Goal: Task Accomplishment & Management: Manage account settings

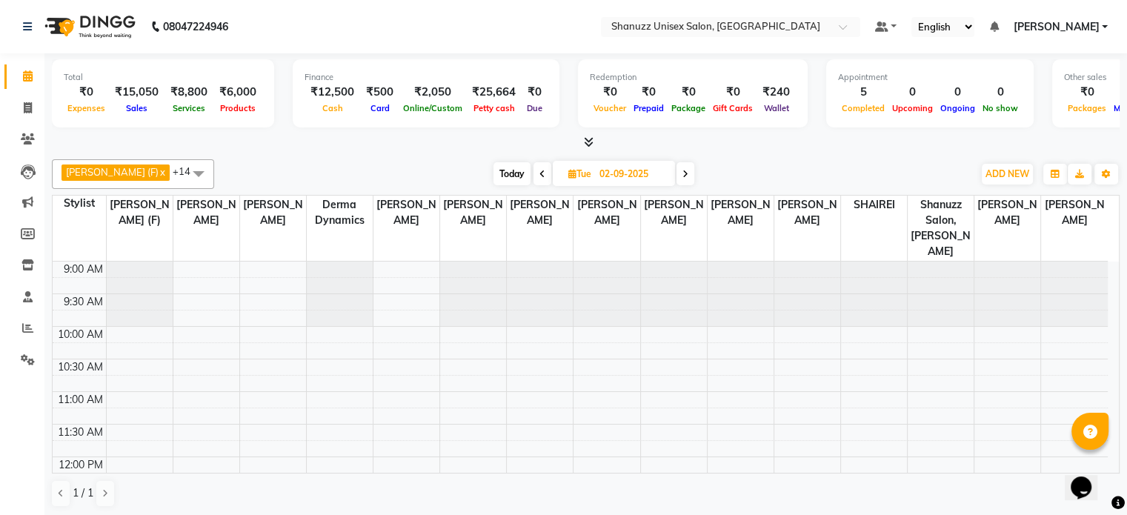
scroll to position [252, 0]
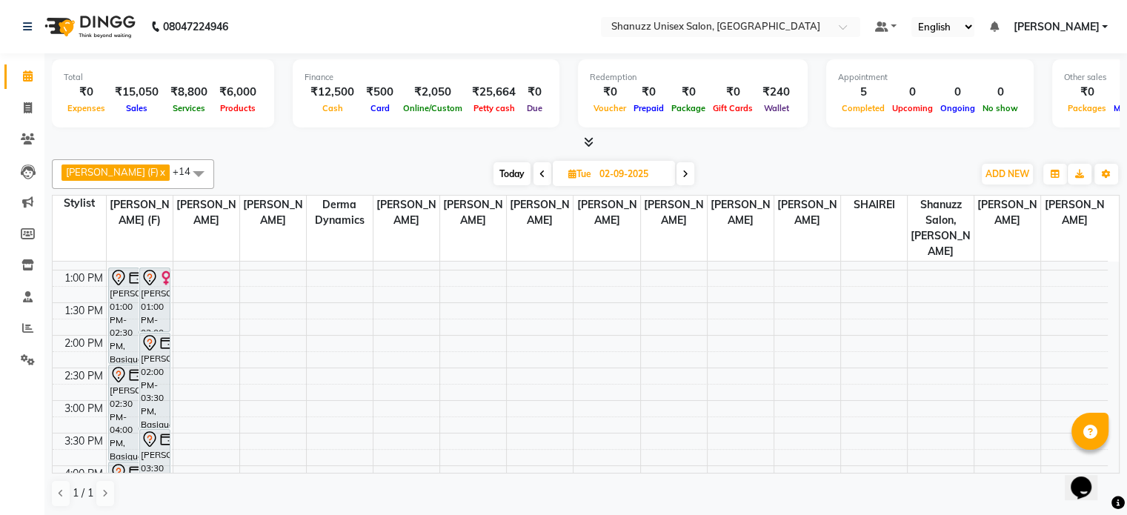
click at [494, 173] on span "Today" at bounding box center [512, 173] width 37 height 23
type input "[DATE]"
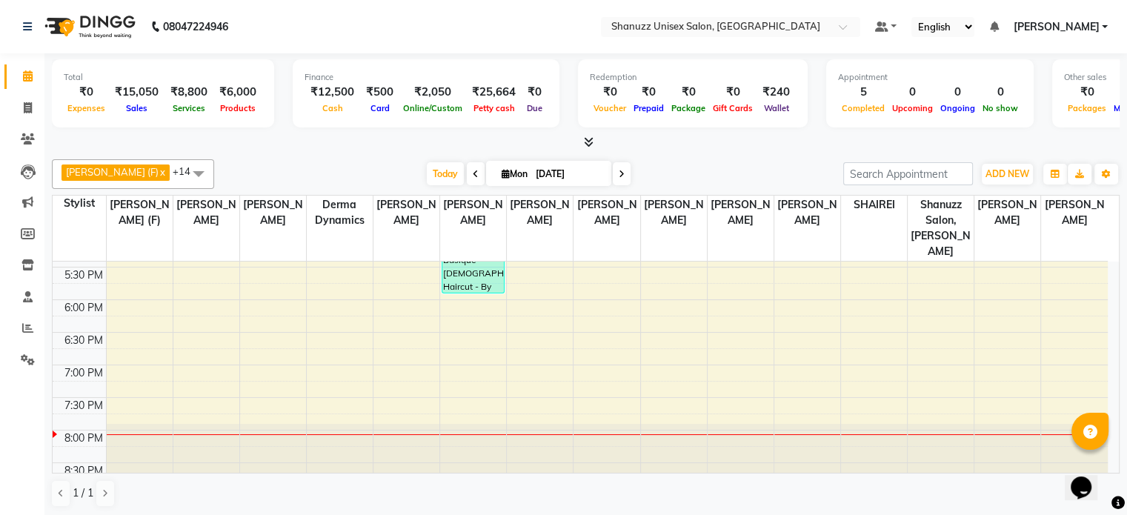
scroll to position [0, 0]
click at [265, 382] on div "9:00 AM 9:30 AM 10:00 AM 10:30 AM 11:00 AM 11:30 AM 12:00 PM 12:30 PM 1:00 PM 1…" at bounding box center [580, 104] width 1055 height 782
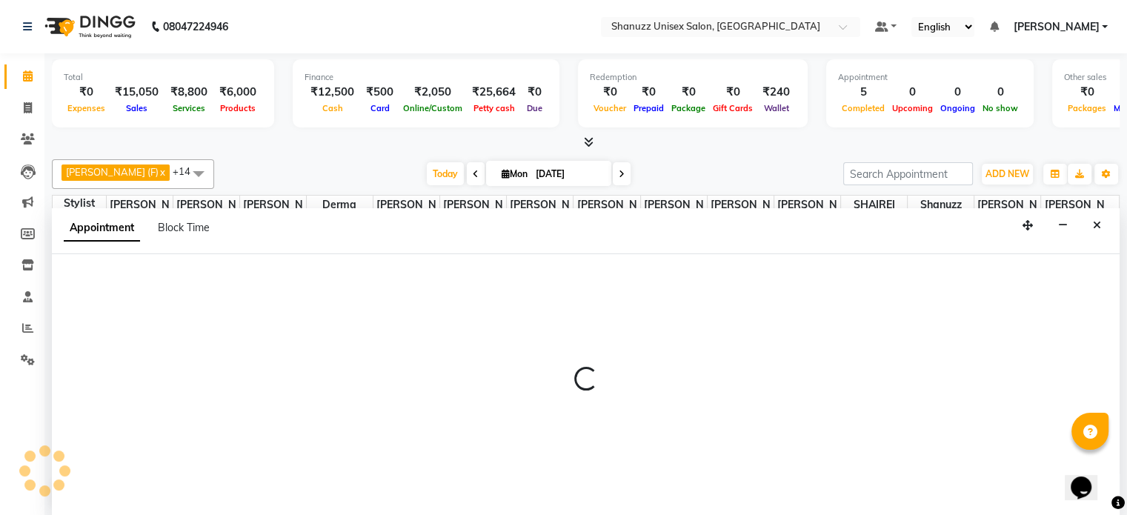
select select "59236"
select select "tentative"
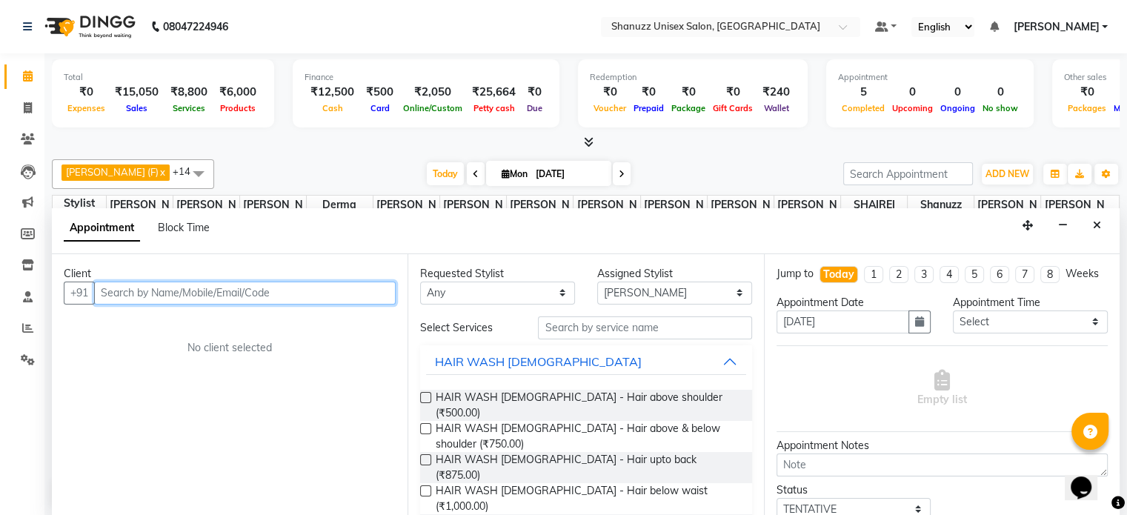
click at [175, 287] on input "text" at bounding box center [245, 293] width 302 height 23
click at [173, 284] on input "FARAH" at bounding box center [214, 293] width 240 height 23
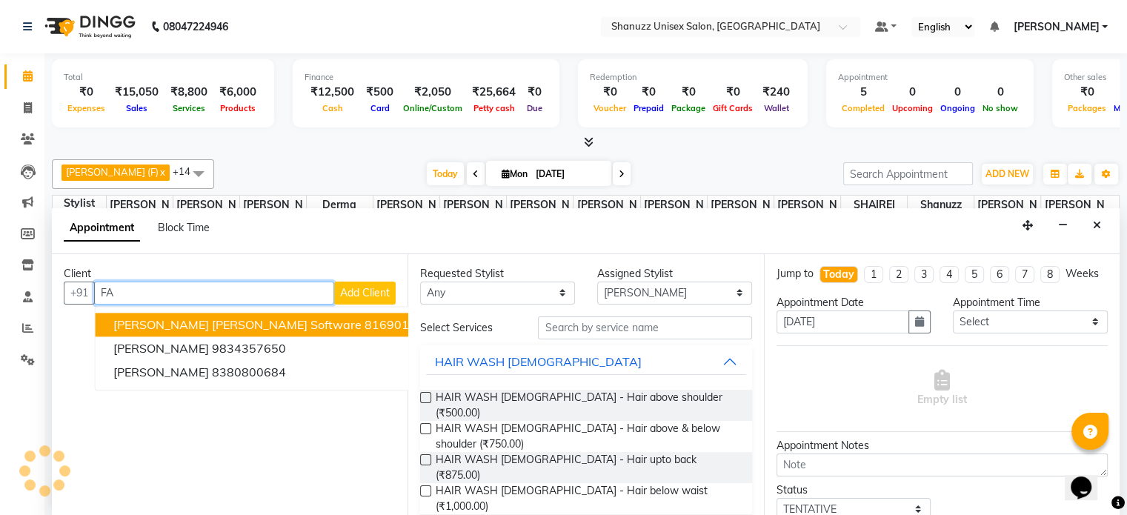
type input "F"
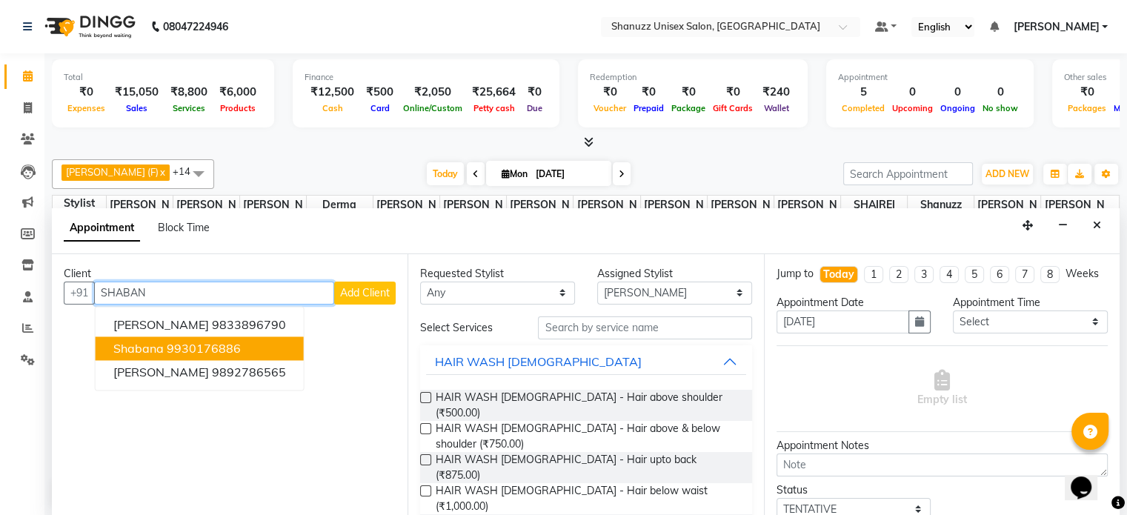
click at [174, 343] on ngb-highlight "9930176886" at bounding box center [204, 348] width 74 height 15
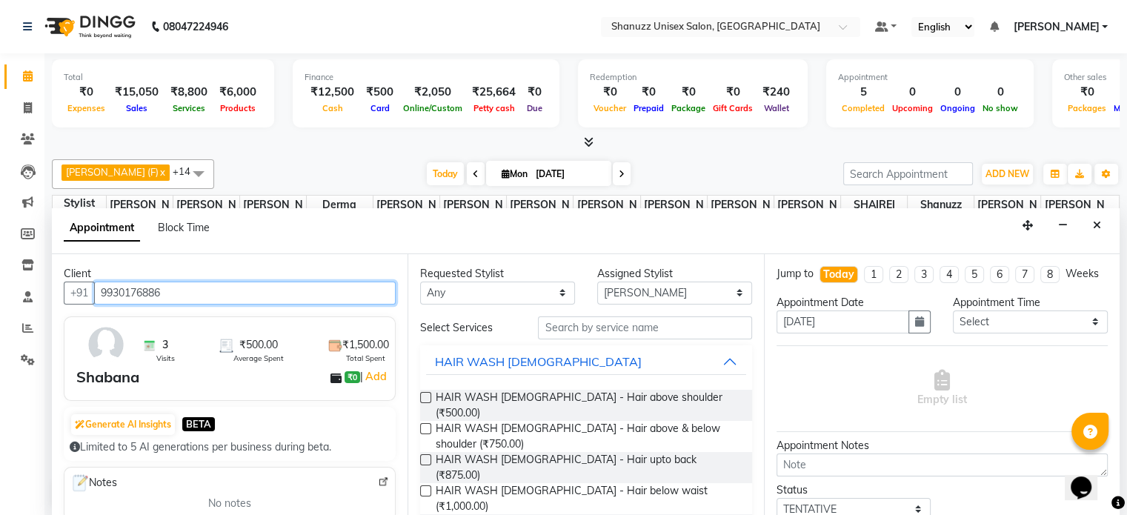
type input "9930176886"
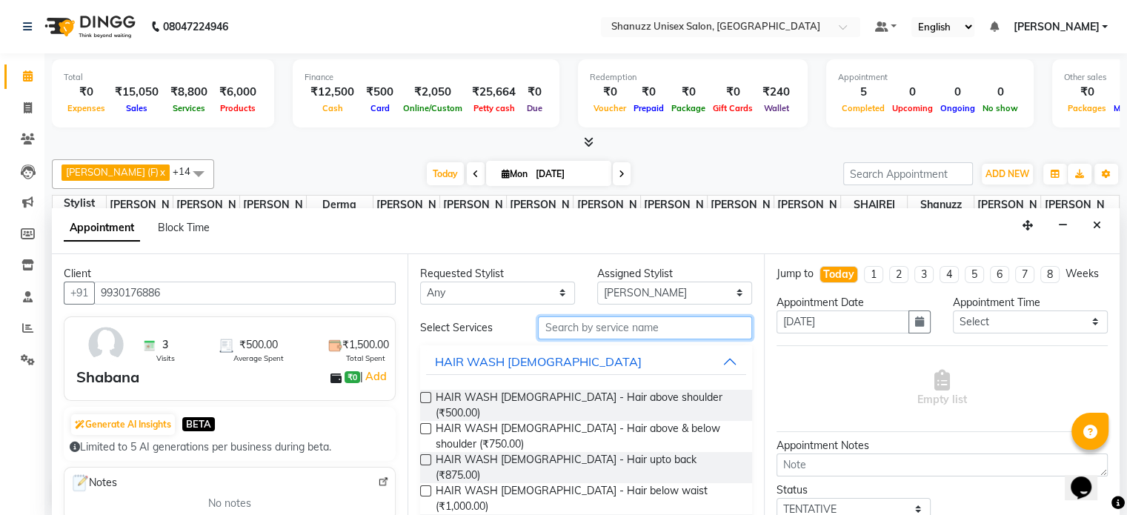
click at [557, 334] on input "text" at bounding box center [644, 327] width 213 height 23
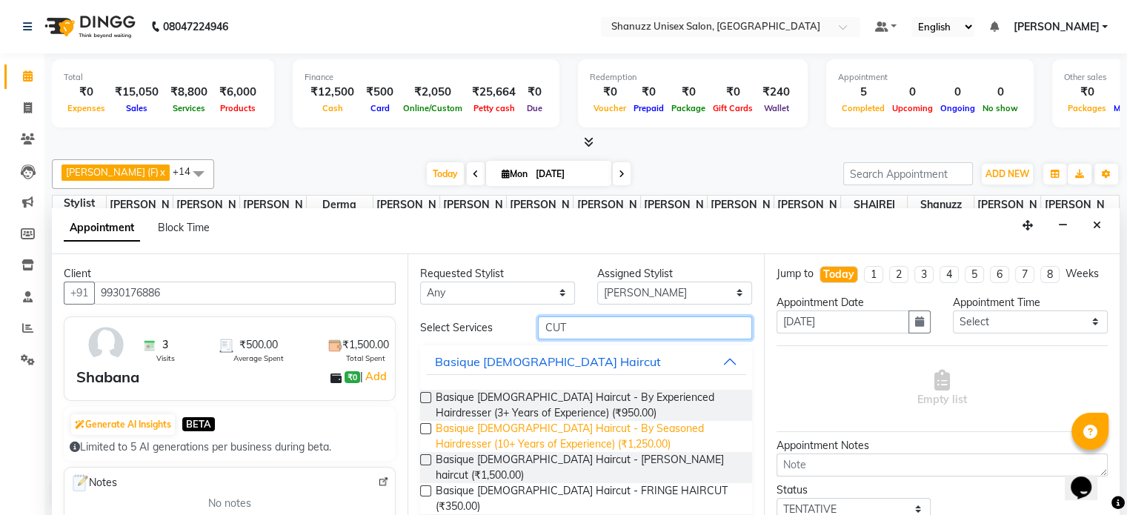
scroll to position [79, 0]
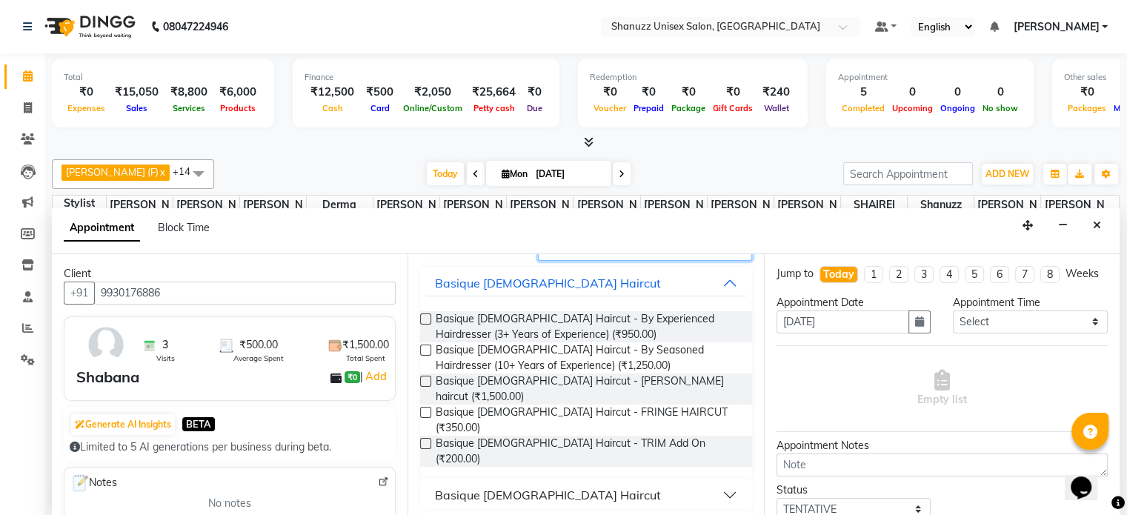
type input "CUT"
click at [528, 486] on div "Basique [DEMOGRAPHIC_DATA] Haircut" at bounding box center [548, 495] width 226 height 18
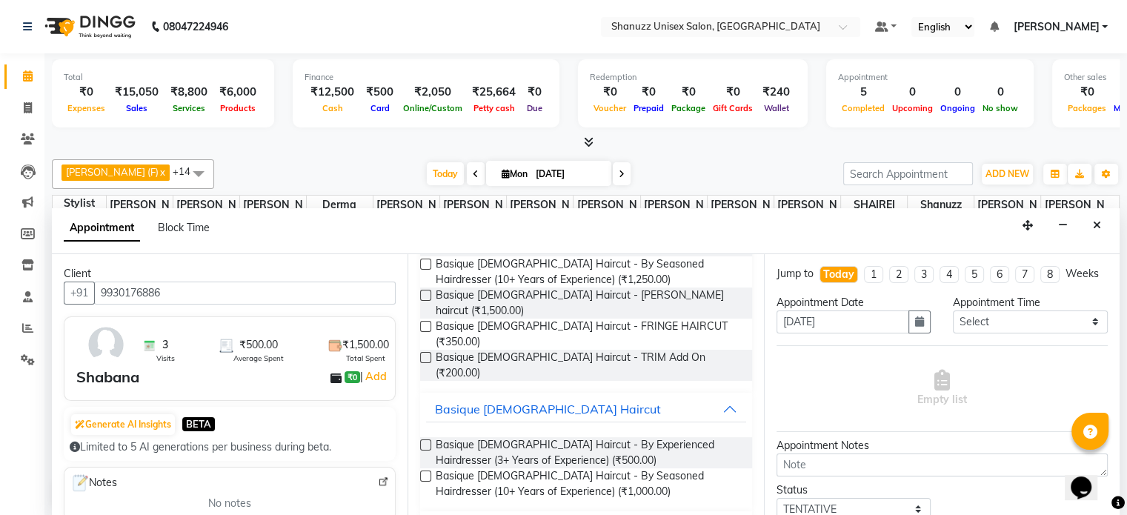
click at [426, 439] on label at bounding box center [425, 444] width 11 height 11
click at [426, 442] on input "checkbox" at bounding box center [425, 447] width 10 height 10
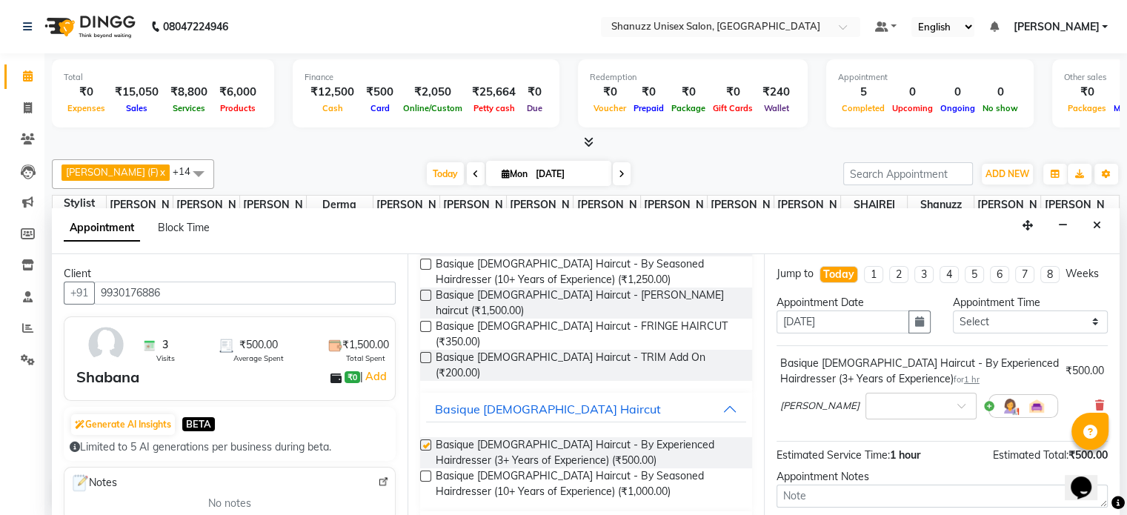
checkbox input "false"
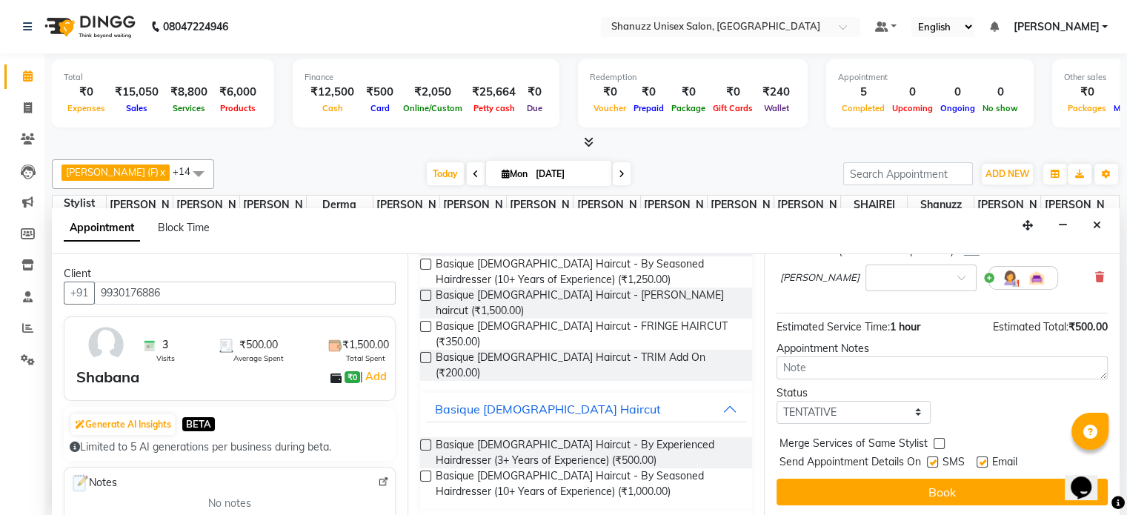
click at [935, 464] on label at bounding box center [932, 462] width 11 height 11
click at [935, 464] on input "checkbox" at bounding box center [932, 464] width 10 height 10
checkbox input "false"
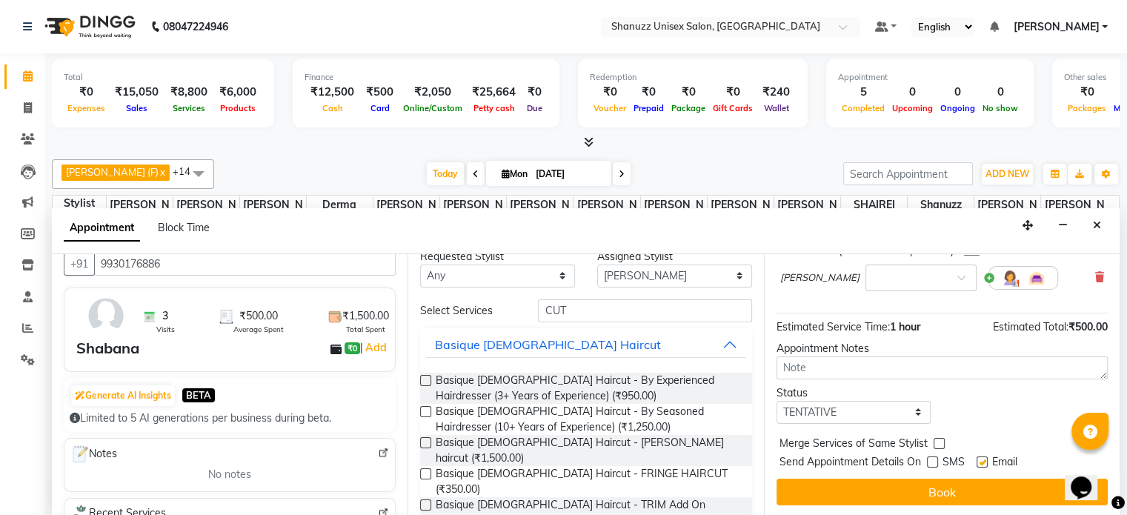
scroll to position [0, 0]
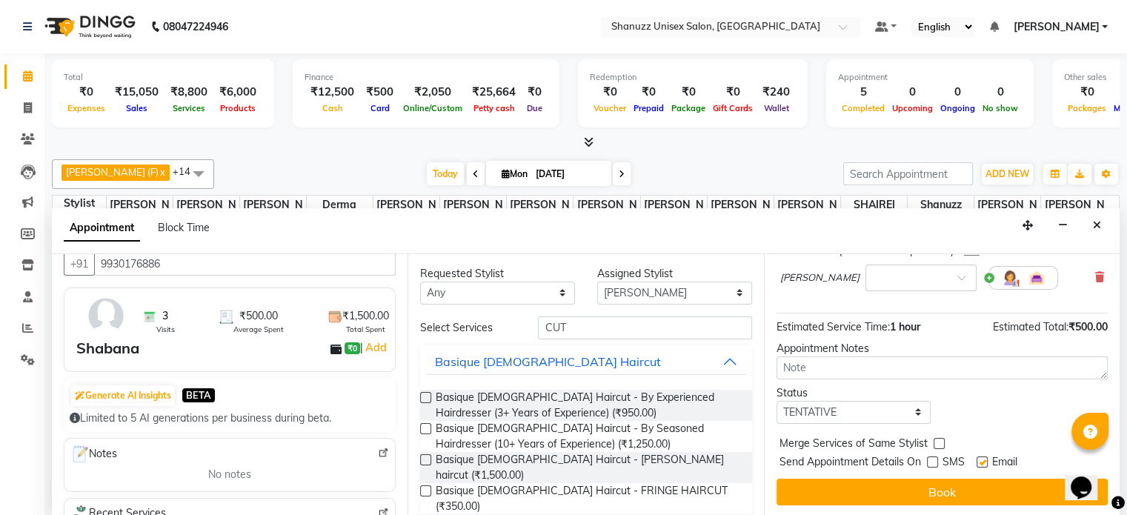
click at [984, 460] on label at bounding box center [982, 462] width 11 height 11
click at [984, 460] on input "checkbox" at bounding box center [982, 464] width 10 height 10
checkbox input "false"
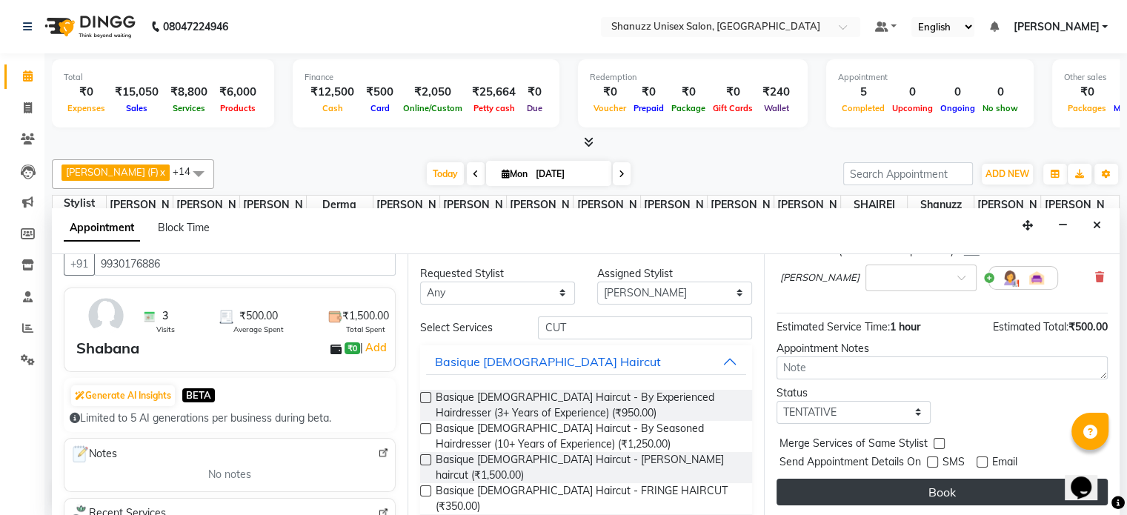
click at [928, 485] on button "Book" at bounding box center [942, 492] width 331 height 27
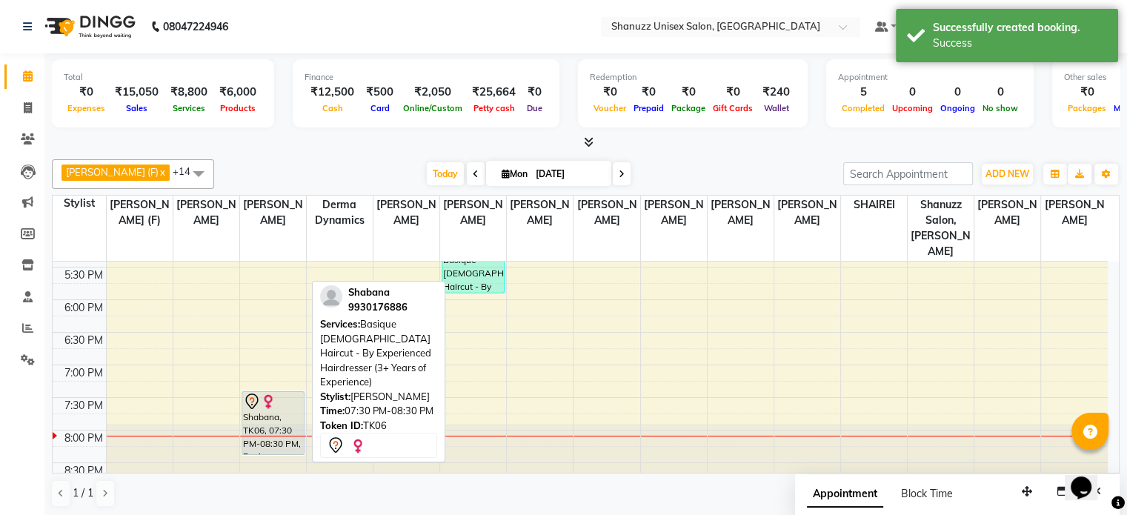
click at [284, 393] on div at bounding box center [273, 402] width 60 height 18
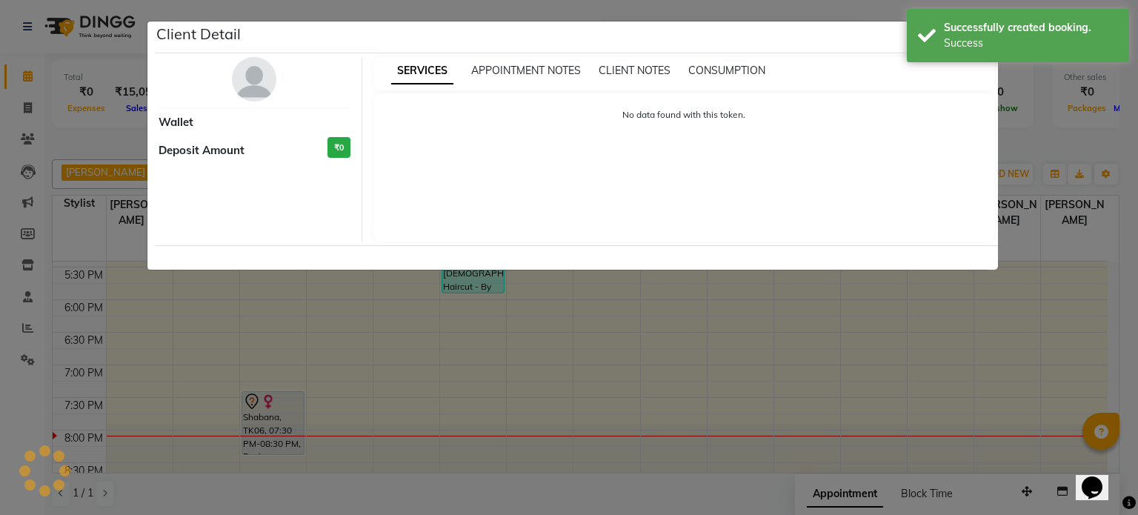
select select "7"
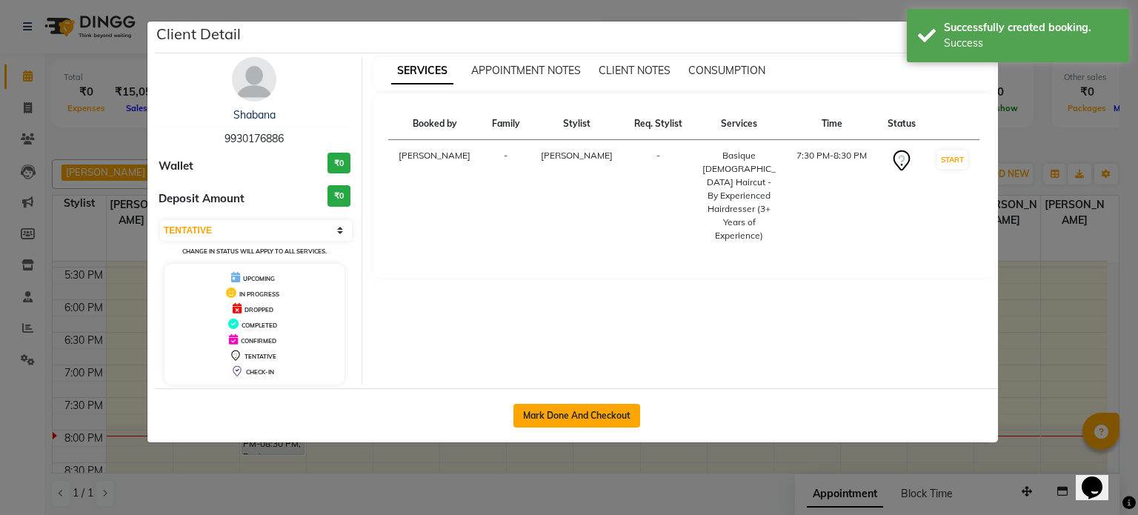
click at [548, 416] on button "Mark Done And Checkout" at bounding box center [577, 416] width 127 height 24
select select "service"
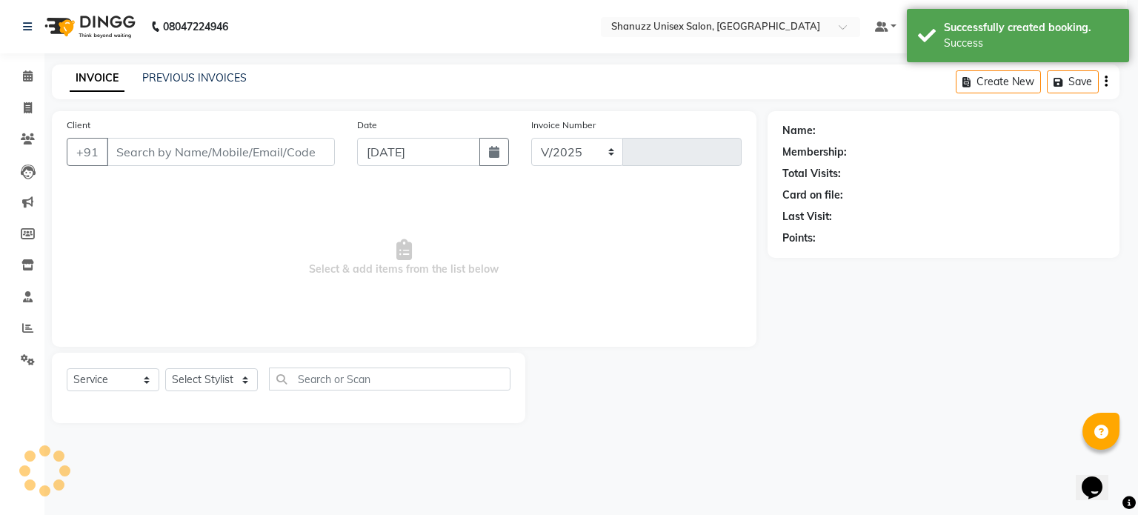
select select "7102"
type input "1460"
type input "9930176886"
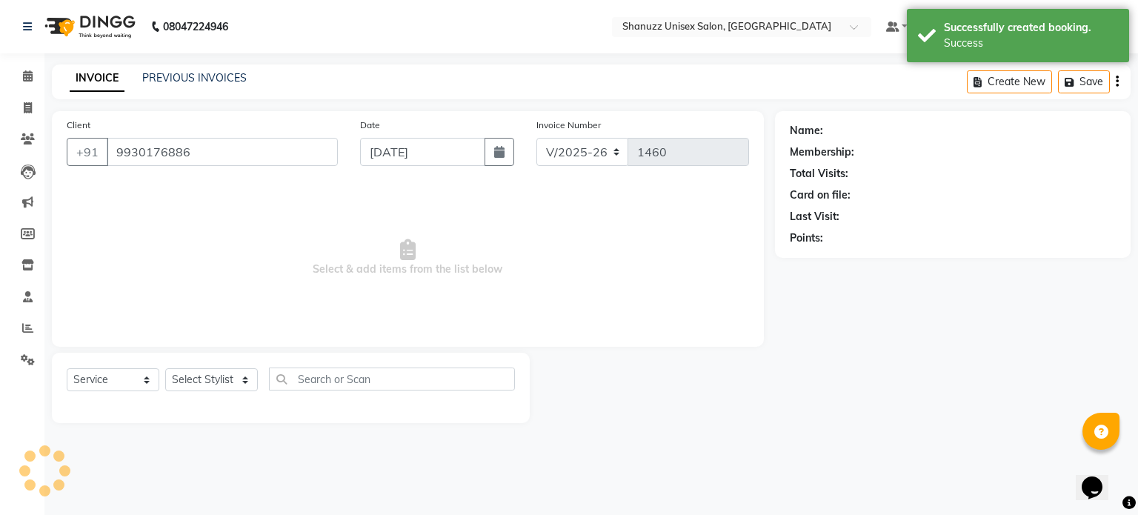
select select "59236"
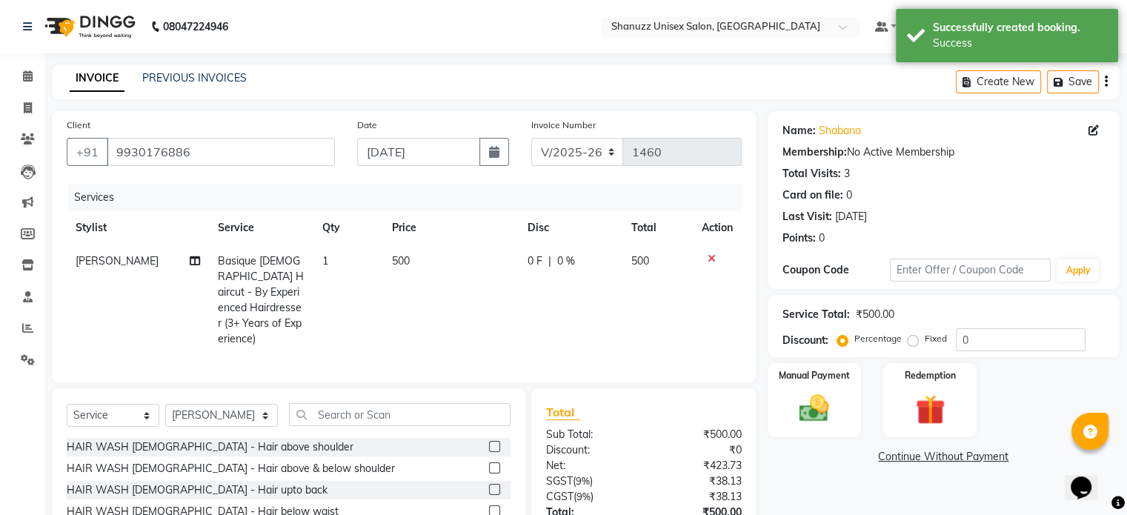
scroll to position [110, 0]
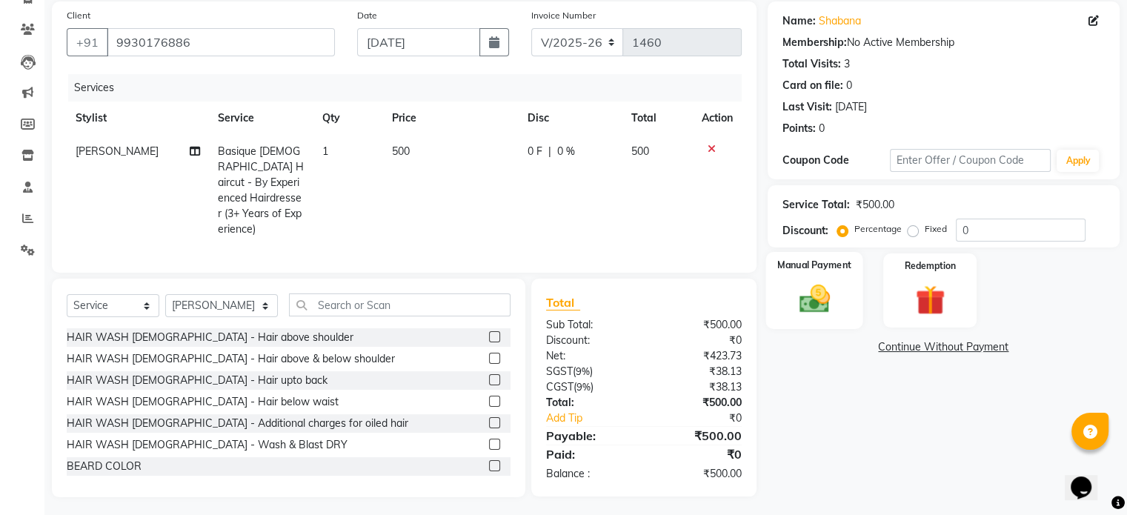
click at [845, 270] on label "Manual Payment" at bounding box center [814, 265] width 74 height 14
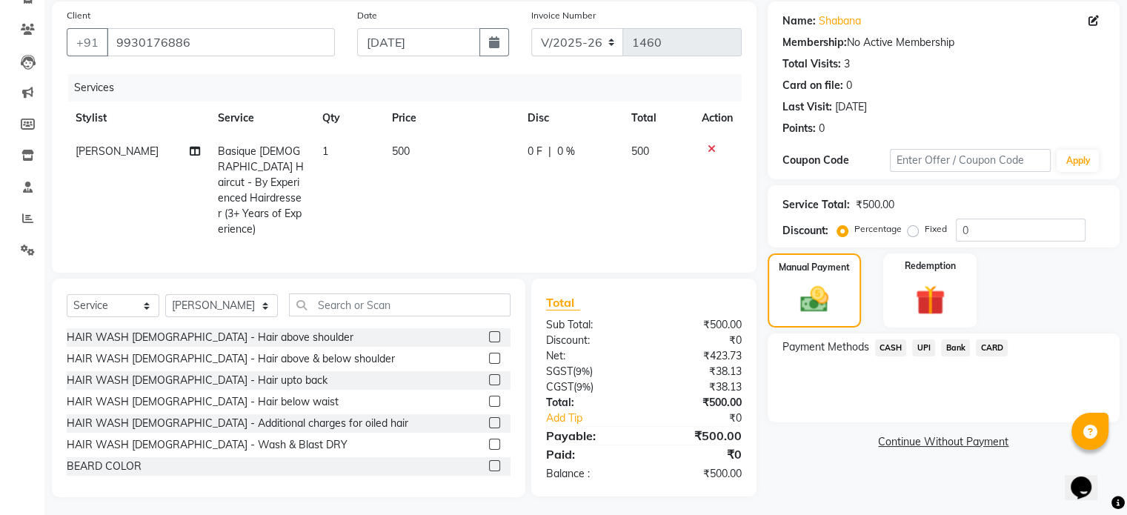
click at [920, 351] on span "UPI" at bounding box center [923, 347] width 23 height 17
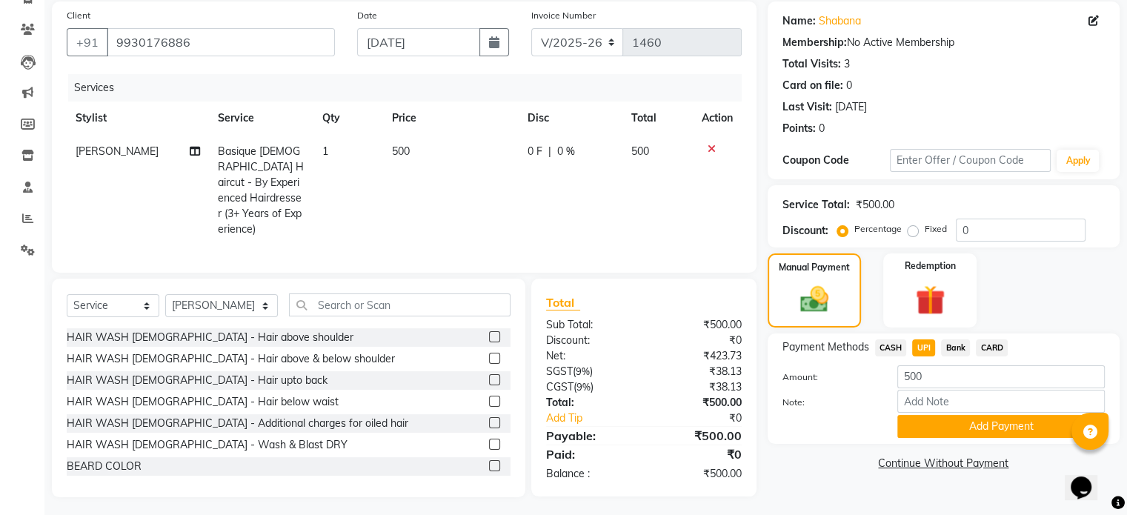
click at [920, 351] on span "UPI" at bounding box center [923, 347] width 23 height 17
click at [981, 425] on button "Add Payment" at bounding box center [1001, 426] width 208 height 23
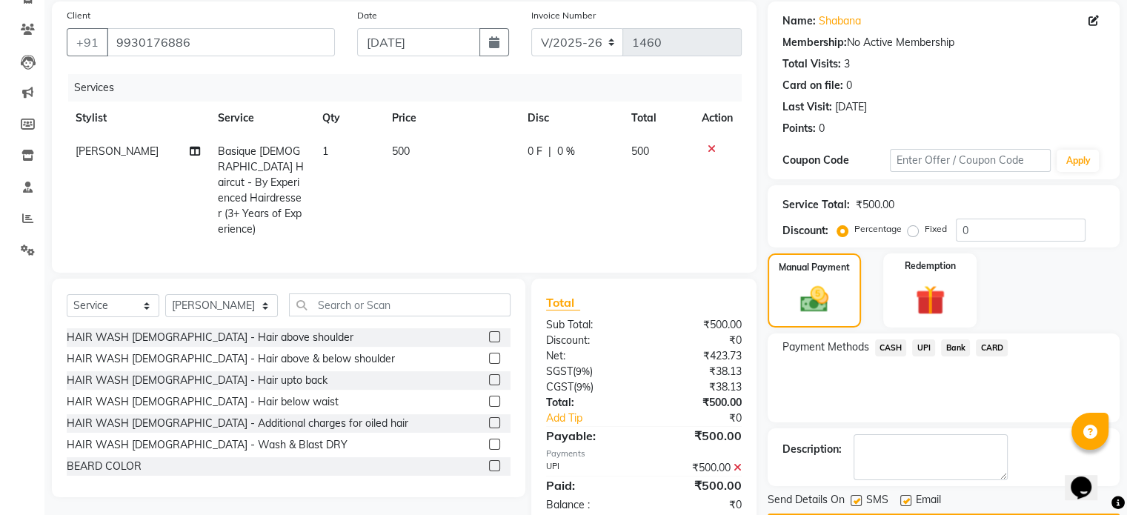
scroll to position [152, 0]
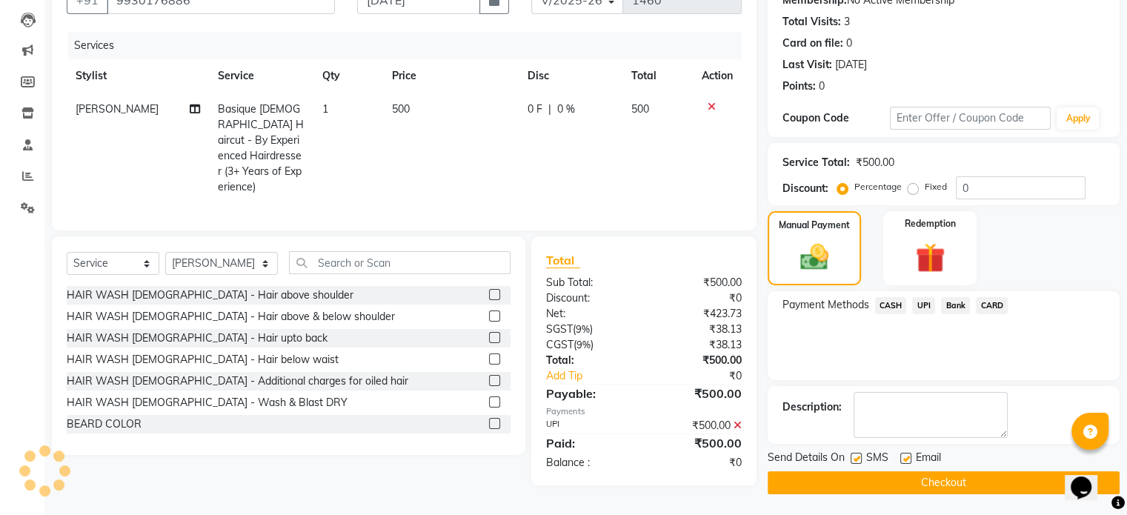
click at [857, 457] on label at bounding box center [856, 458] width 11 height 11
click at [857, 457] on input "checkbox" at bounding box center [856, 459] width 10 height 10
checkbox input "false"
click at [884, 479] on button "Checkout" at bounding box center [944, 482] width 352 height 23
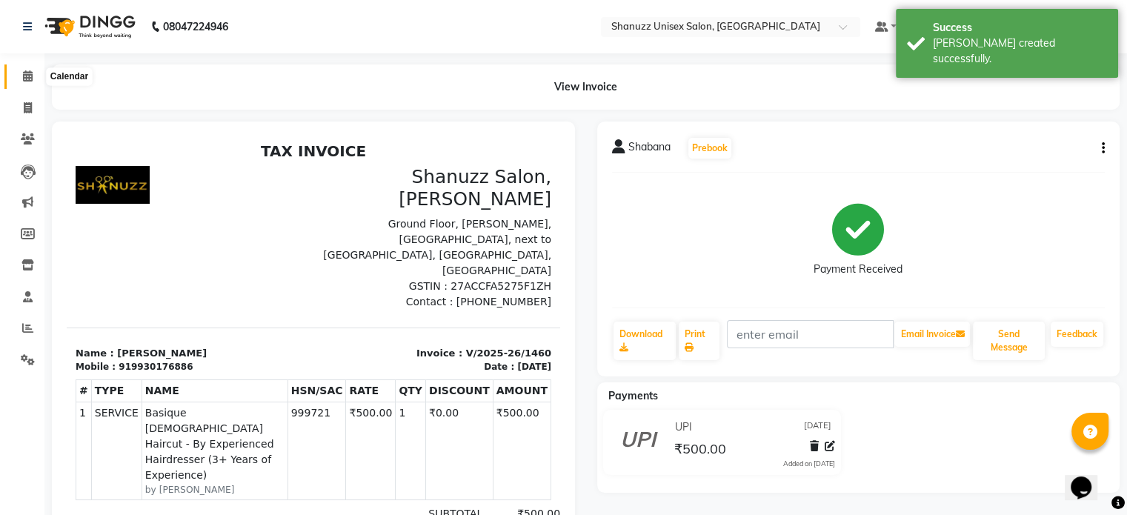
click at [30, 83] on span at bounding box center [28, 76] width 26 height 17
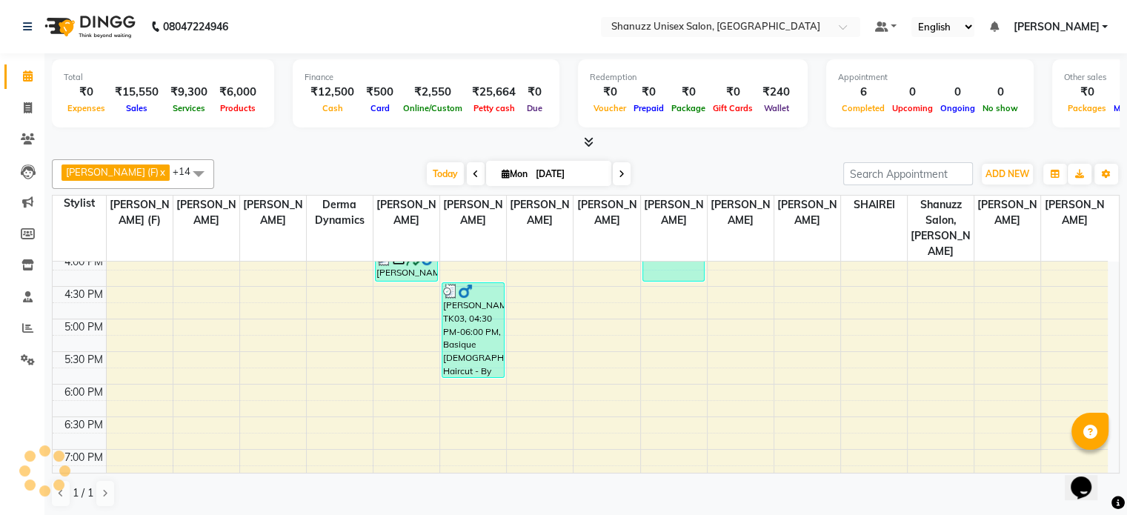
scroll to position [548, 0]
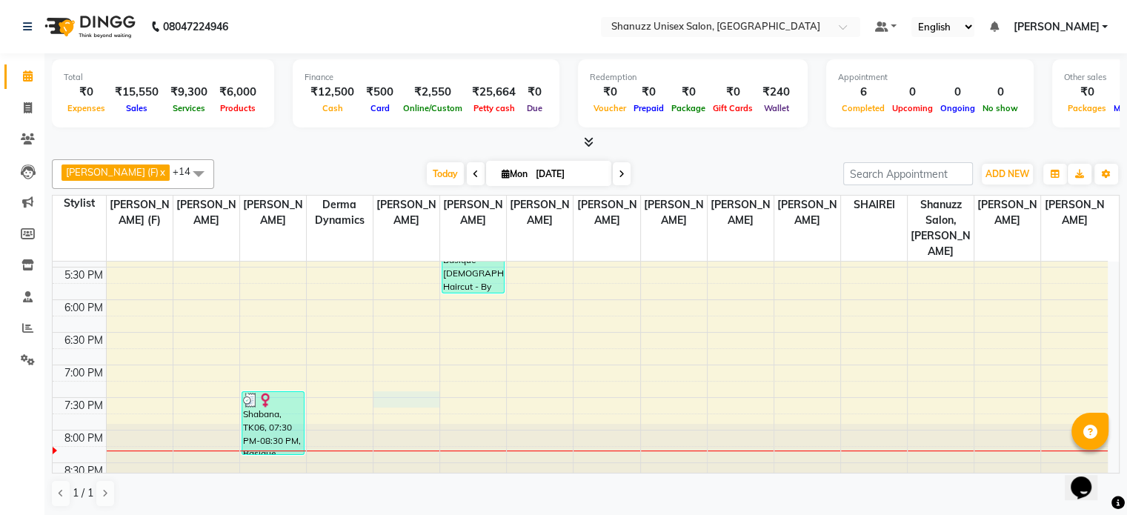
click at [406, 385] on div "9:00 AM 9:30 AM 10:00 AM 10:30 AM 11:00 AM 11:30 AM 12:00 PM 12:30 PM 1:00 PM 1…" at bounding box center [580, 104] width 1055 height 782
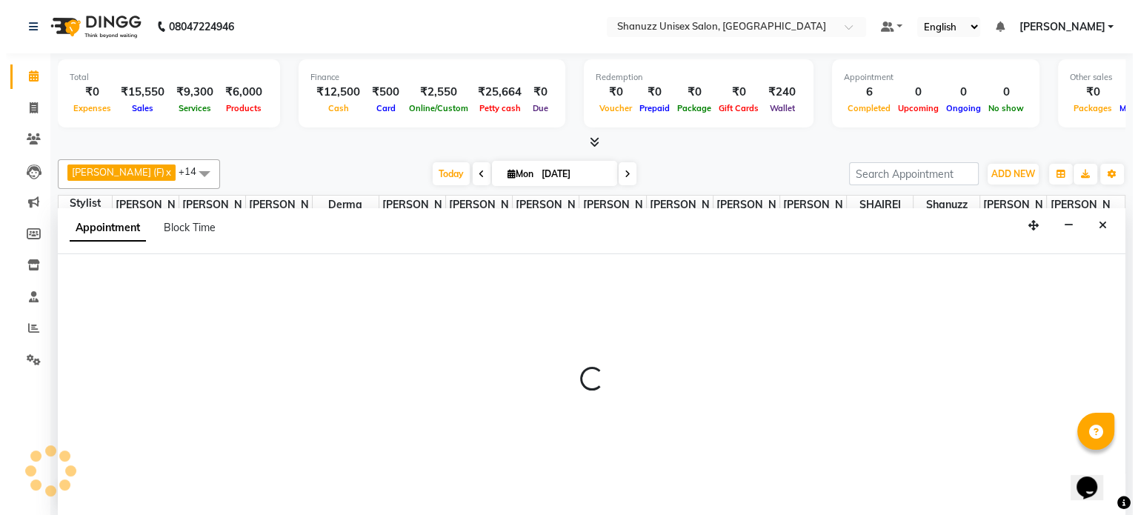
scroll to position [0, 0]
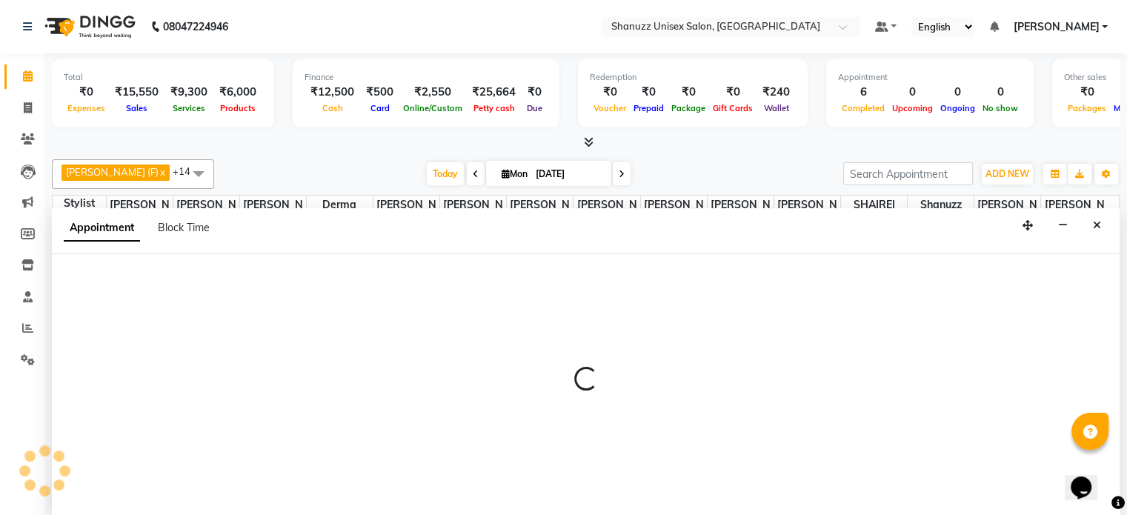
select select "59231"
select select "tentative"
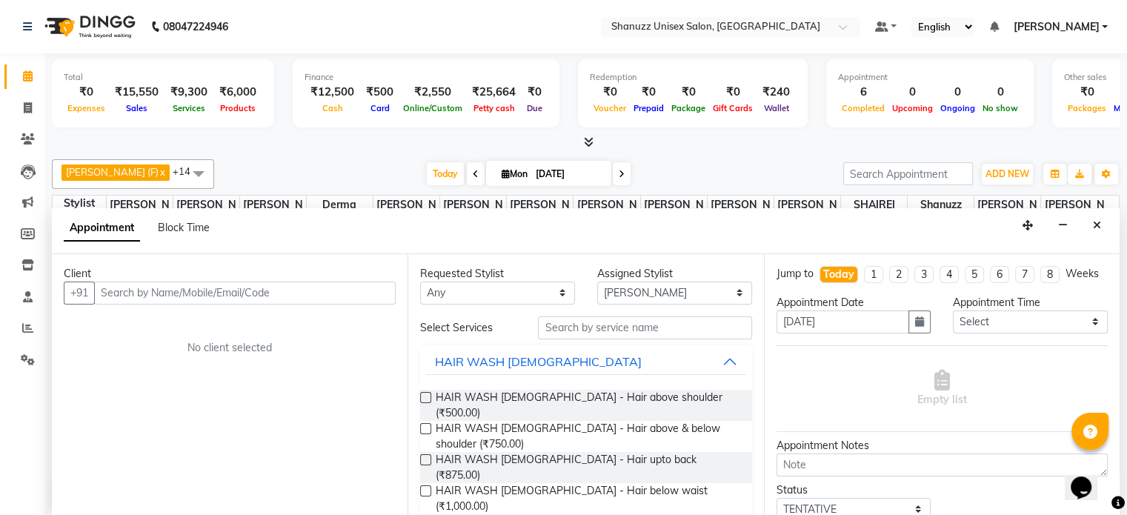
click at [130, 292] on input "text" at bounding box center [245, 293] width 302 height 23
type input "9967878772"
click at [348, 290] on span "Add Client" at bounding box center [365, 292] width 50 height 13
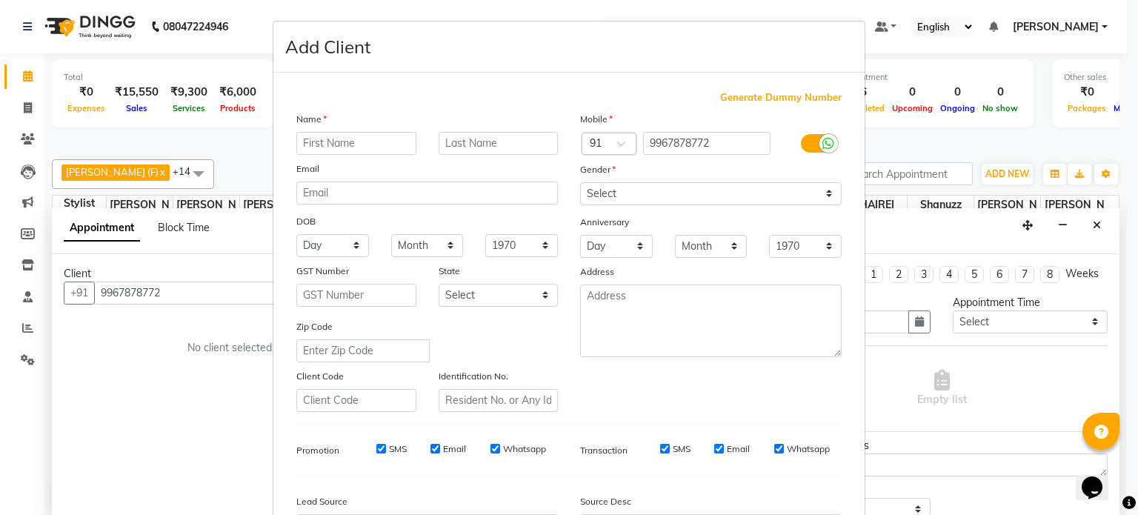
click at [325, 149] on input "text" at bounding box center [356, 143] width 120 height 23
type input "[PERSON_NAME]"
click at [453, 147] on input "text" at bounding box center [499, 143] width 120 height 23
type input "SHAIKH"
drag, startPoint x: 618, startPoint y: 182, endPoint x: 623, endPoint y: 205, distance: 23.6
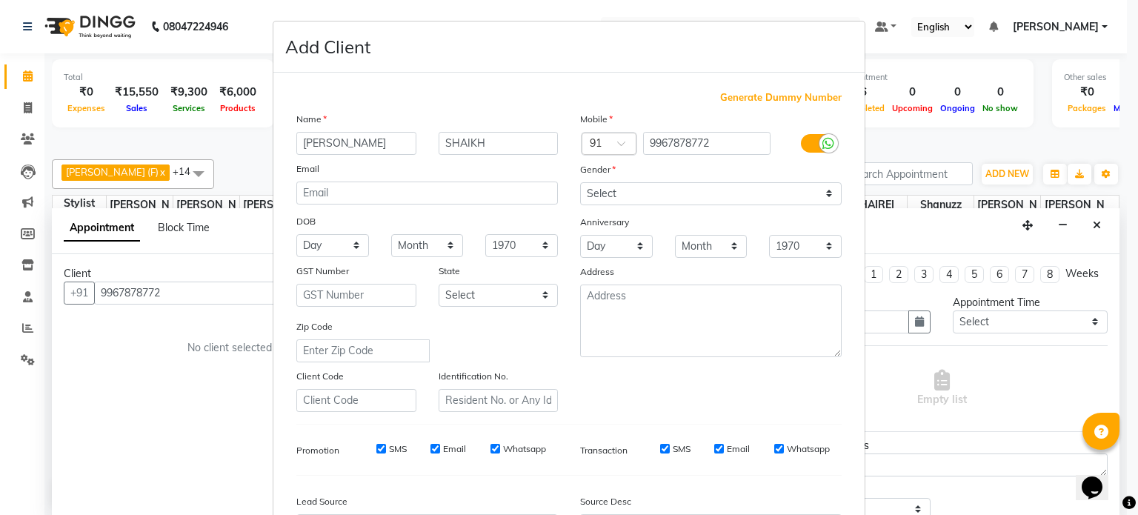
click at [623, 205] on div "Mobile Country Code × 91 9967878772 Gender Select [DEMOGRAPHIC_DATA] [DEMOGRAPH…" at bounding box center [711, 261] width 284 height 301
click at [623, 205] on select "Select [DEMOGRAPHIC_DATA] [DEMOGRAPHIC_DATA] Other Prefer Not To Say" at bounding box center [711, 193] width 262 height 23
select select "[DEMOGRAPHIC_DATA]"
click at [580, 183] on select "Select [DEMOGRAPHIC_DATA] [DEMOGRAPHIC_DATA] Other Prefer Not To Say" at bounding box center [711, 193] width 262 height 23
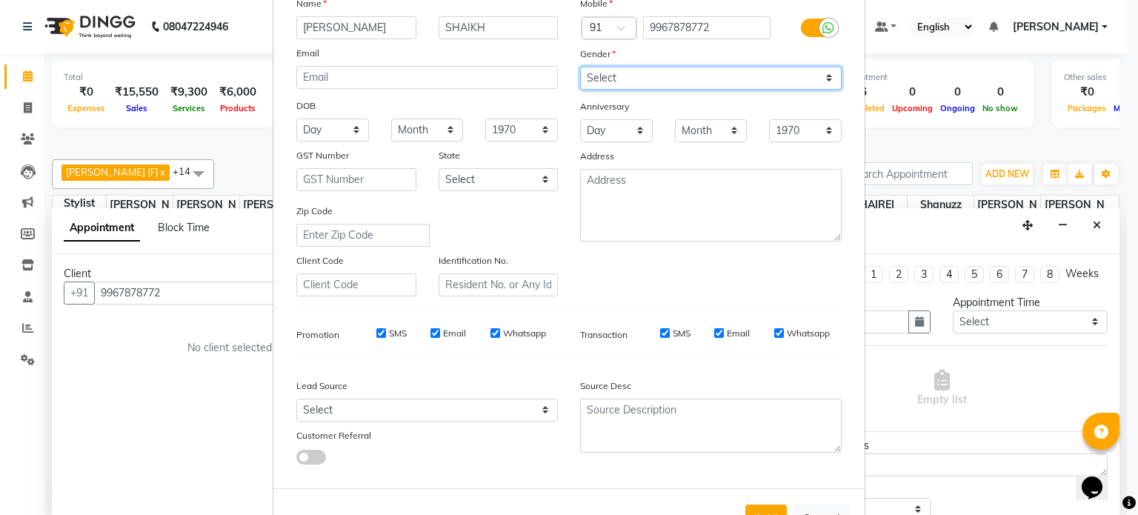
scroll to position [118, 0]
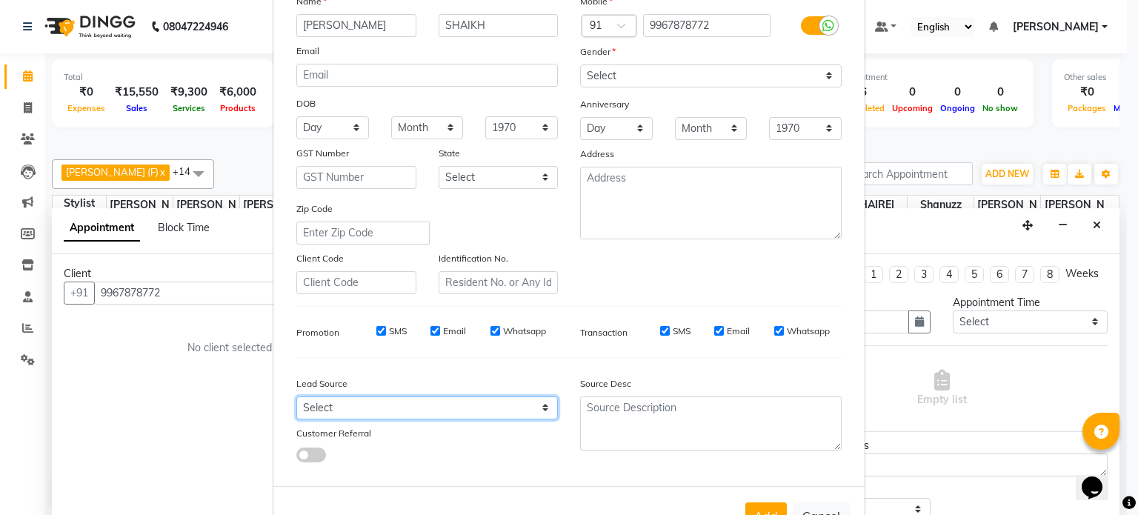
click at [473, 408] on select "Select Walk-in Referral Internet Friend Word of Mouth Advertisement Facebook Ju…" at bounding box center [427, 407] width 262 height 23
select select "49172"
click at [296, 402] on select "Select Walk-in Referral Internet Friend Word of Mouth Advertisement Facebook Ju…" at bounding box center [427, 407] width 262 height 23
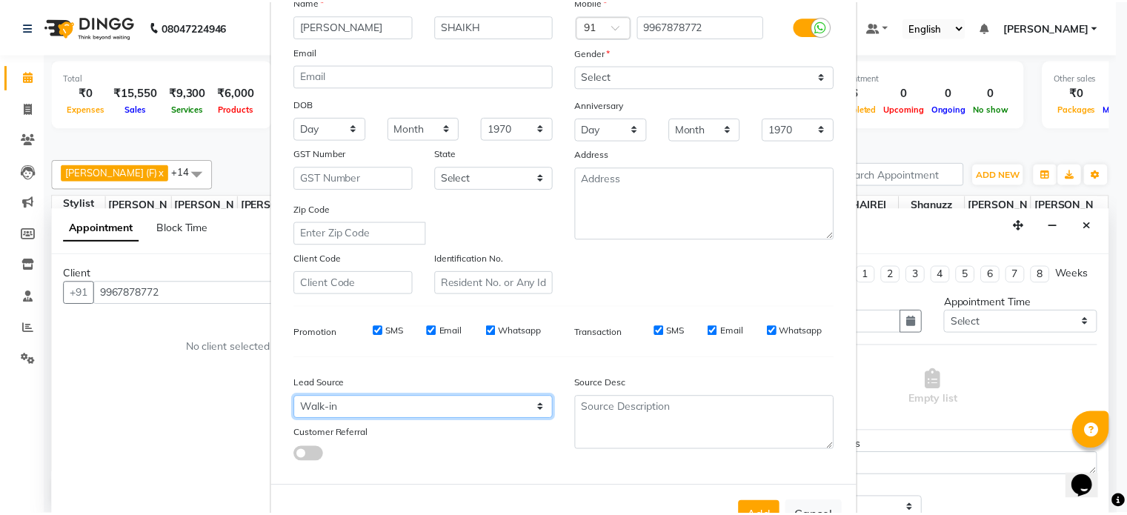
scroll to position [176, 0]
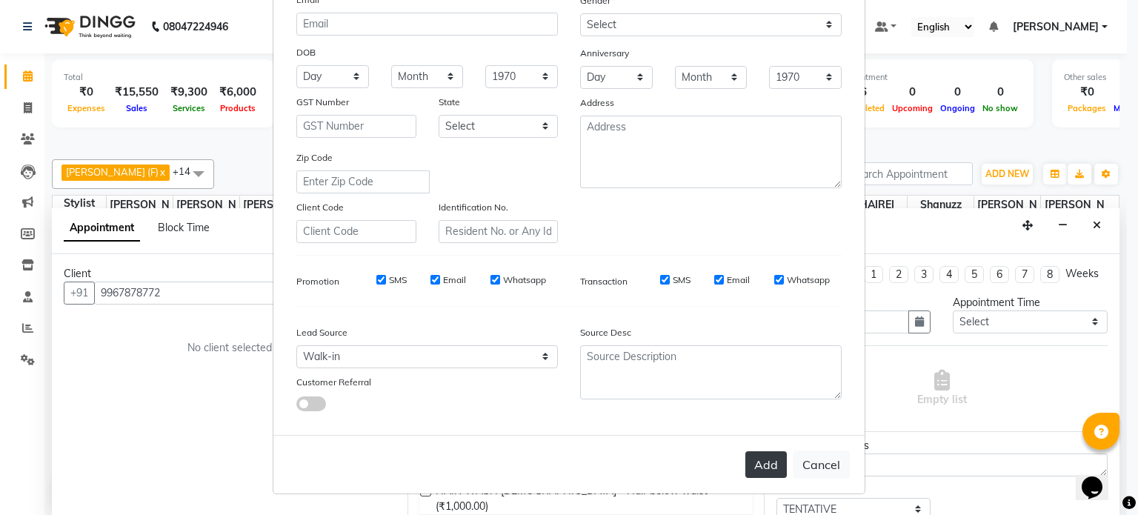
click at [749, 473] on button "Add" at bounding box center [767, 464] width 42 height 27
select select
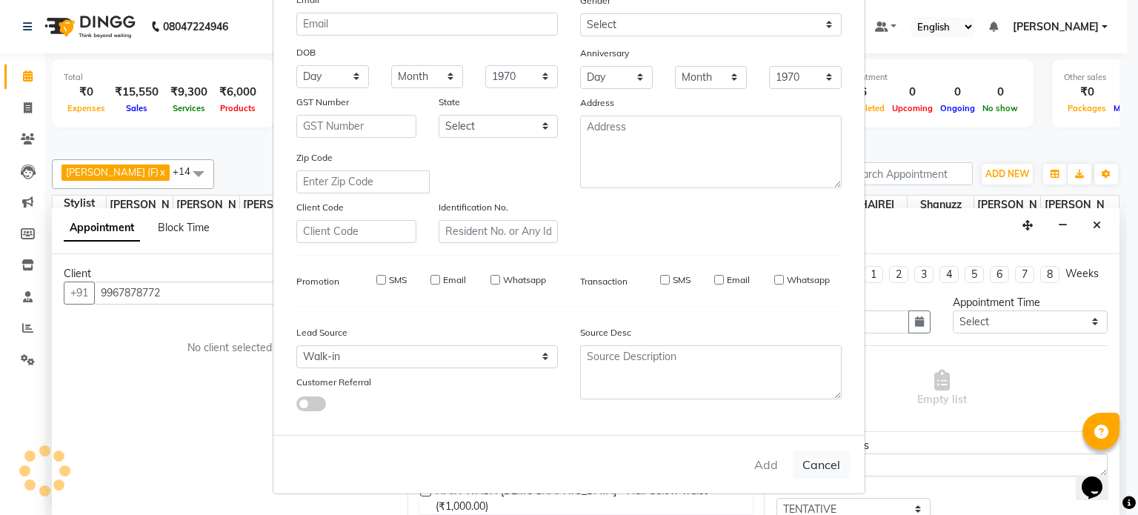
select select
checkbox input "false"
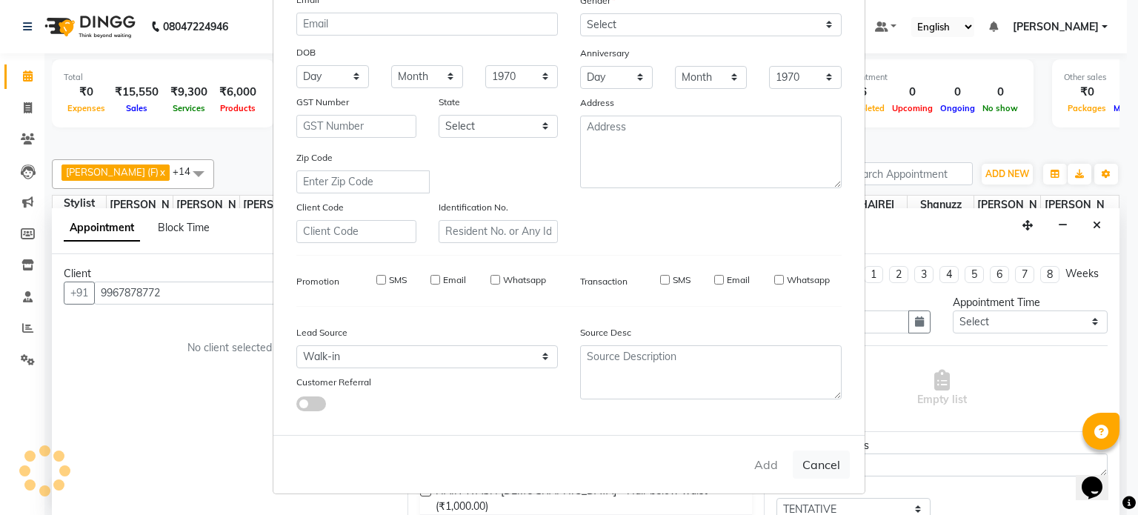
checkbox input "false"
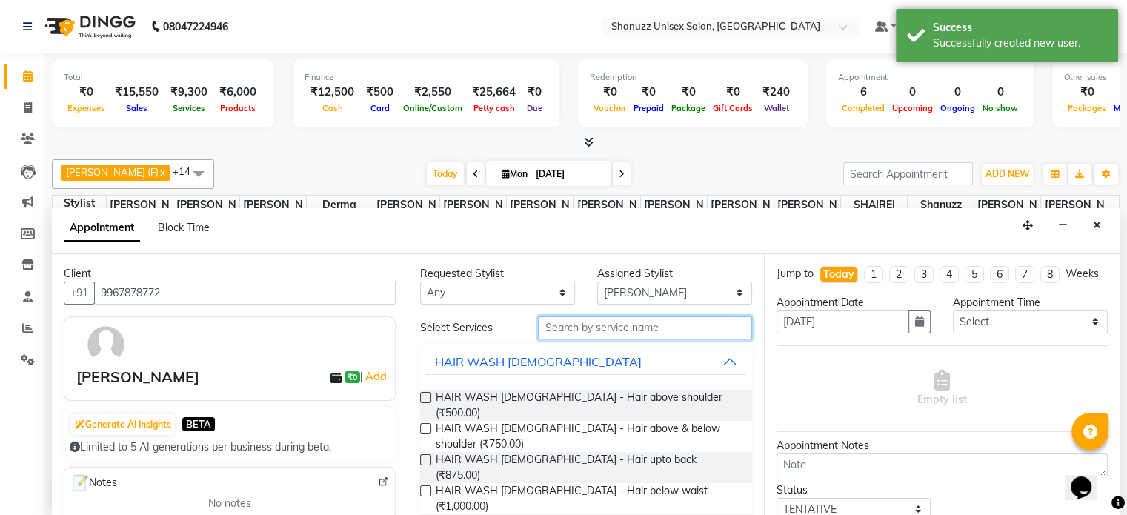
click at [572, 328] on input "text" at bounding box center [644, 327] width 213 height 23
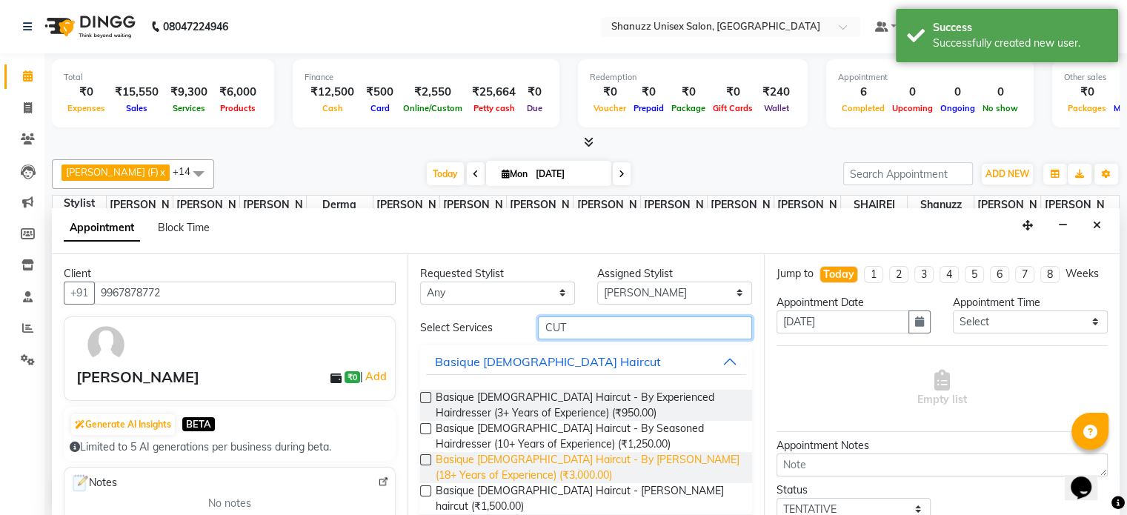
scroll to position [110, 0]
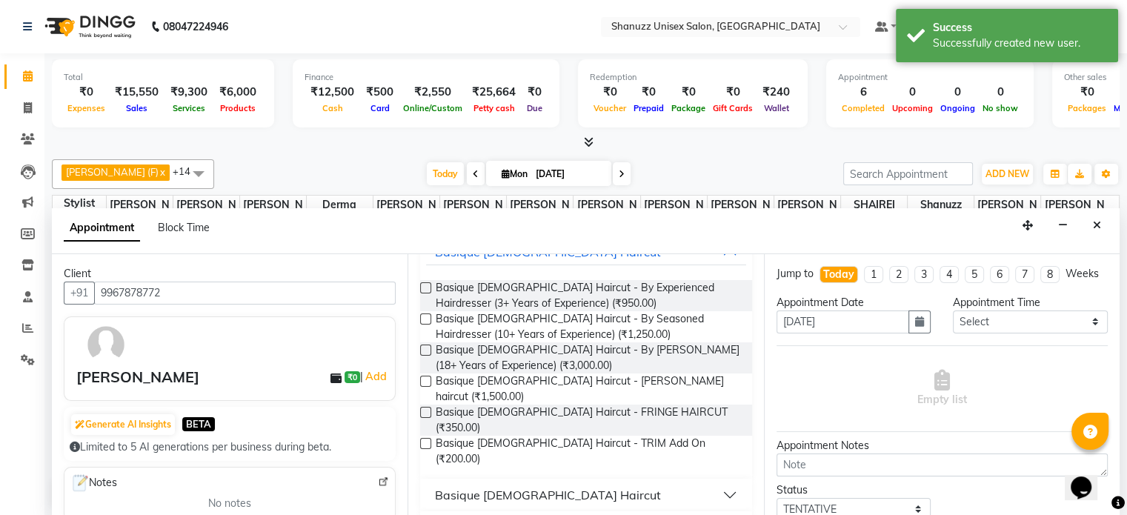
type input "CUT"
click at [525, 486] on div "Basique [DEMOGRAPHIC_DATA] Haircut" at bounding box center [548, 495] width 226 height 18
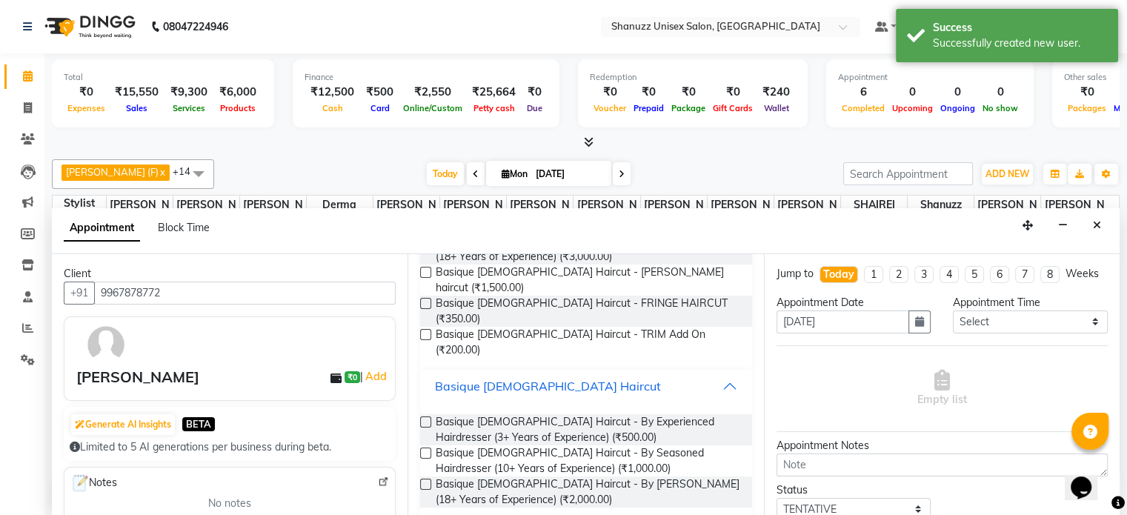
scroll to position [227, 0]
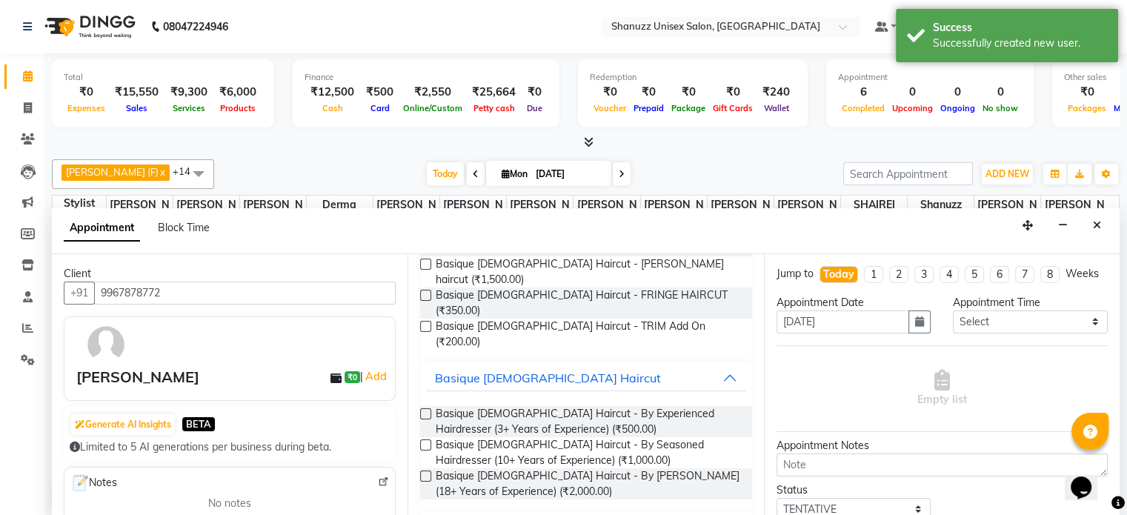
click at [426, 439] on label at bounding box center [425, 444] width 11 height 11
click at [426, 442] on input "checkbox" at bounding box center [425, 447] width 10 height 10
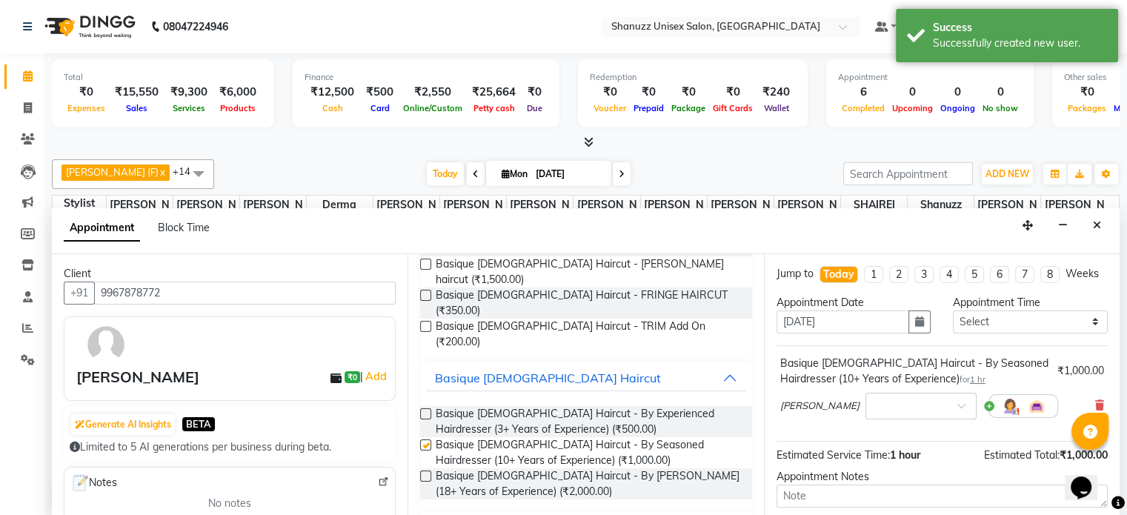
checkbox input "false"
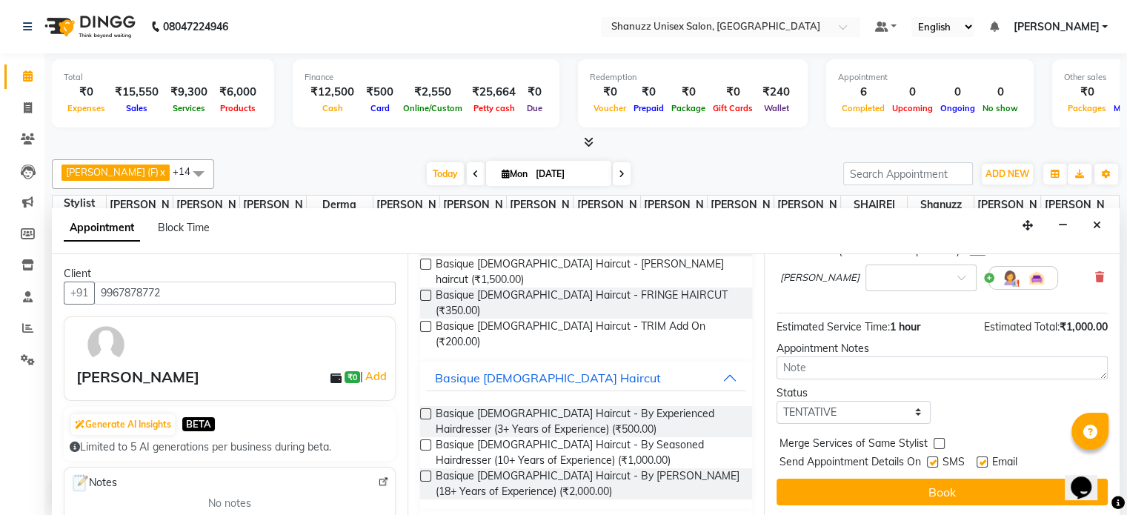
click at [931, 457] on label at bounding box center [932, 462] width 11 height 11
click at [931, 459] on input "checkbox" at bounding box center [932, 464] width 10 height 10
checkbox input "false"
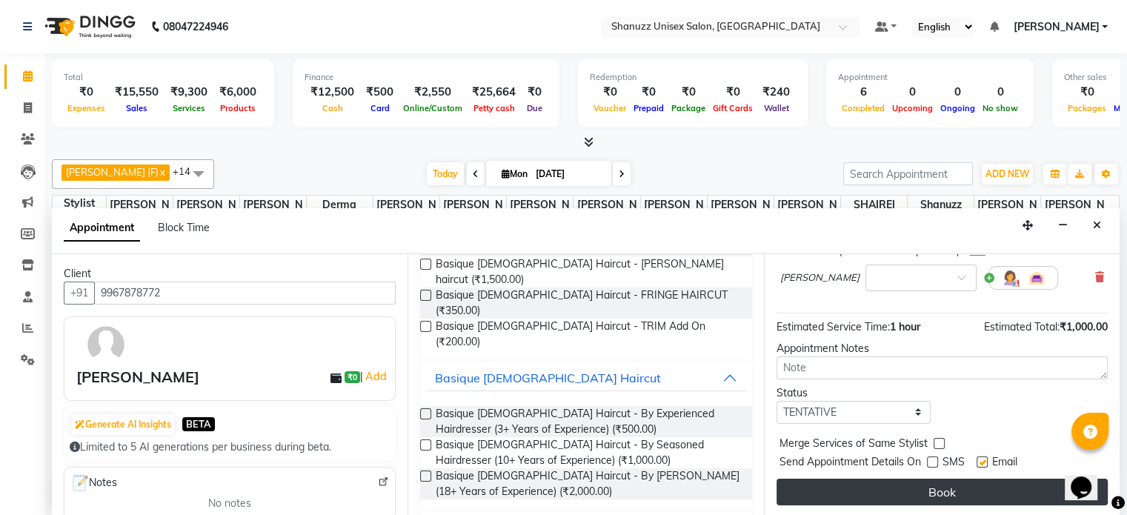
drag, startPoint x: 963, startPoint y: 504, endPoint x: 959, endPoint y: 488, distance: 16.0
click at [959, 488] on div "Jump to [DATE] 1 2 3 4 5 6 7 8 Weeks Appointment Date [DATE] Appointment Time S…" at bounding box center [942, 385] width 356 height 263
click at [959, 488] on button "Book" at bounding box center [942, 492] width 331 height 27
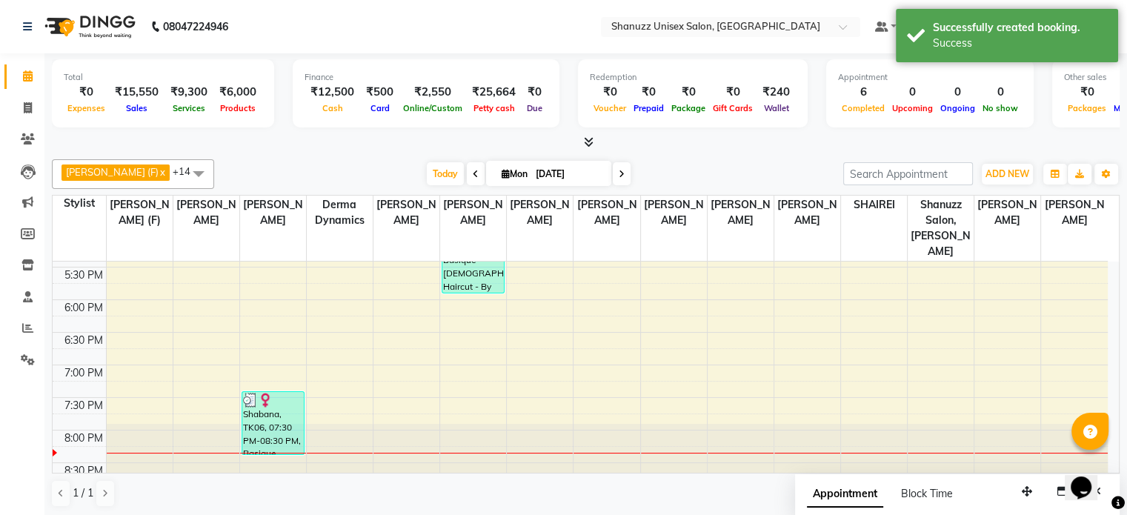
scroll to position [0, 0]
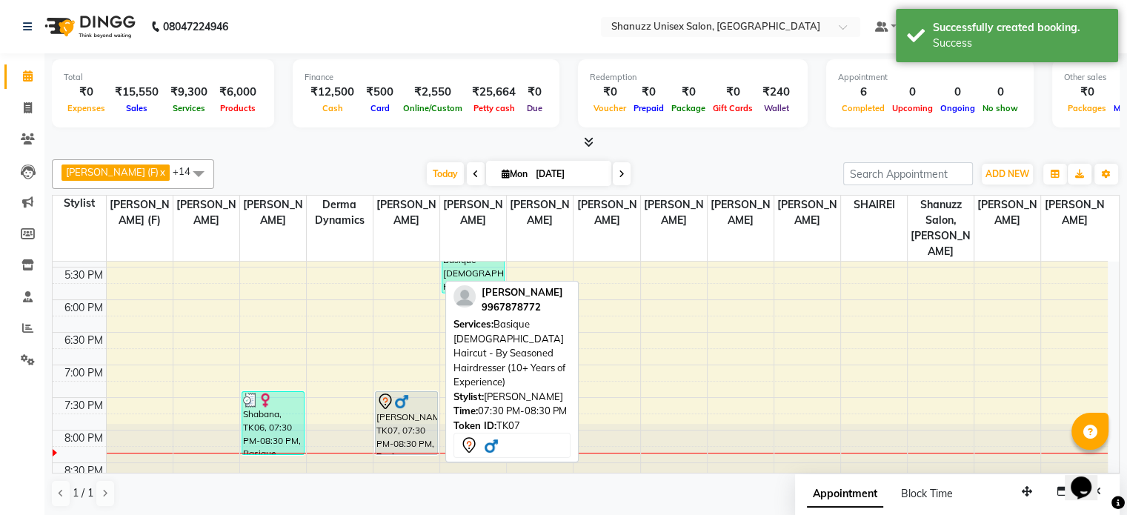
click at [416, 411] on div "[PERSON_NAME], TK07, 07:30 PM-08:30 PM, Basique [DEMOGRAPHIC_DATA] Haircut - By…" at bounding box center [407, 423] width 62 height 62
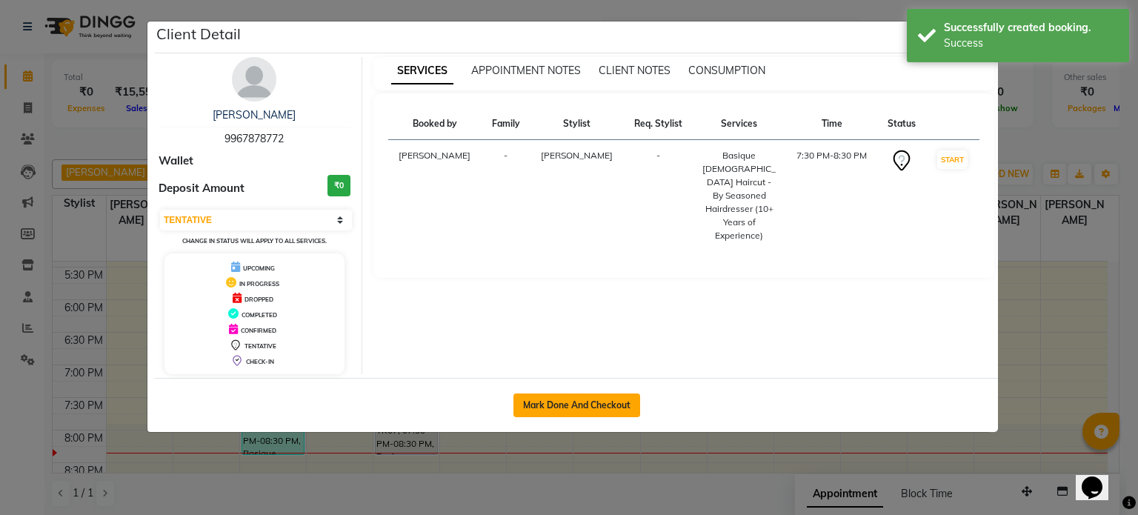
click at [556, 405] on button "Mark Done And Checkout" at bounding box center [577, 406] width 127 height 24
select select "3"
select select "7102"
select select "service"
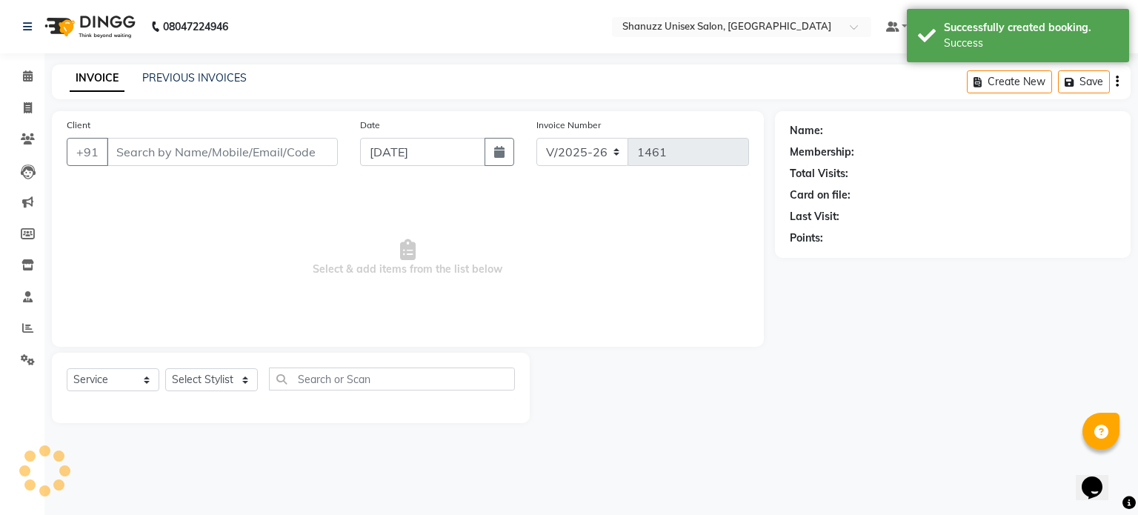
type input "9967878772"
select select "59231"
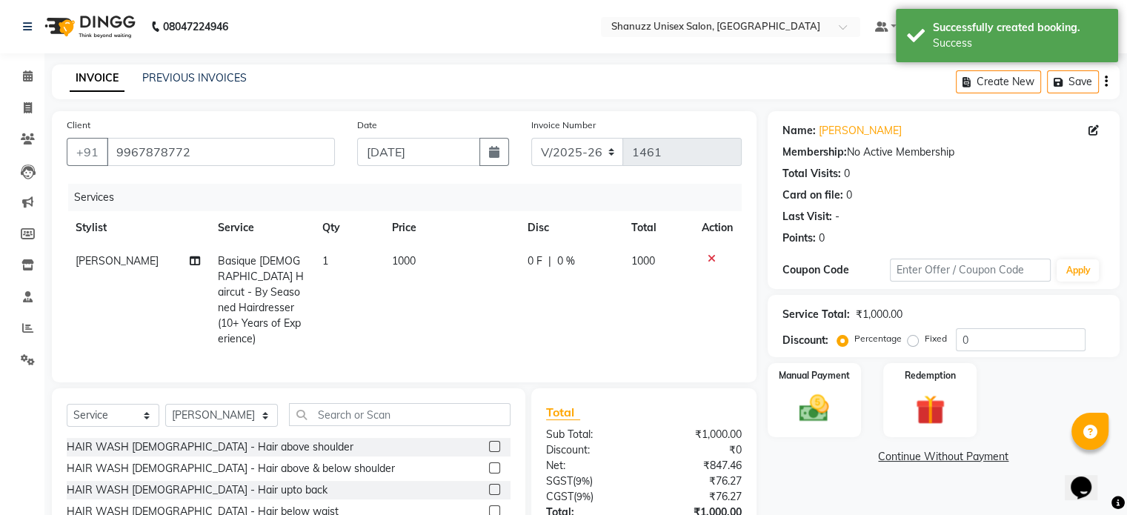
scroll to position [110, 0]
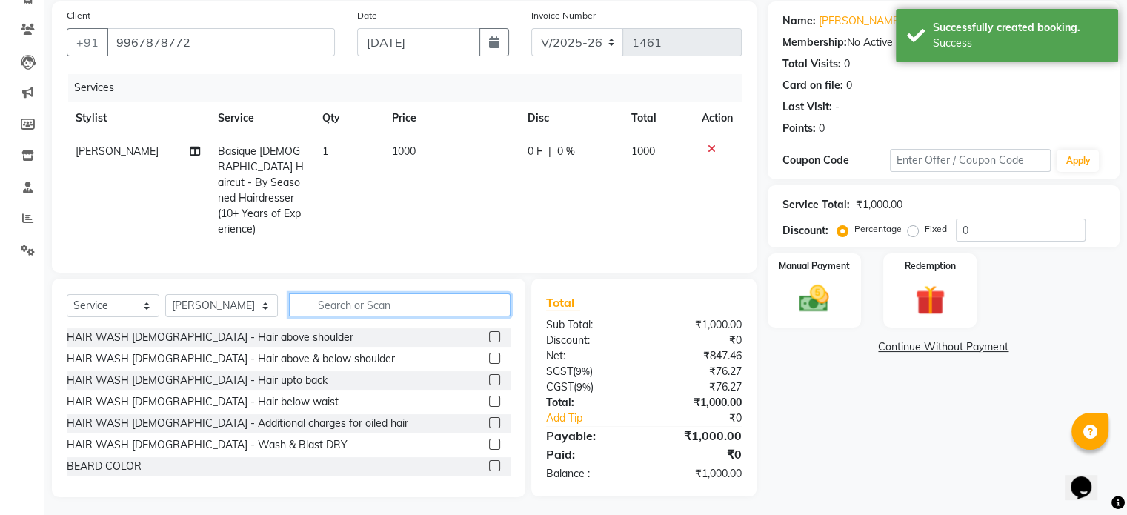
click at [295, 302] on input "text" at bounding box center [400, 304] width 222 height 23
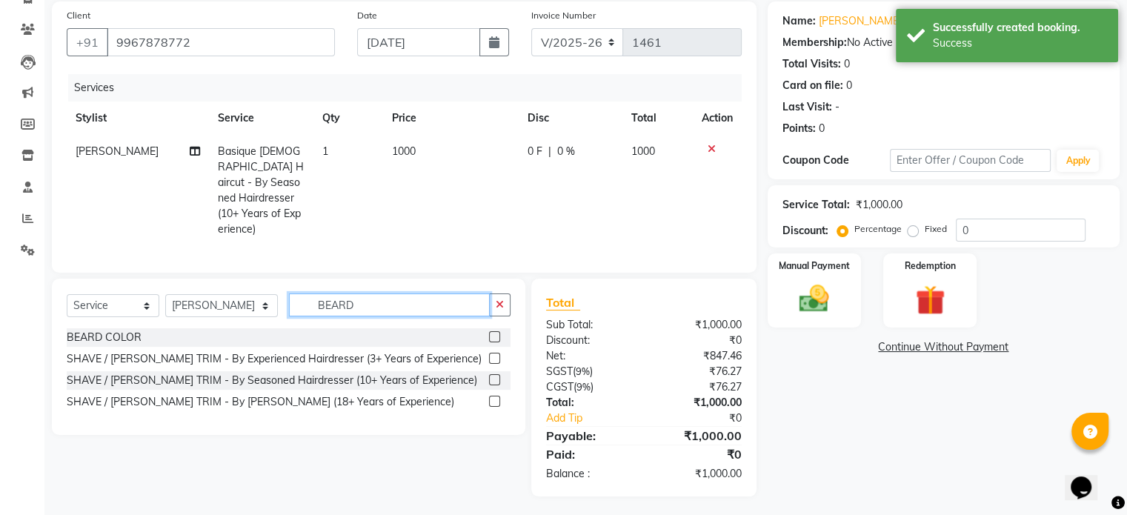
type input "BEARD"
click at [499, 375] on label at bounding box center [494, 379] width 11 height 11
click at [499, 376] on input "checkbox" at bounding box center [494, 381] width 10 height 10
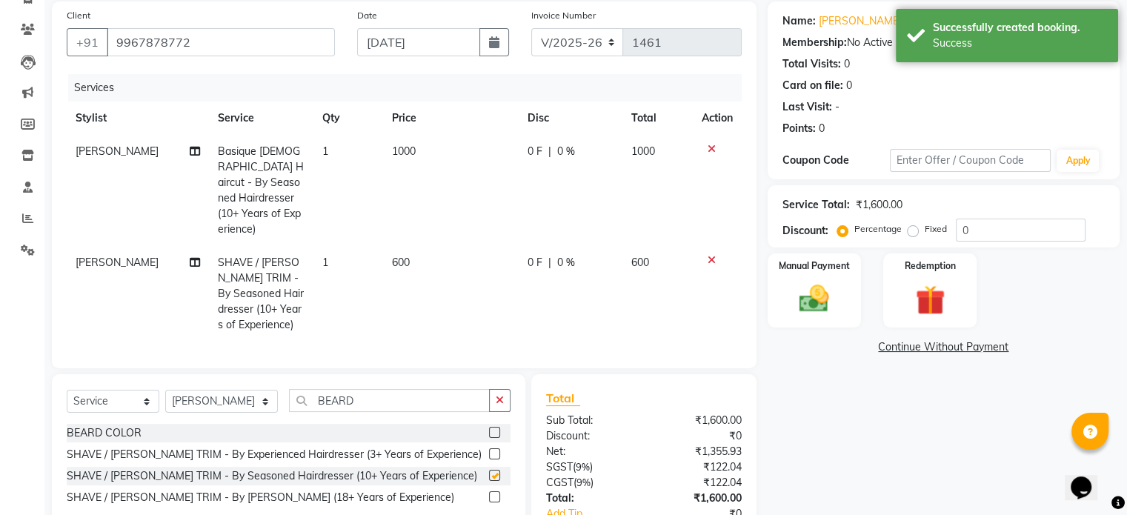
checkbox input "false"
click at [414, 402] on input "BEARD" at bounding box center [389, 400] width 201 height 23
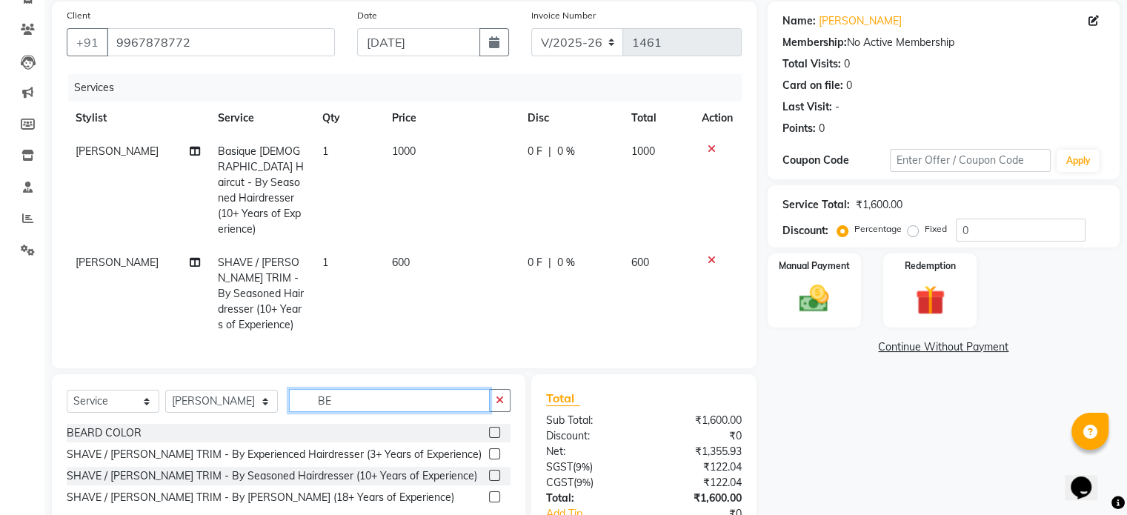
type input "B"
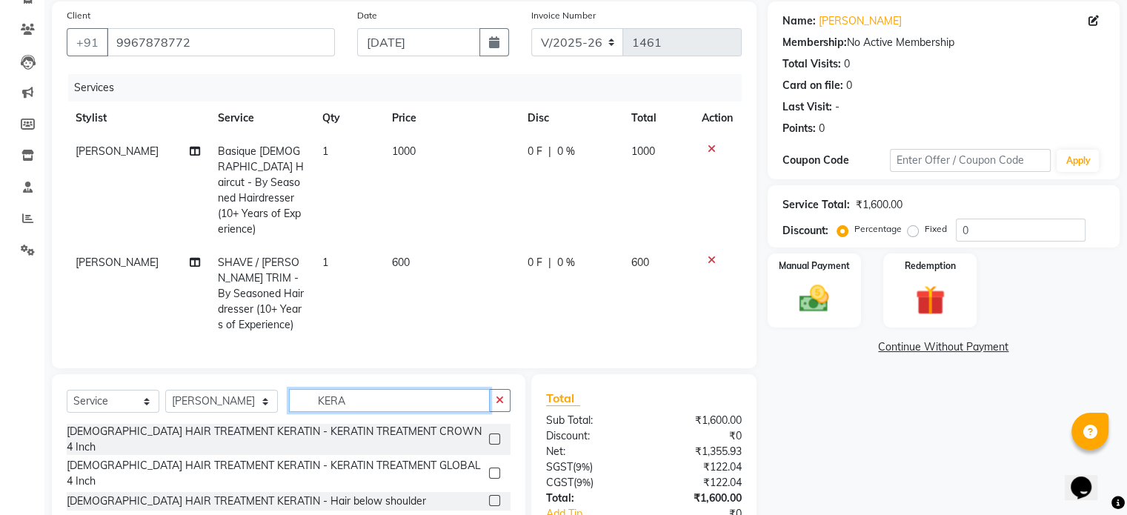
type input "KERA"
click at [489, 434] on label at bounding box center [494, 439] width 11 height 11
click at [489, 435] on input "checkbox" at bounding box center [494, 440] width 10 height 10
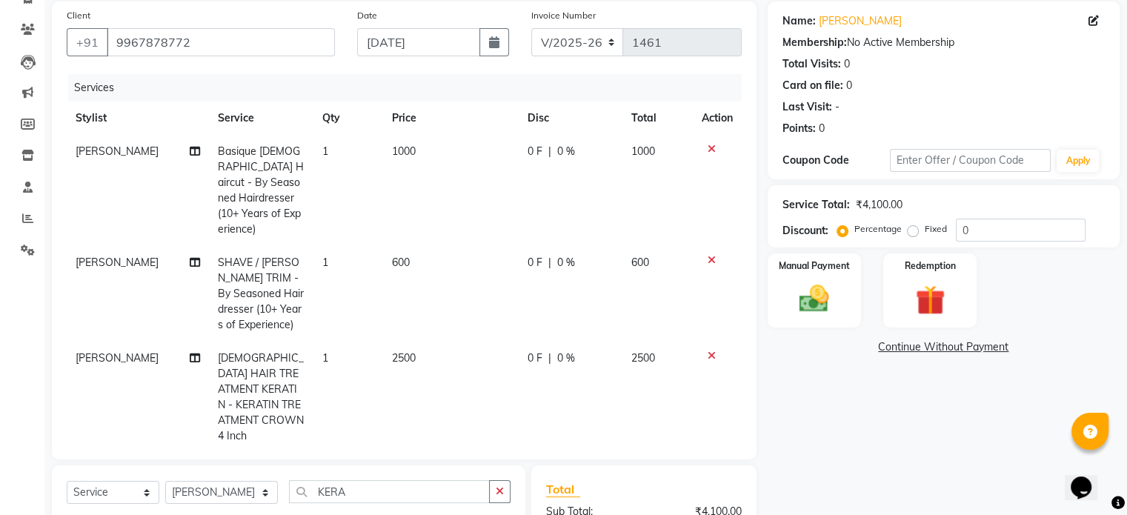
checkbox input "false"
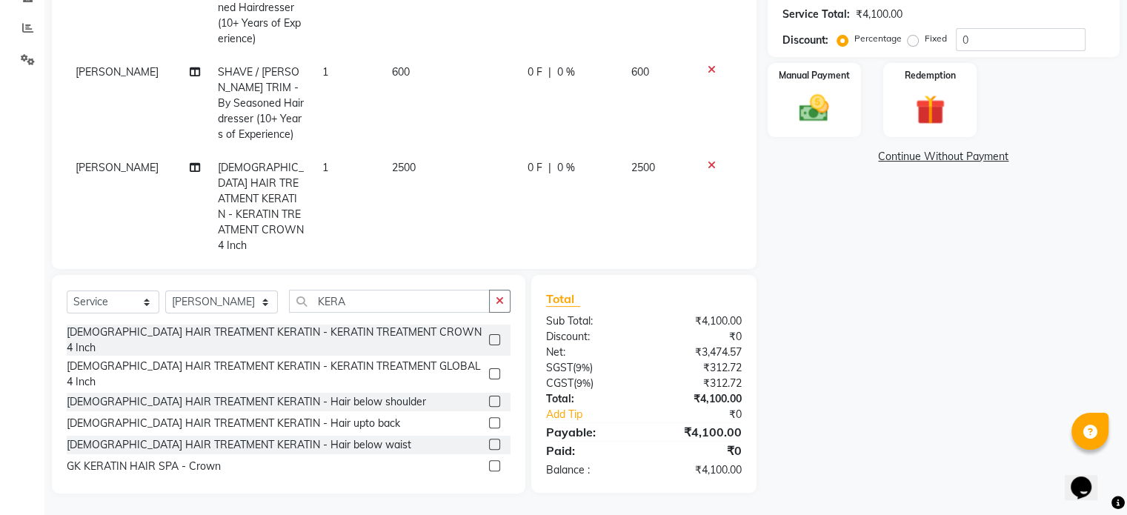
click at [708, 160] on icon at bounding box center [712, 165] width 8 height 10
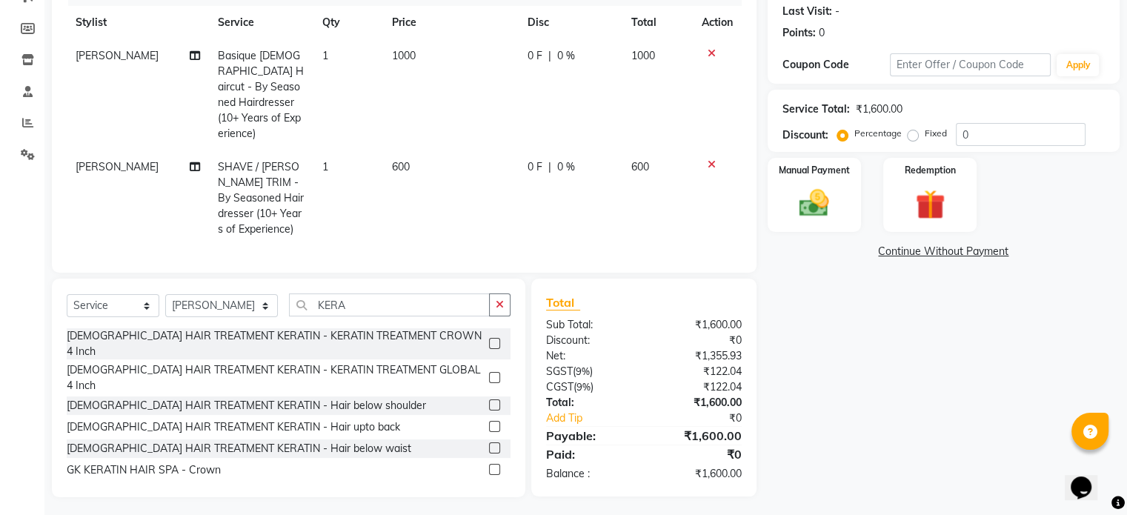
click at [489, 372] on label at bounding box center [494, 377] width 11 height 11
click at [489, 374] on input "checkbox" at bounding box center [494, 379] width 10 height 10
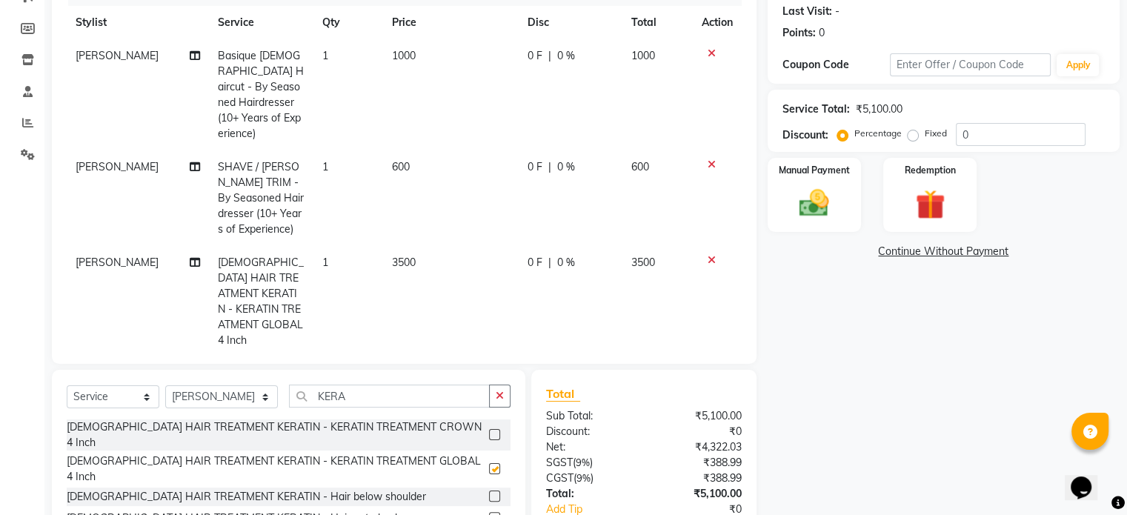
checkbox input "false"
click at [399, 256] on span "3500" at bounding box center [404, 262] width 24 height 13
select select "59231"
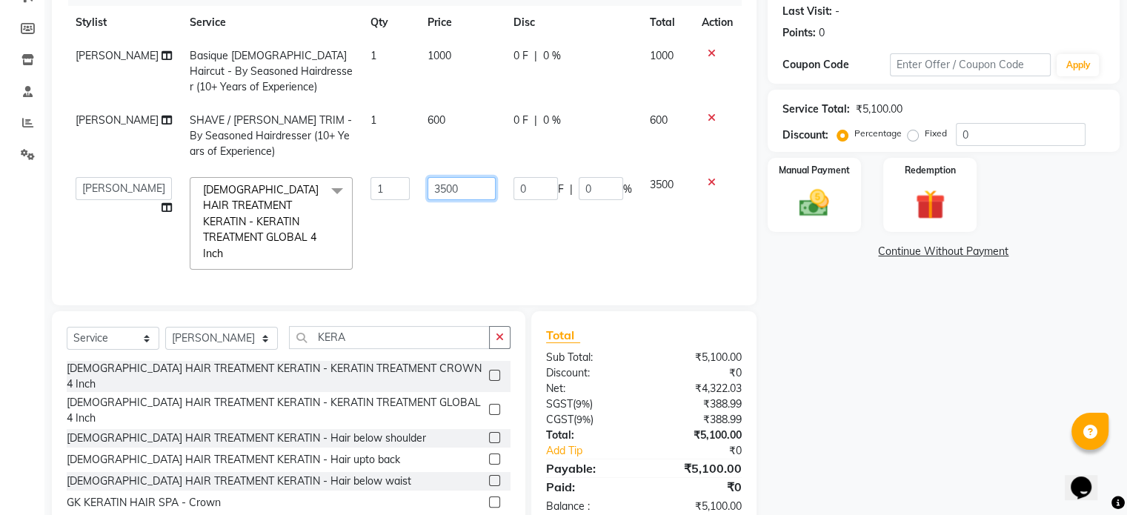
click at [435, 188] on input "3500" at bounding box center [462, 188] width 68 height 23
type input "3000"
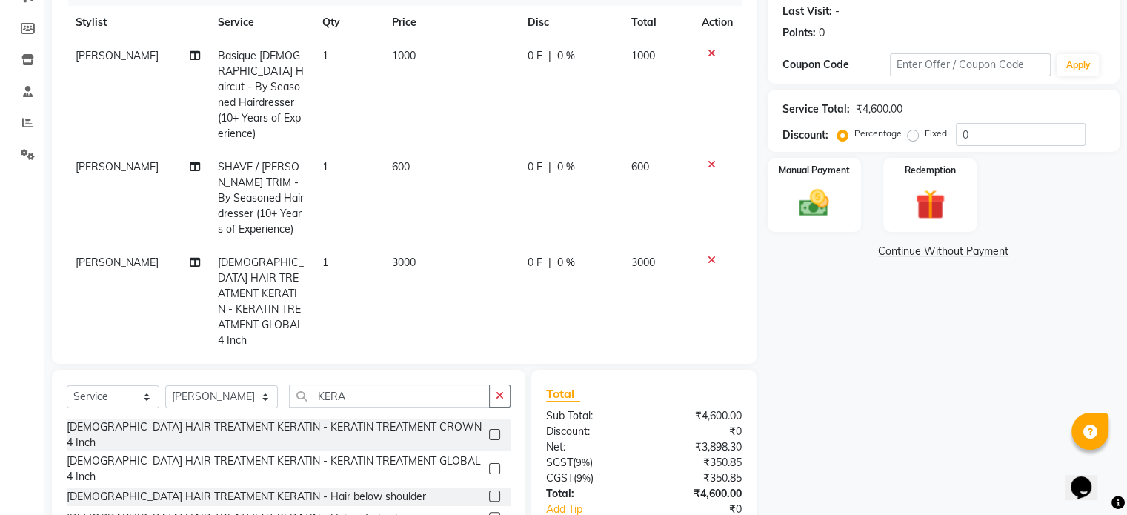
click at [457, 224] on tbody "[PERSON_NAME] [DEMOGRAPHIC_DATA] Haircut - By Seasoned Hairdresser (10+ Years o…" at bounding box center [404, 198] width 675 height 318
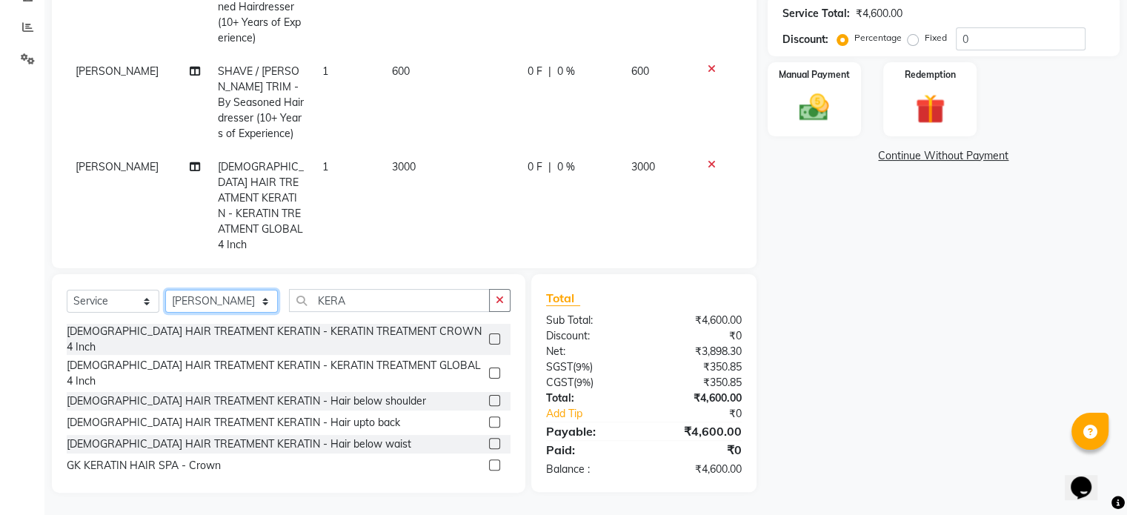
click at [247, 299] on select "Select Stylist [PERSON_NAME] AFZAN [PERSON_NAME] [PERSON_NAME] [PERSON_NAME] De…" at bounding box center [221, 301] width 113 height 23
select select "59236"
click at [165, 291] on select "Select Stylist [PERSON_NAME] AFZAN [PERSON_NAME] [PERSON_NAME] [PERSON_NAME] De…" at bounding box center [221, 301] width 113 height 23
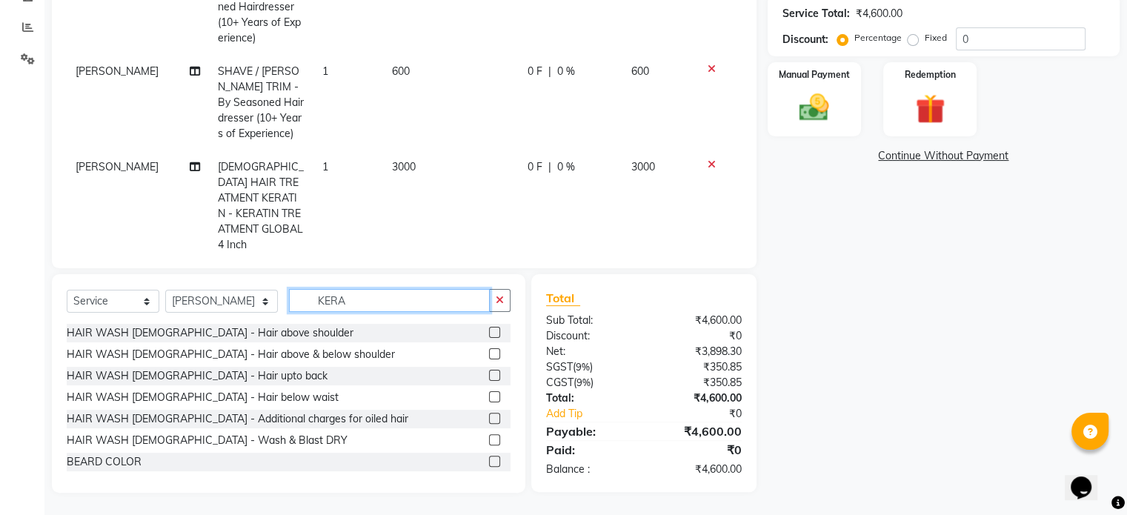
click at [368, 302] on input "KERA" at bounding box center [389, 300] width 201 height 23
type input "K"
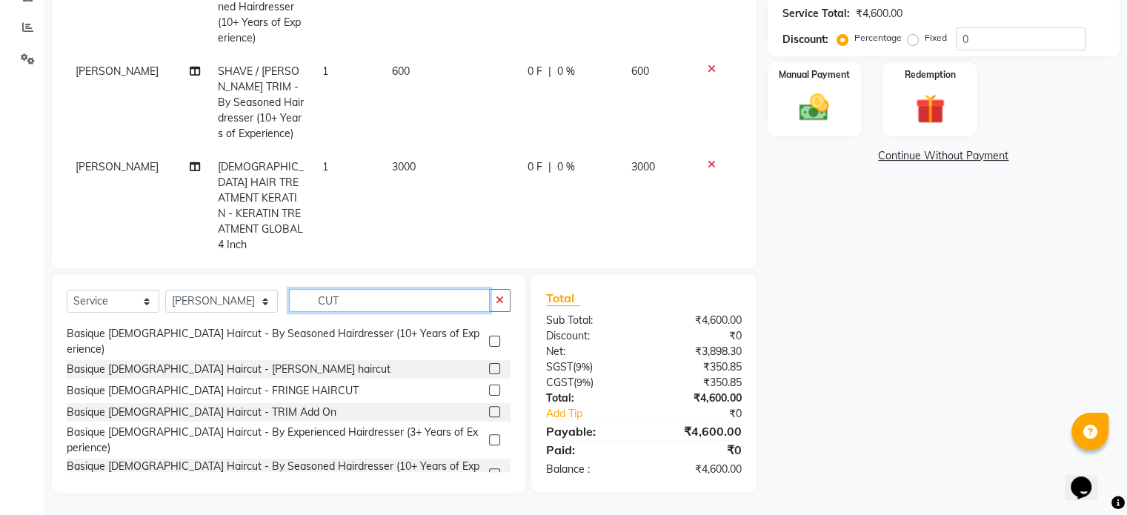
scroll to position [40, 0]
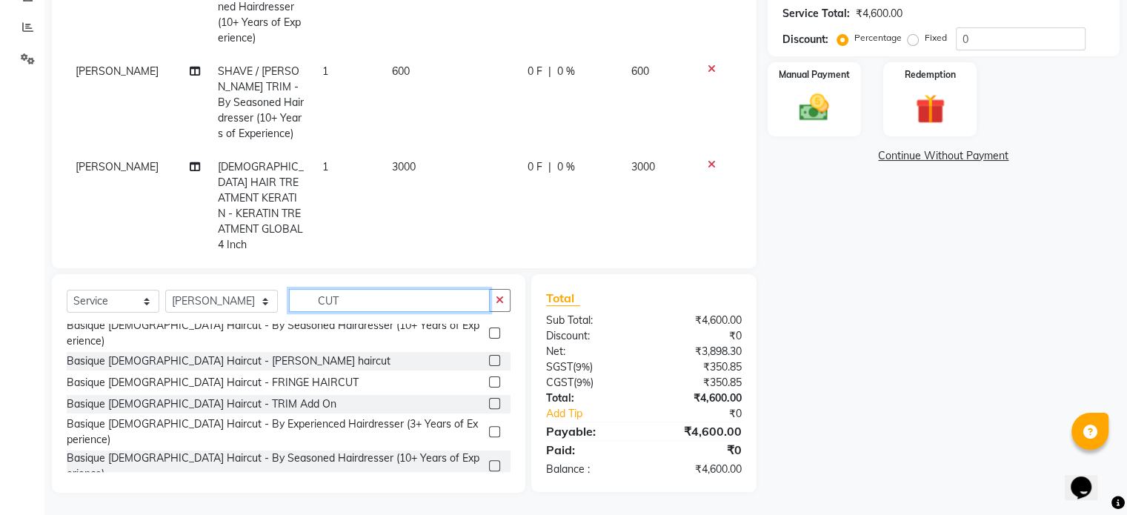
type input "CUT"
click at [489, 460] on label at bounding box center [494, 465] width 11 height 11
click at [489, 462] on input "checkbox" at bounding box center [494, 467] width 10 height 10
checkbox input "false"
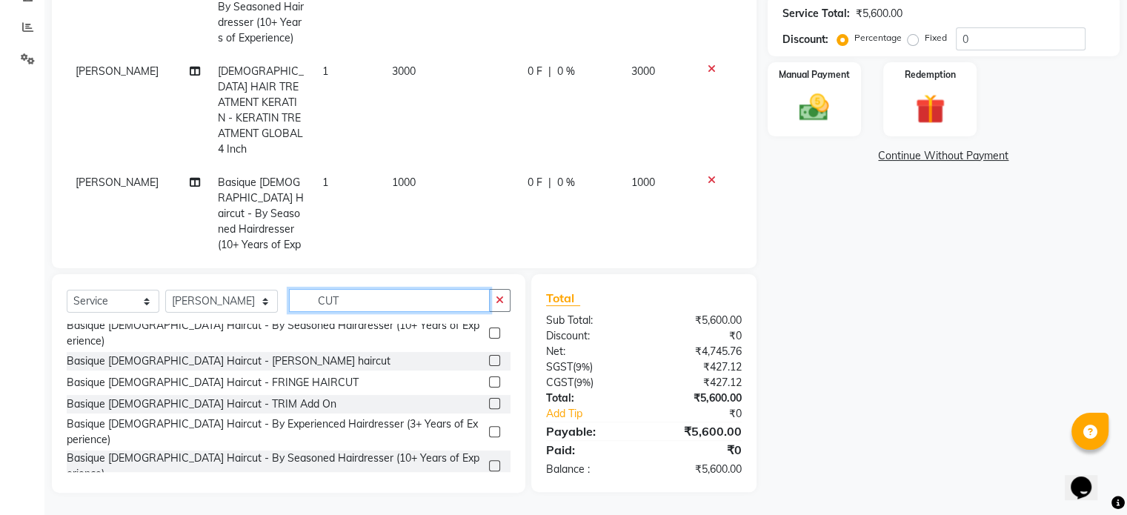
click at [328, 299] on input "CUT" at bounding box center [389, 300] width 201 height 23
type input "C"
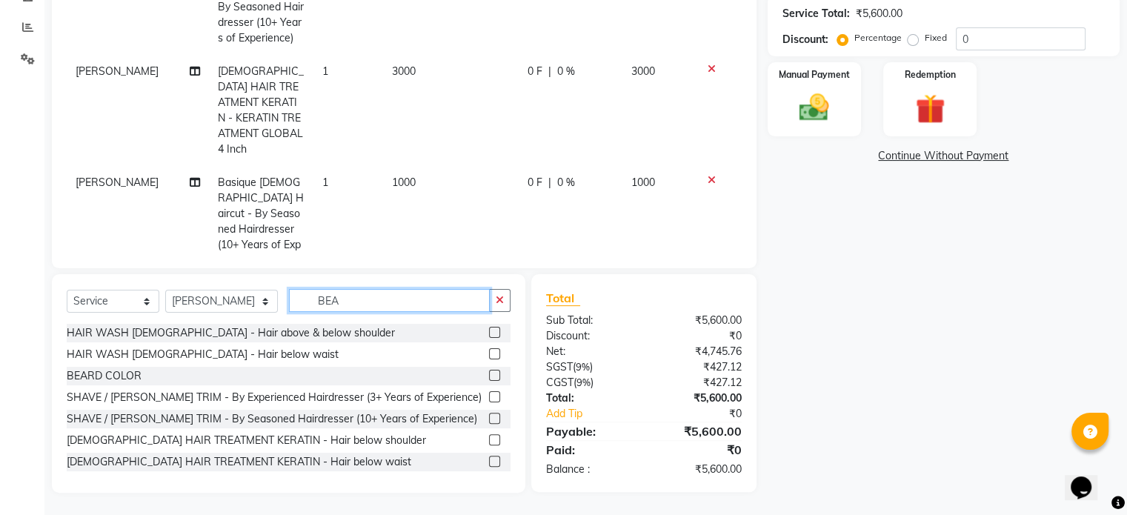
scroll to position [300, 0]
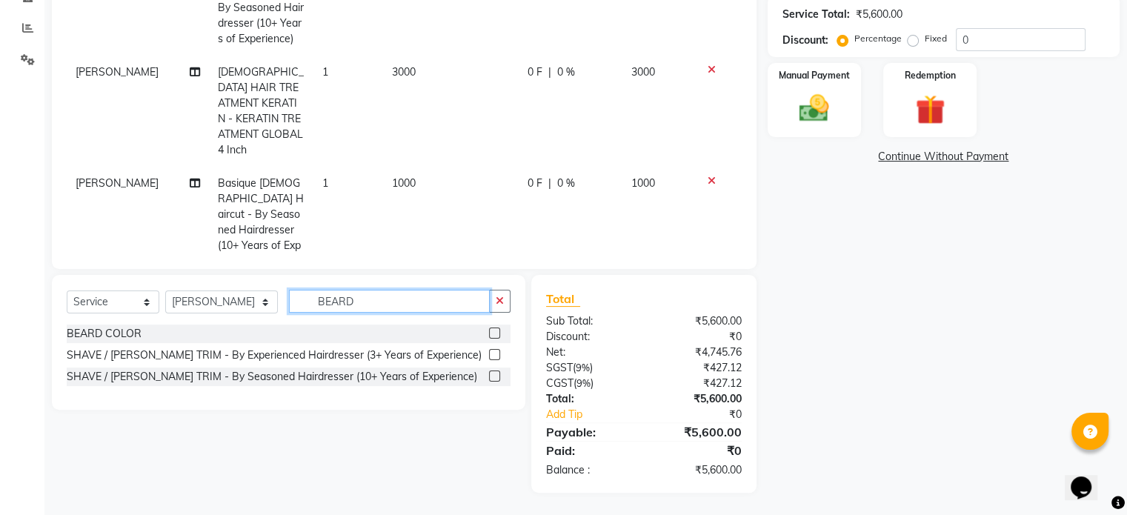
type input "BEARD"
click at [497, 354] on label at bounding box center [494, 354] width 11 height 11
click at [497, 354] on input "checkbox" at bounding box center [494, 356] width 10 height 10
checkbox input "false"
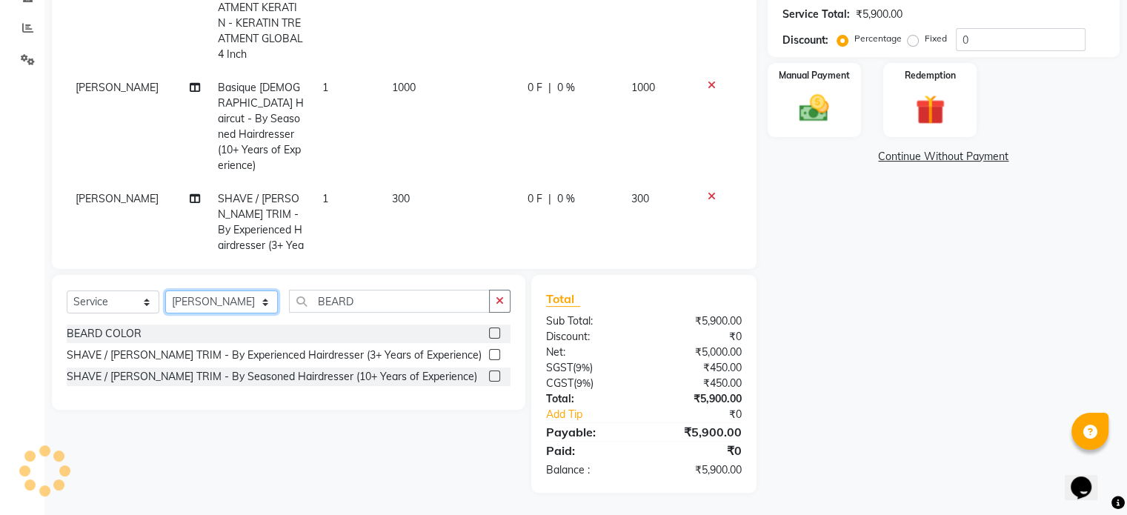
click at [199, 309] on select "Select Stylist [PERSON_NAME] AFZAN [PERSON_NAME] [PERSON_NAME] [PERSON_NAME] De…" at bounding box center [221, 302] width 113 height 23
select select "59231"
click at [165, 291] on select "Select Stylist [PERSON_NAME] AFZAN [PERSON_NAME] [PERSON_NAME] [PERSON_NAME] De…" at bounding box center [221, 302] width 113 height 23
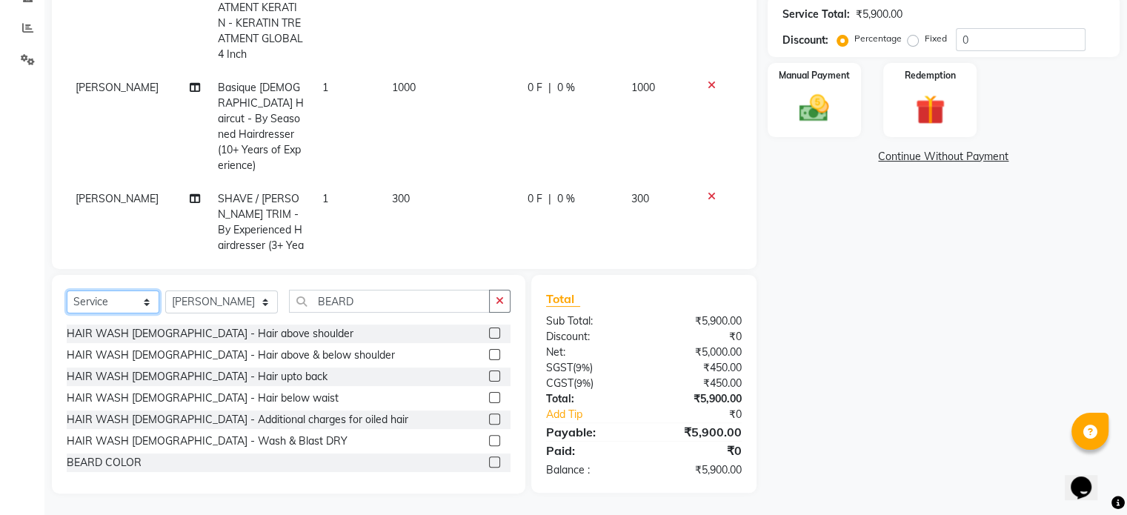
click at [127, 296] on select "Select Service Product Membership Package Voucher Prepaid Gift Card" at bounding box center [113, 302] width 93 height 23
select select "product"
click at [67, 291] on select "Select Service Product Membership Package Voucher Prepaid Gift Card" at bounding box center [113, 302] width 93 height 23
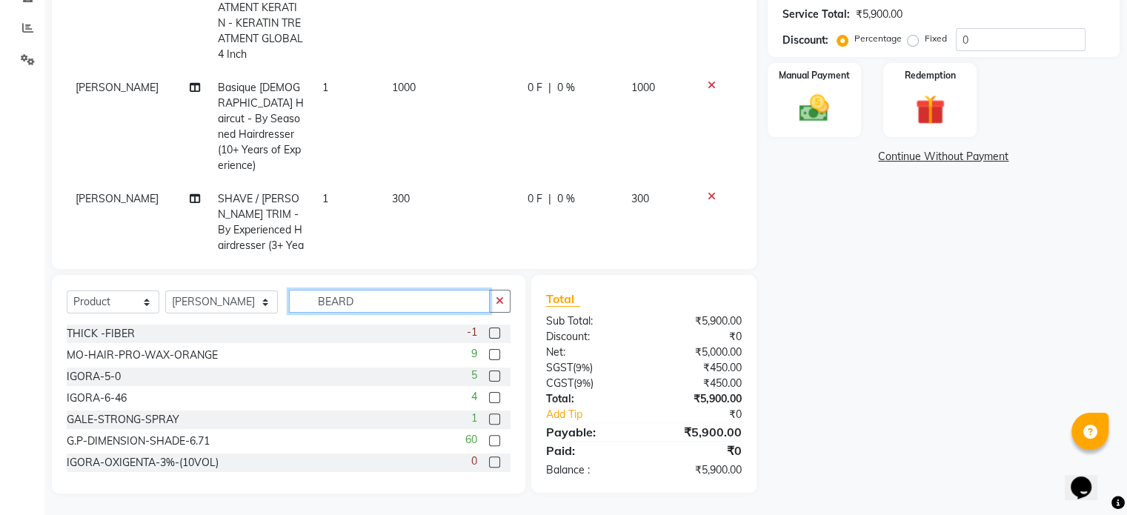
click at [386, 303] on input "BEARD" at bounding box center [389, 301] width 201 height 23
type input "B"
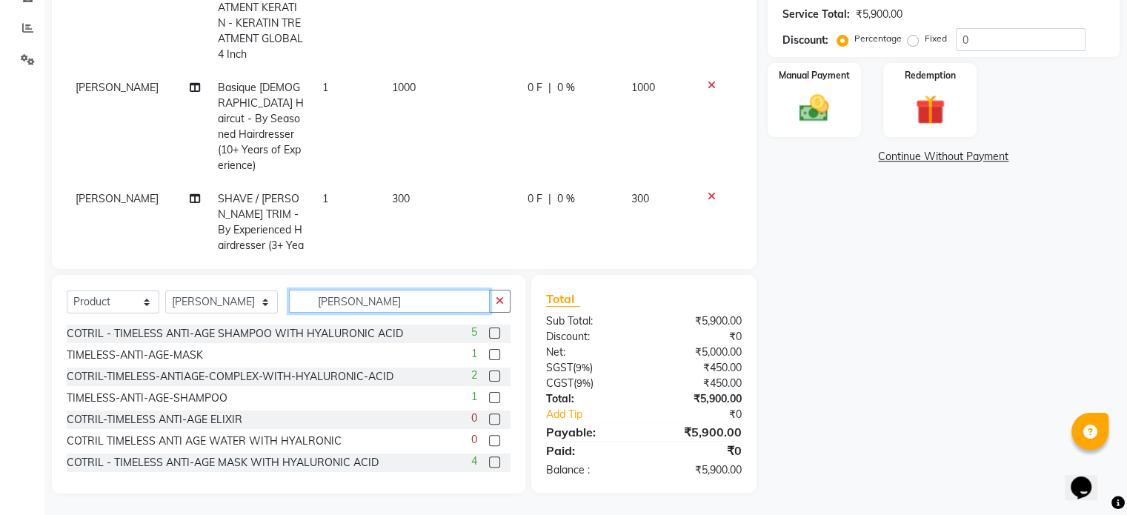
type input "[PERSON_NAME]"
click at [489, 355] on label at bounding box center [494, 354] width 11 height 11
click at [489, 355] on input "checkbox" at bounding box center [494, 356] width 10 height 10
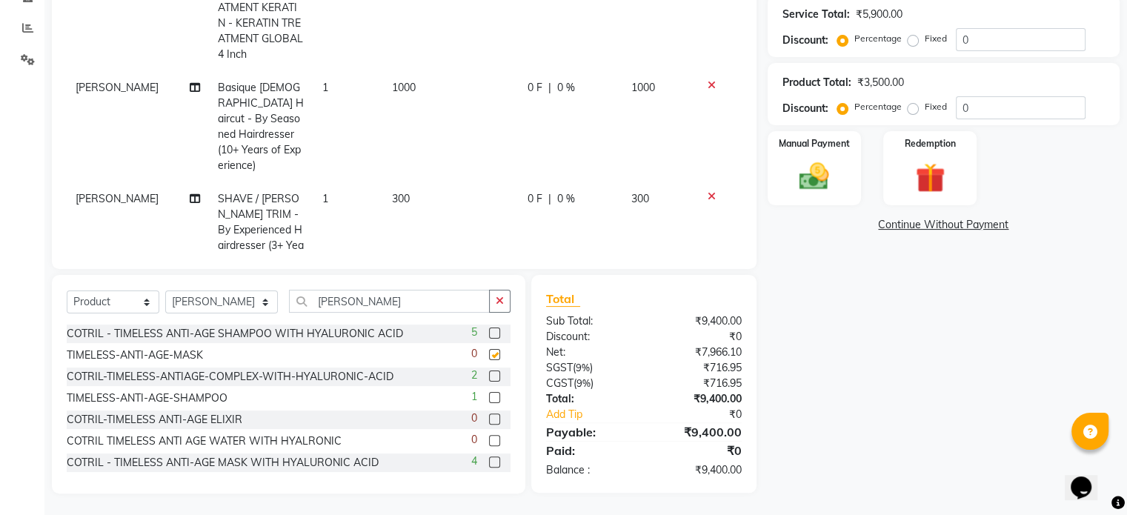
checkbox input "false"
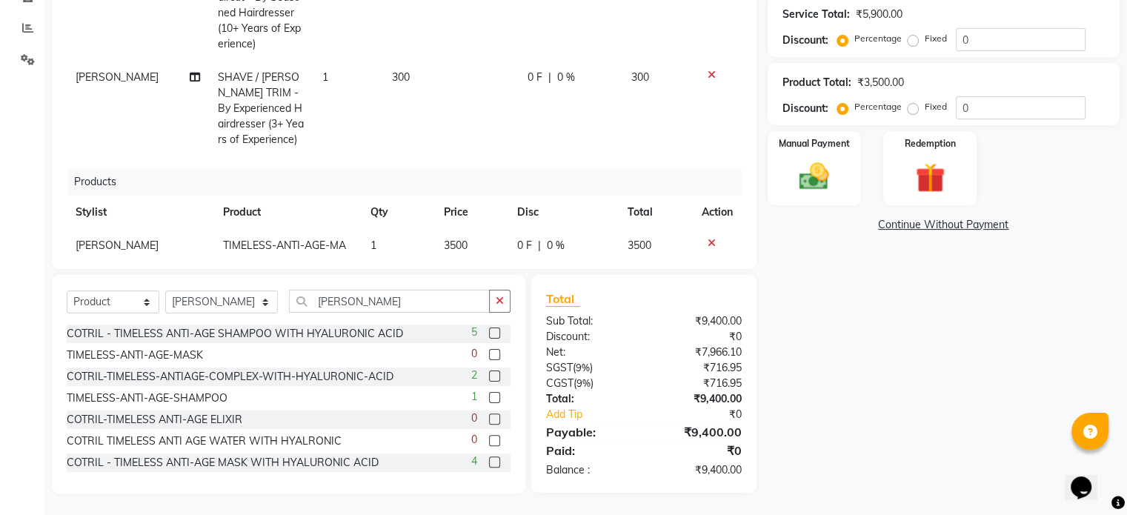
scroll to position [301, 0]
click at [708, 237] on icon at bounding box center [712, 242] width 8 height 10
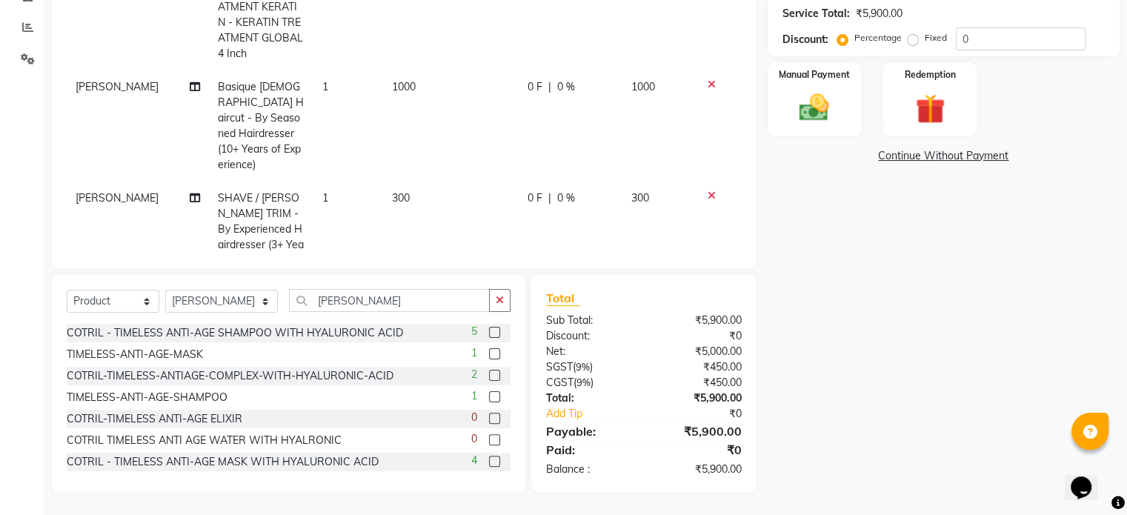
scroll to position [2, 0]
click at [489, 459] on label at bounding box center [494, 459] width 11 height 11
click at [489, 459] on input "checkbox" at bounding box center [494, 460] width 10 height 10
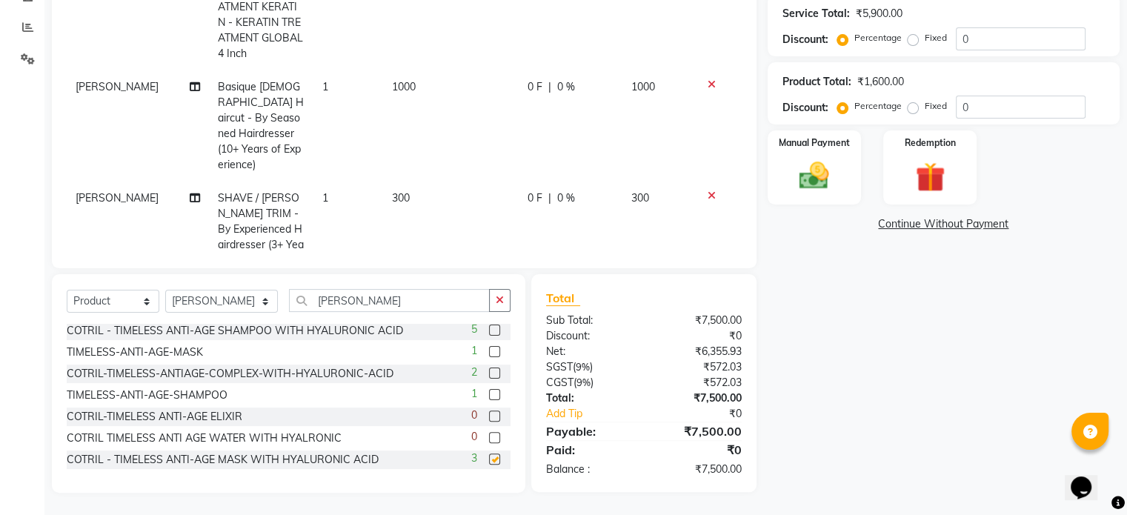
scroll to position [313, 0]
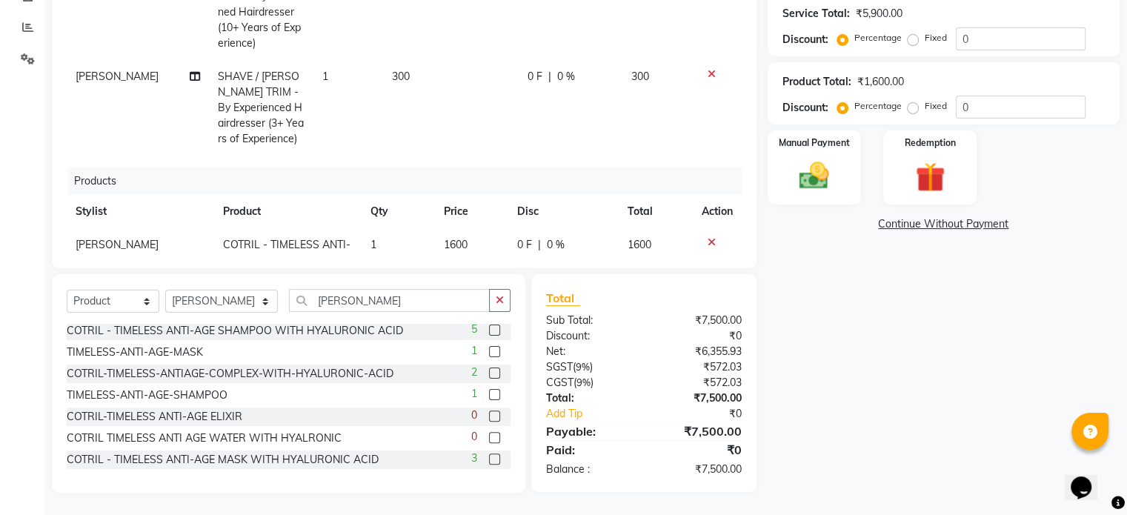
checkbox input "false"
click at [489, 395] on label at bounding box center [494, 394] width 11 height 11
click at [489, 395] on input "checkbox" at bounding box center [494, 396] width 10 height 10
checkbox input "false"
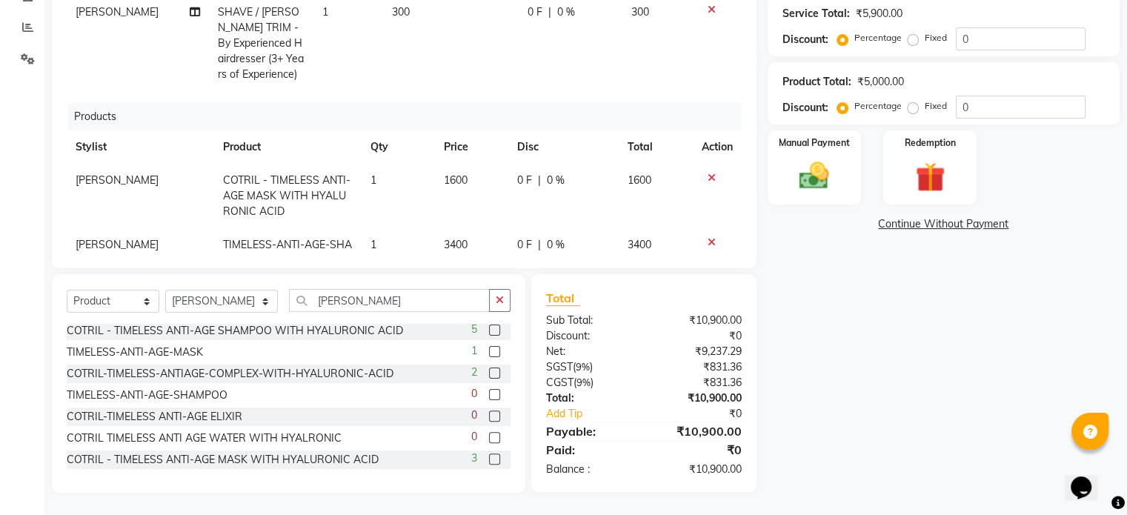
click at [708, 237] on icon at bounding box center [712, 242] width 8 height 10
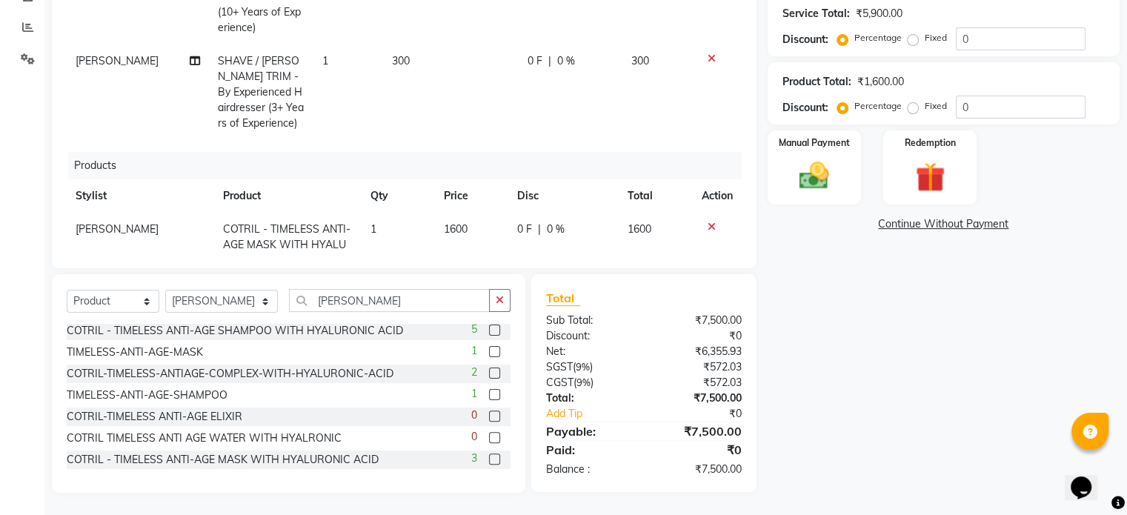
scroll to position [0, 0]
click at [489, 334] on label at bounding box center [494, 332] width 11 height 11
click at [489, 334] on input "checkbox" at bounding box center [494, 333] width 10 height 10
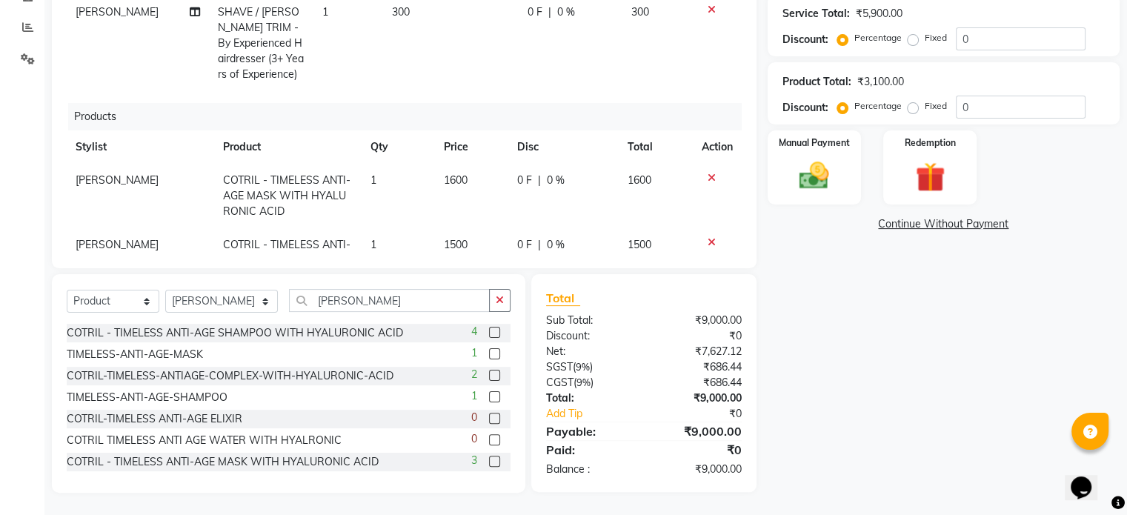
checkbox input "false"
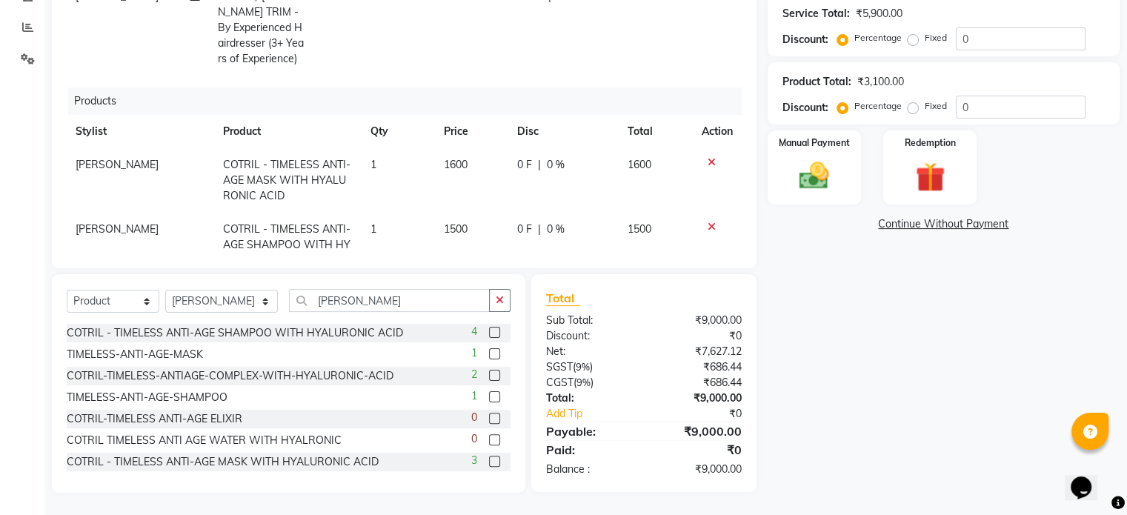
click at [445, 222] on span "1500" at bounding box center [456, 228] width 24 height 13
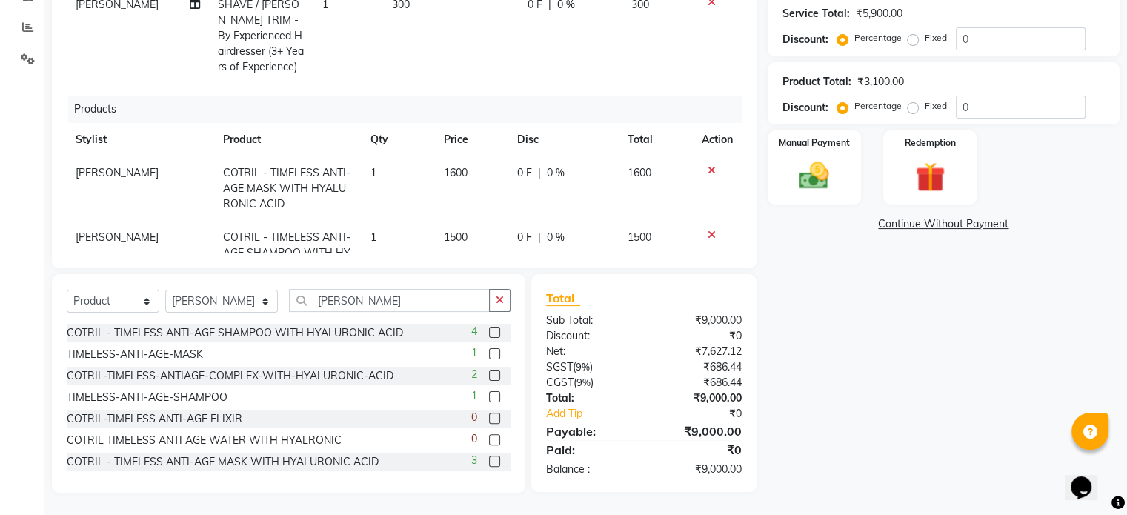
select select "59231"
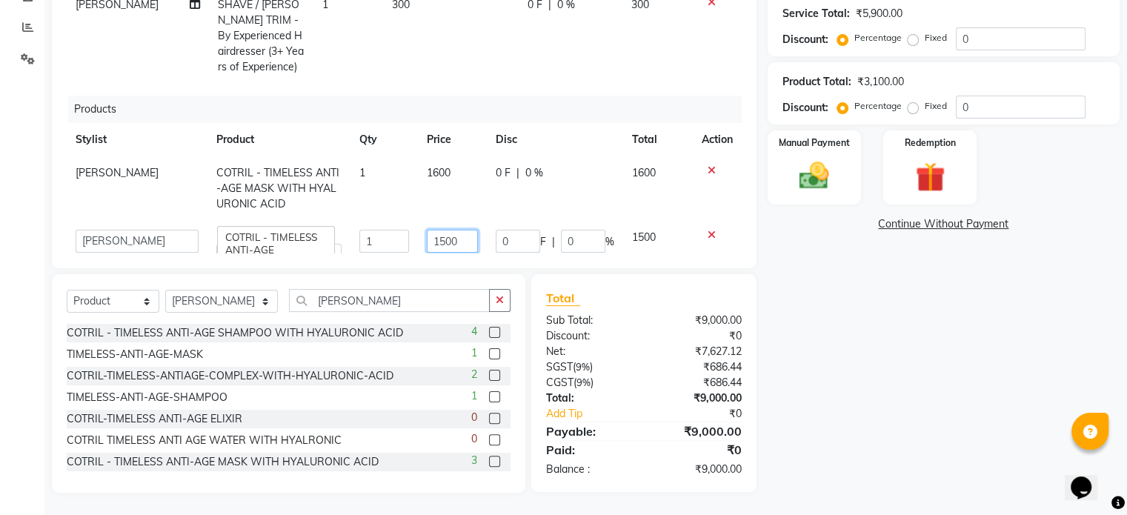
click at [436, 230] on input "1500" at bounding box center [452, 241] width 51 height 23
type input "1600"
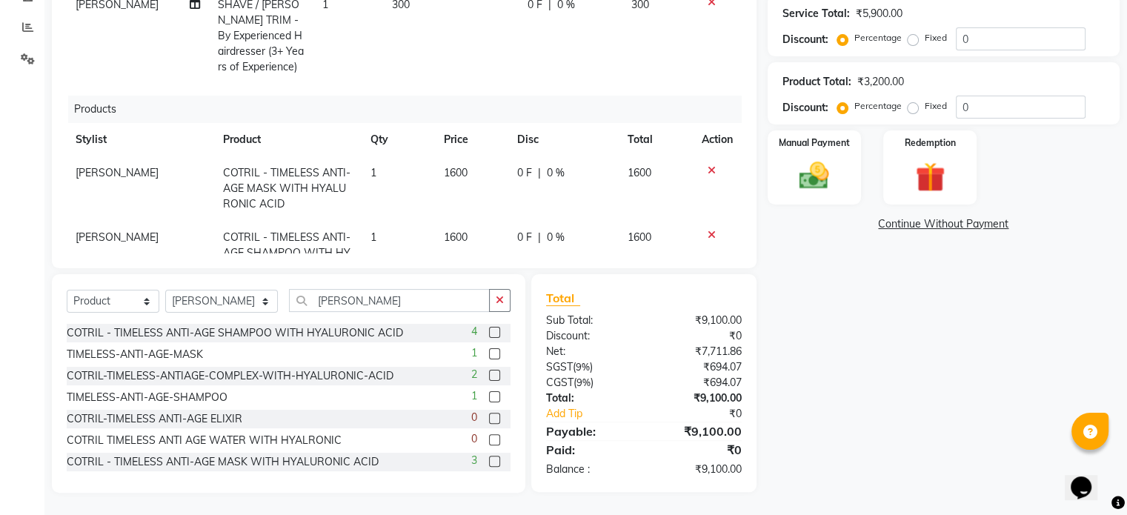
click at [492, 221] on tr "[PERSON_NAME] - TIMELESS ANTI-AGE SHAMPOO WITH [MEDICAL_DATA] 1 1600 0 F | 0 % …" at bounding box center [404, 253] width 675 height 64
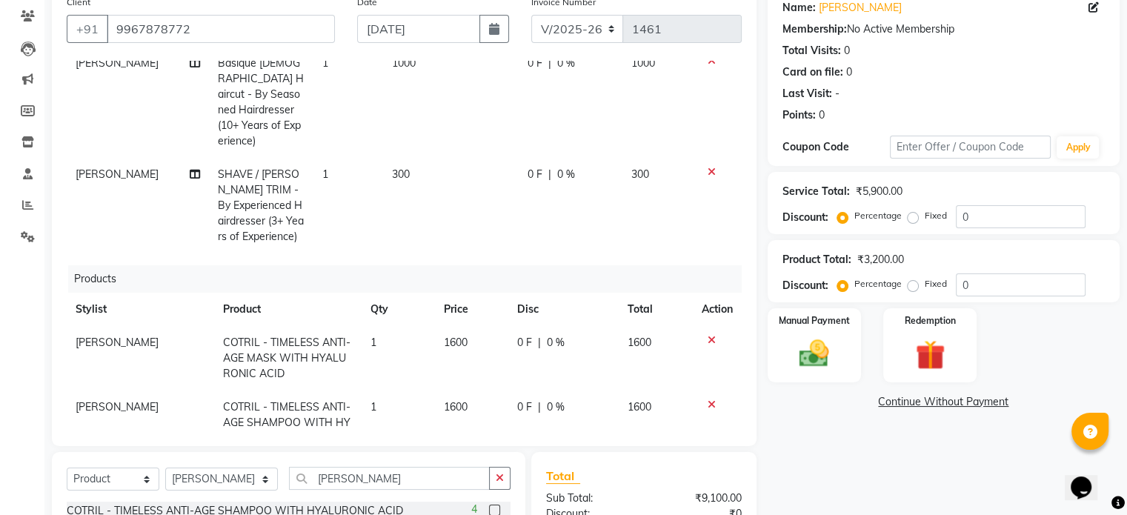
scroll to position [301, 0]
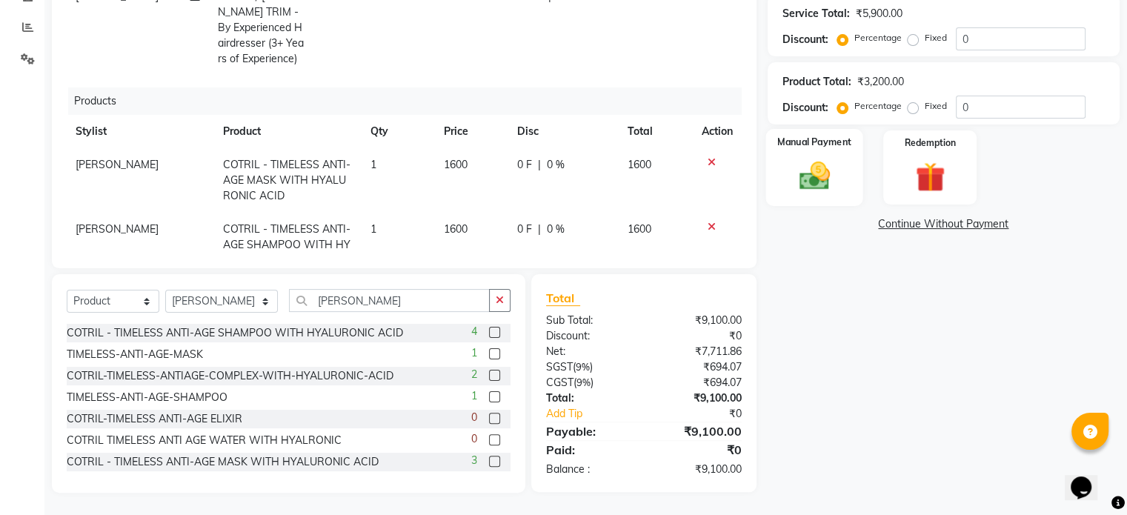
click at [841, 178] on div "Manual Payment" at bounding box center [814, 167] width 97 height 76
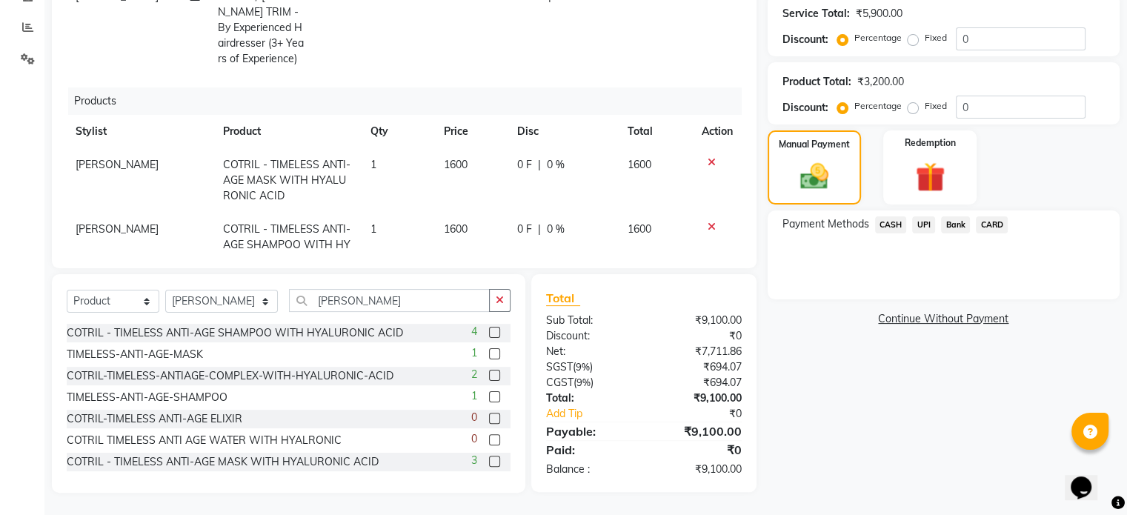
click at [1003, 222] on span "CARD" at bounding box center [992, 224] width 32 height 17
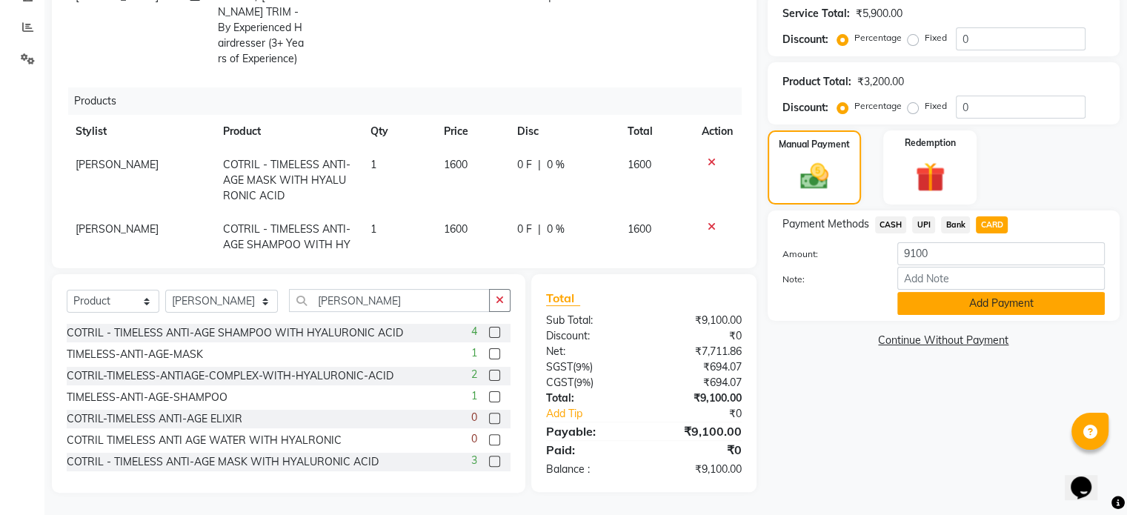
click at [950, 302] on button "Add Payment" at bounding box center [1001, 303] width 208 height 23
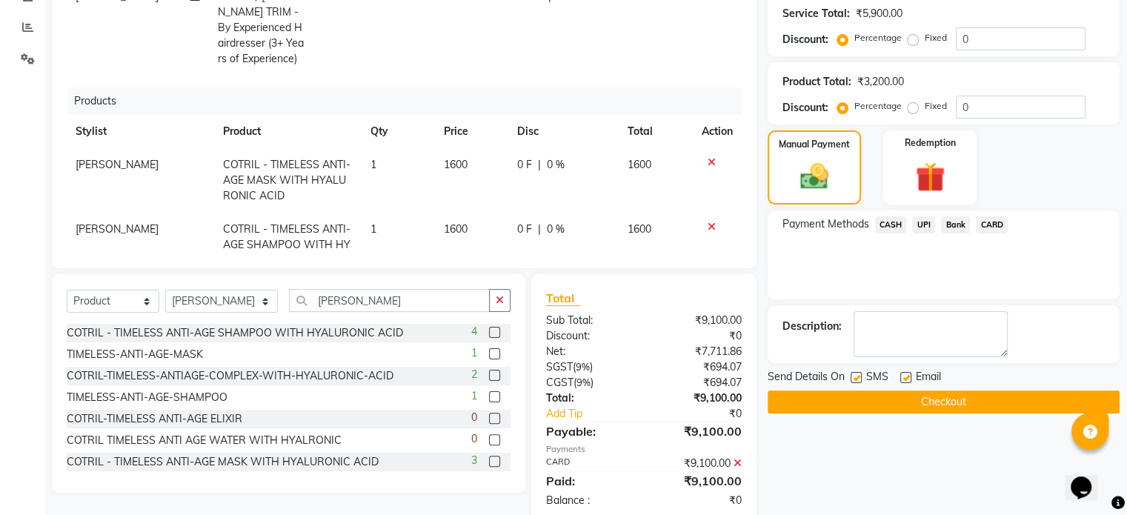
scroll to position [331, 0]
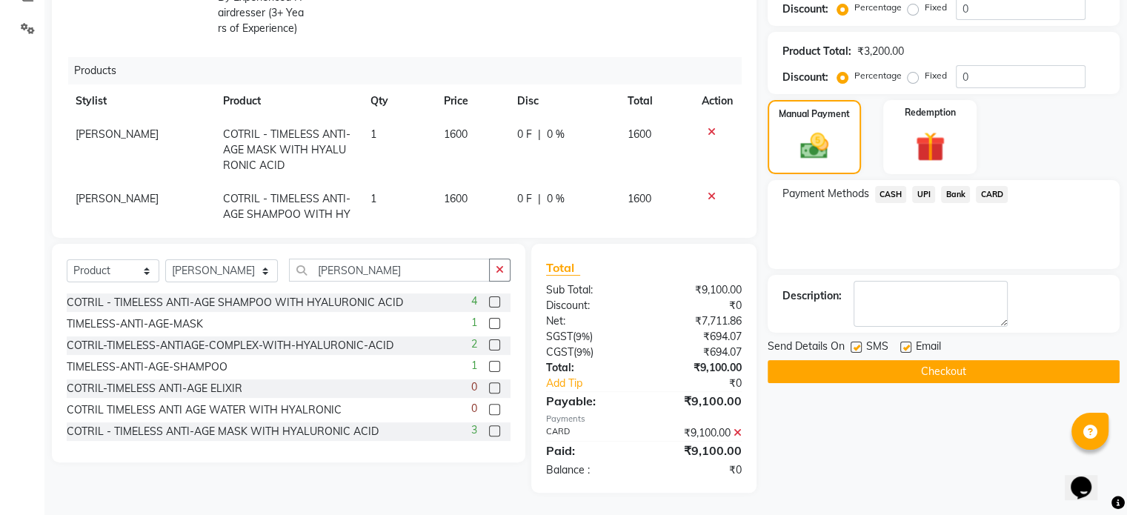
click at [857, 345] on label at bounding box center [856, 347] width 11 height 11
click at [857, 345] on input "checkbox" at bounding box center [856, 348] width 10 height 10
checkbox input "false"
click at [902, 348] on label at bounding box center [905, 347] width 11 height 11
click at [902, 348] on input "checkbox" at bounding box center [905, 348] width 10 height 10
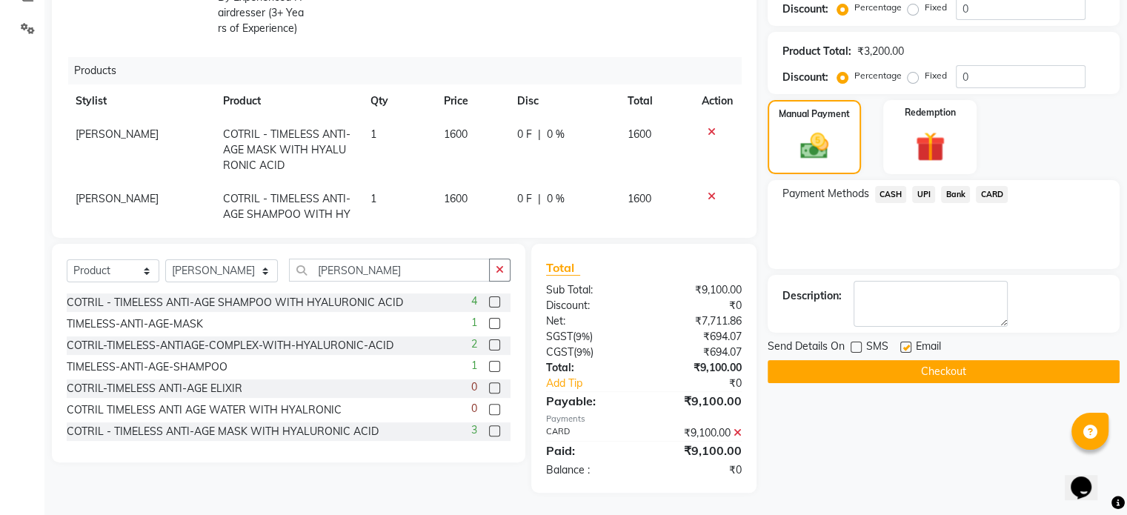
checkbox input "false"
click at [901, 378] on button "Checkout" at bounding box center [944, 371] width 352 height 23
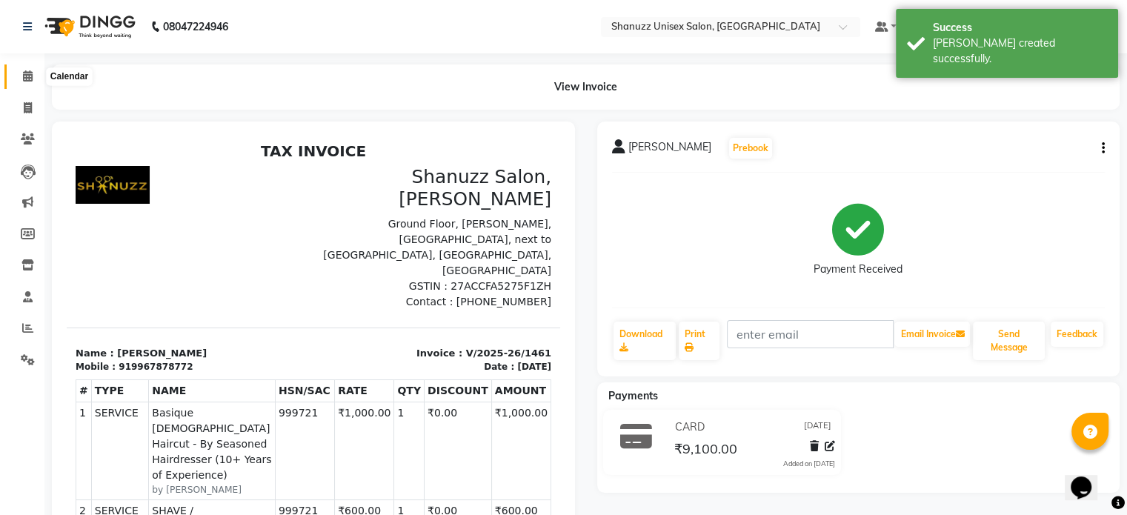
click at [23, 79] on icon at bounding box center [28, 75] width 10 height 11
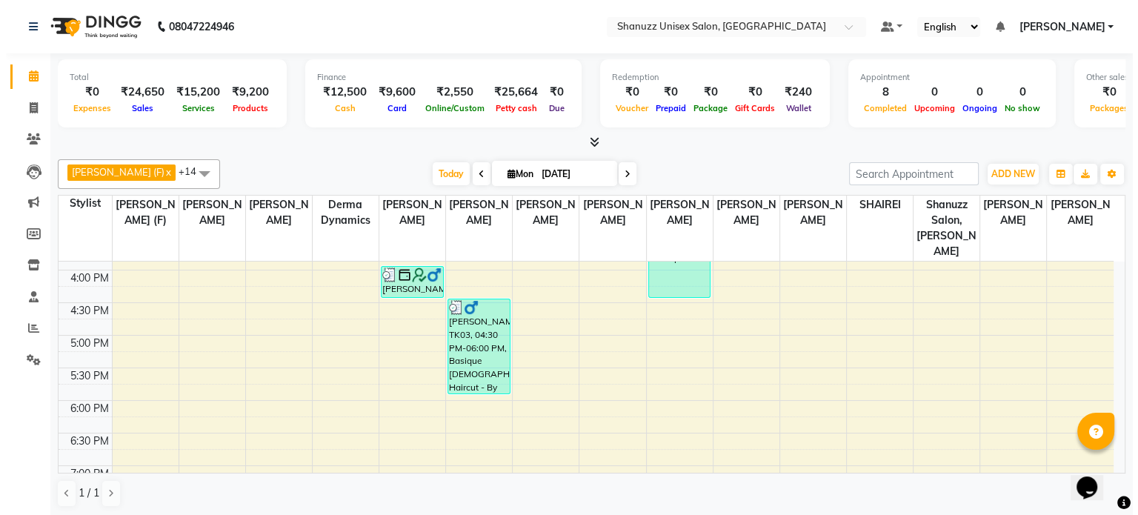
scroll to position [548, 0]
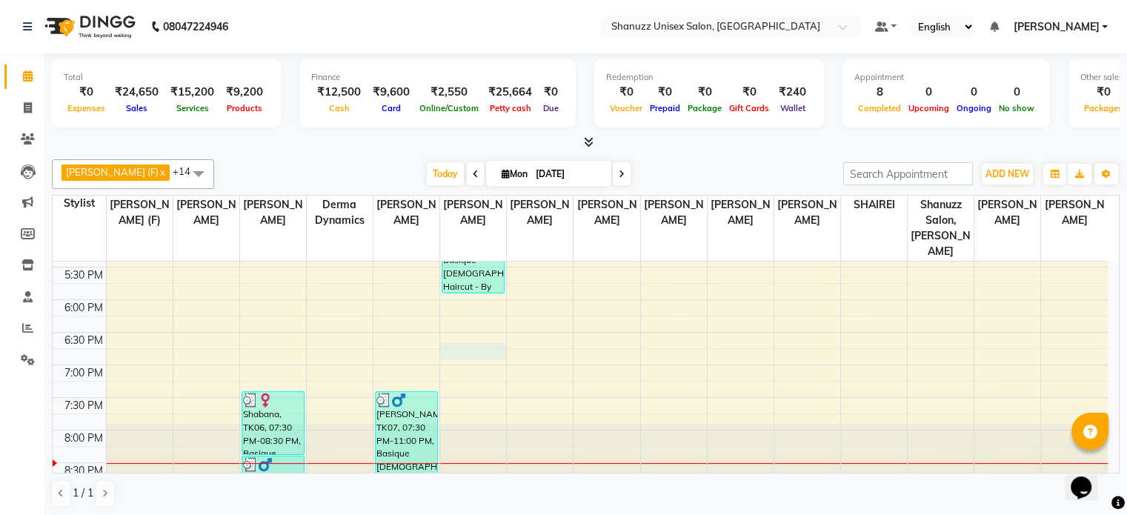
click at [504, 339] on div "9:00 AM 9:30 AM 10:00 AM 10:30 AM 11:00 AM 11:30 AM 12:00 PM 12:30 PM 1:00 PM 1…" at bounding box center [580, 104] width 1055 height 782
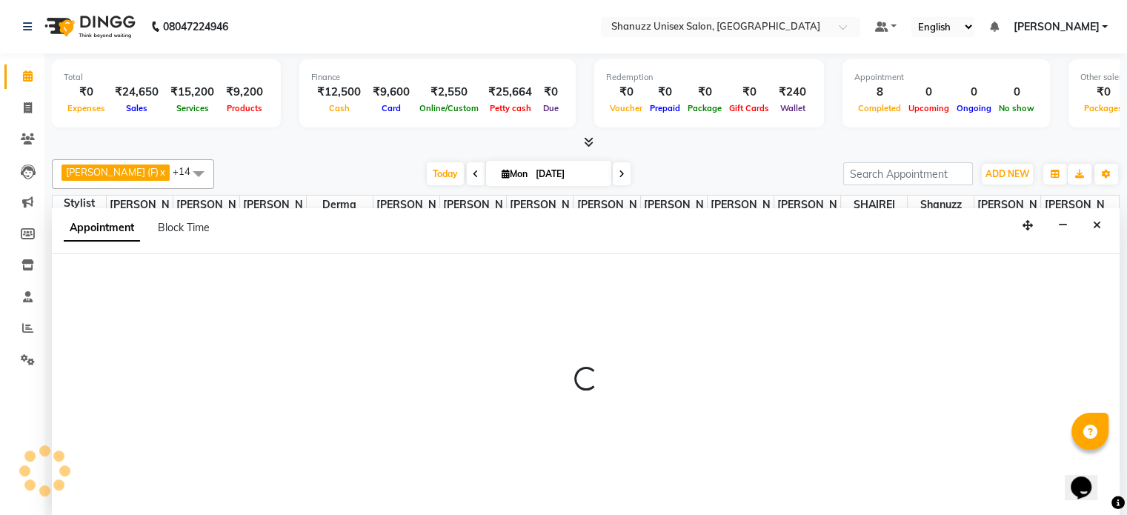
select select "85364"
select select "tentative"
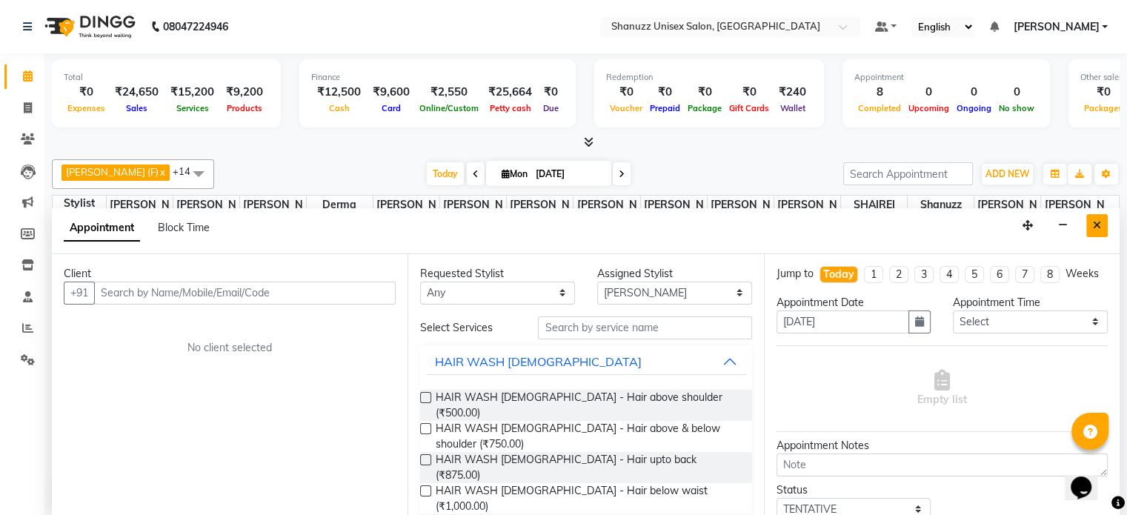
click at [1092, 233] on button "Close" at bounding box center [1096, 225] width 21 height 23
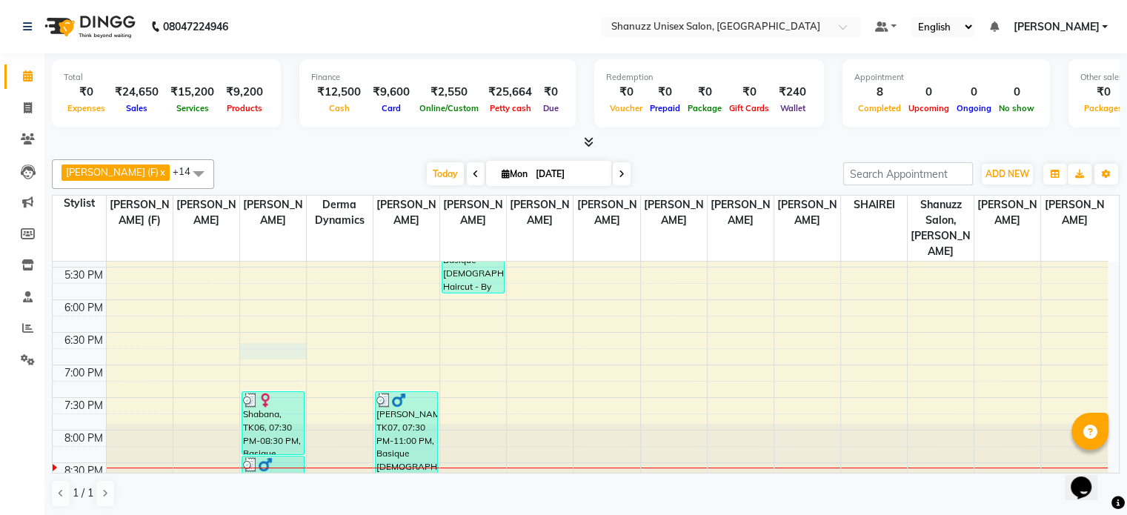
click at [262, 333] on div "9:00 AM 9:30 AM 10:00 AM 10:30 AM 11:00 AM 11:30 AM 12:00 PM 12:30 PM 1:00 PM 1…" at bounding box center [580, 104] width 1055 height 782
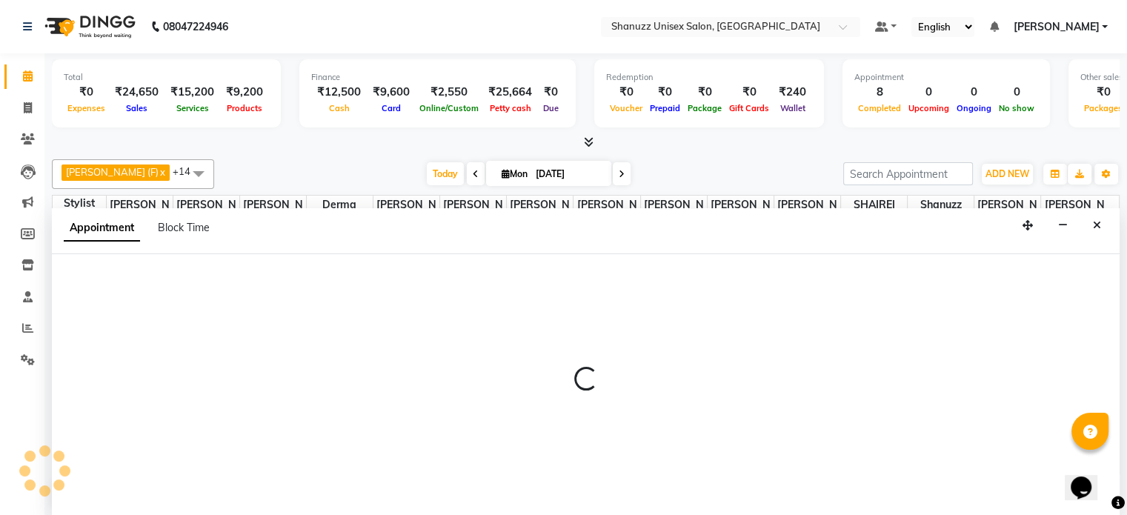
select select "59236"
select select "tentative"
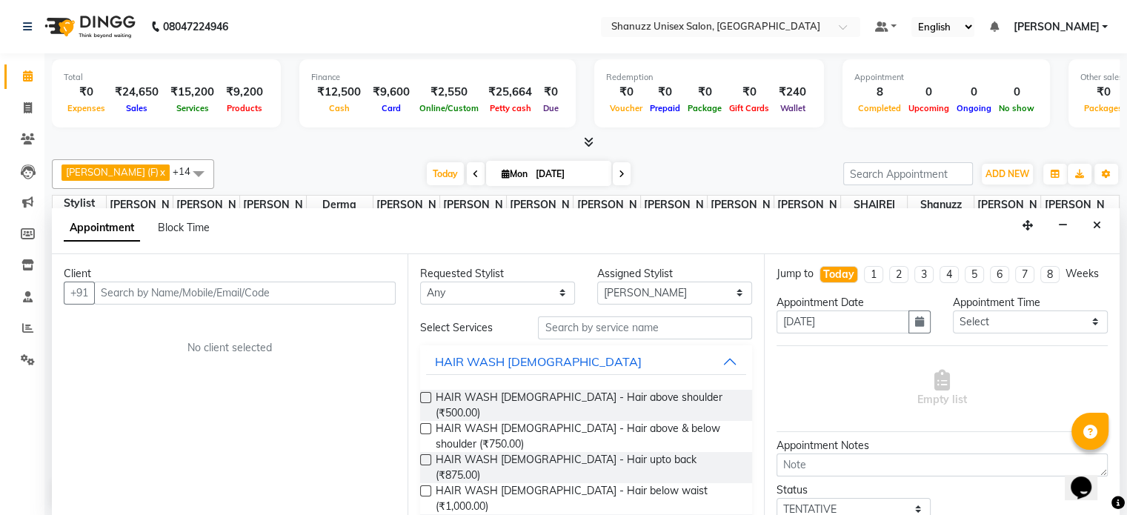
click at [146, 288] on input "text" at bounding box center [245, 293] width 302 height 23
type input "8454897917"
click at [368, 293] on span "Add Client" at bounding box center [365, 292] width 50 height 13
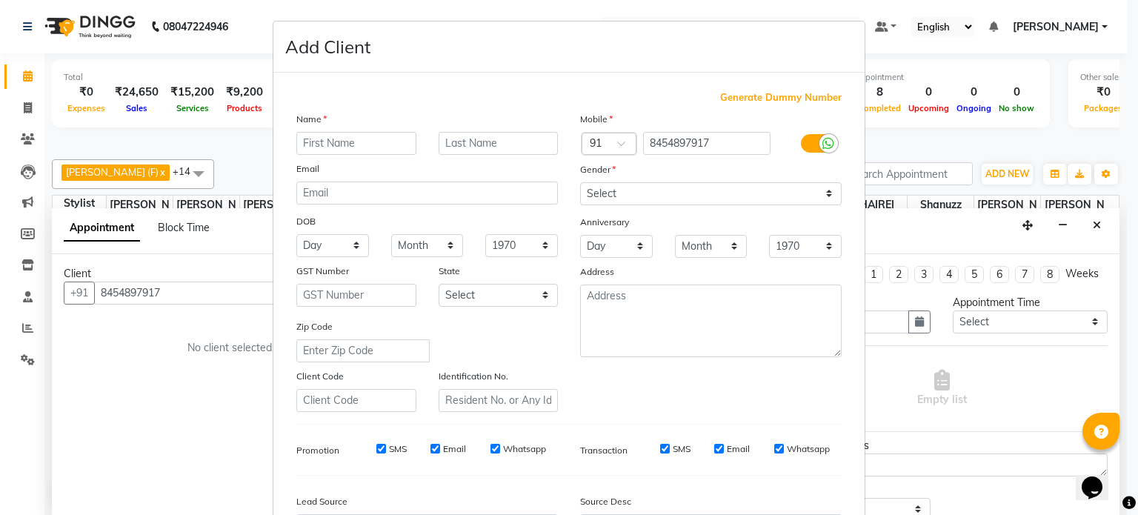
click at [336, 153] on input "text" at bounding box center [356, 143] width 120 height 23
type input "[PERSON_NAME]"
click at [505, 145] on input "text" at bounding box center [499, 143] width 120 height 23
type input "SHETTY"
click at [655, 190] on select "Select [DEMOGRAPHIC_DATA] [DEMOGRAPHIC_DATA] Other Prefer Not To Say" at bounding box center [711, 193] width 262 height 23
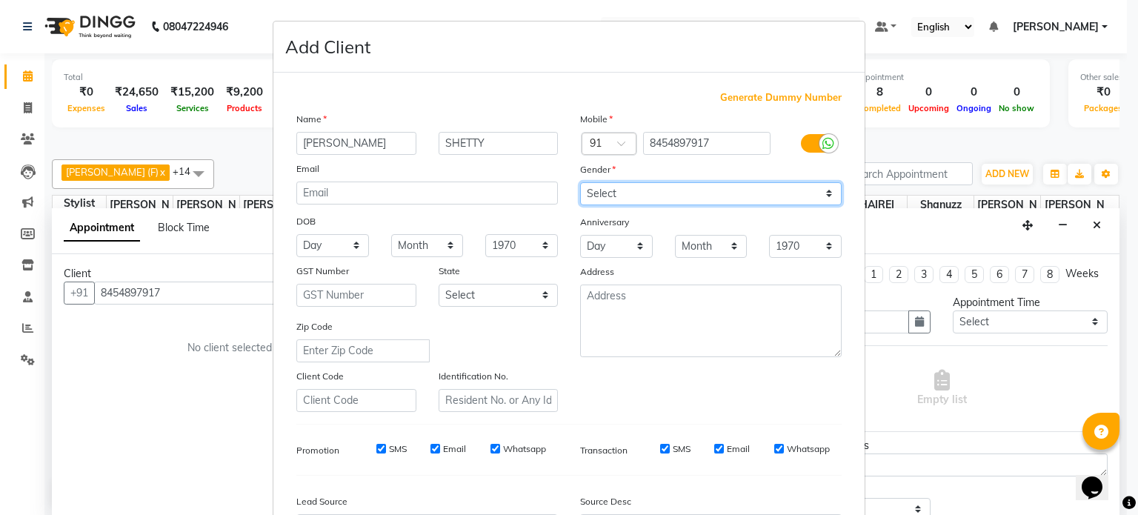
select select "[DEMOGRAPHIC_DATA]"
click at [580, 183] on select "Select [DEMOGRAPHIC_DATA] [DEMOGRAPHIC_DATA] Other Prefer Not To Say" at bounding box center [711, 193] width 262 height 23
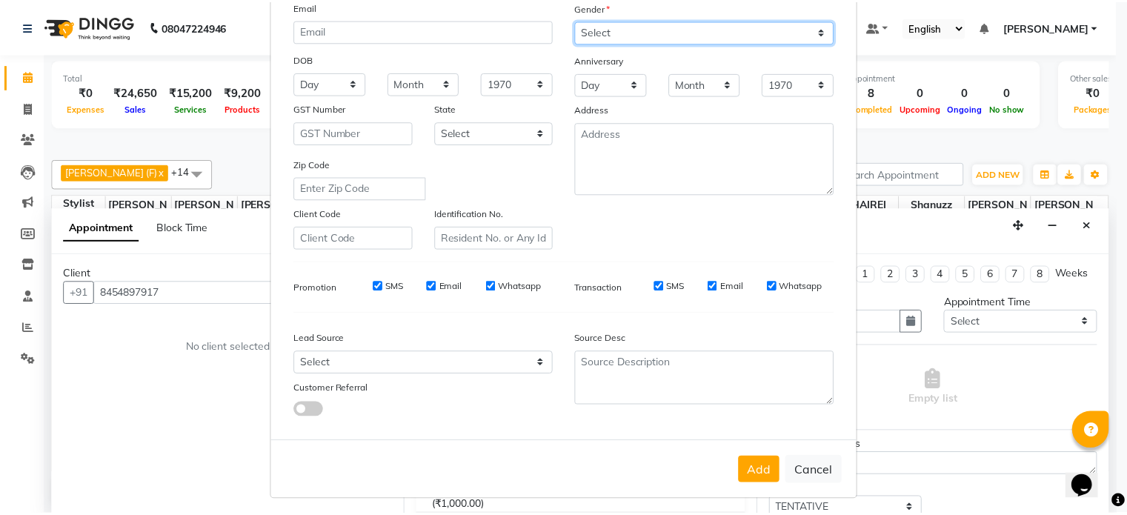
scroll to position [165, 0]
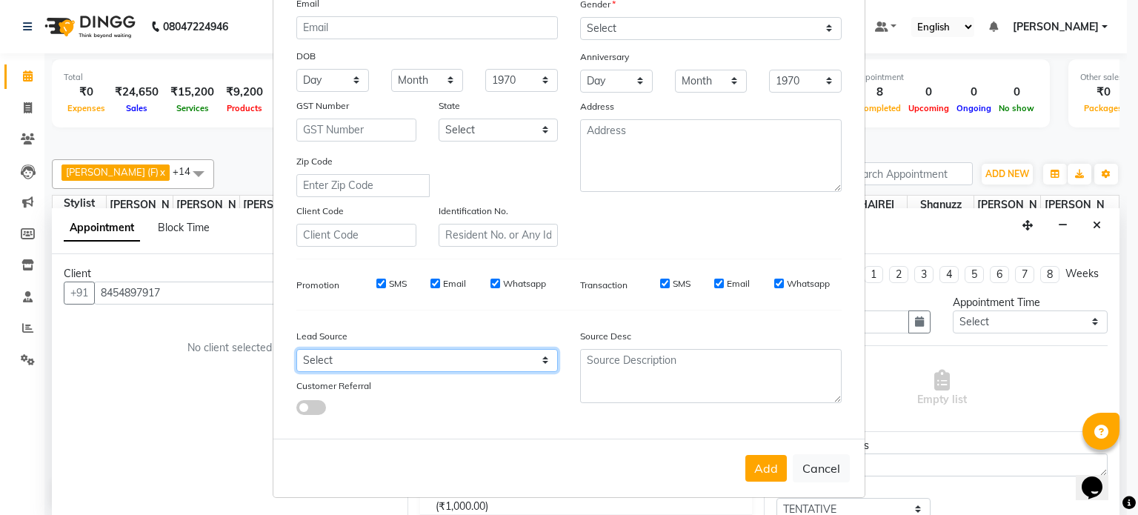
click at [466, 363] on select "Select Walk-in Referral Internet Friend Word of Mouth Advertisement Facebook Ju…" at bounding box center [427, 360] width 262 height 23
select select "49174"
click at [296, 355] on select "Select Walk-in Referral Internet Friend Word of Mouth Advertisement Facebook Ju…" at bounding box center [427, 360] width 262 height 23
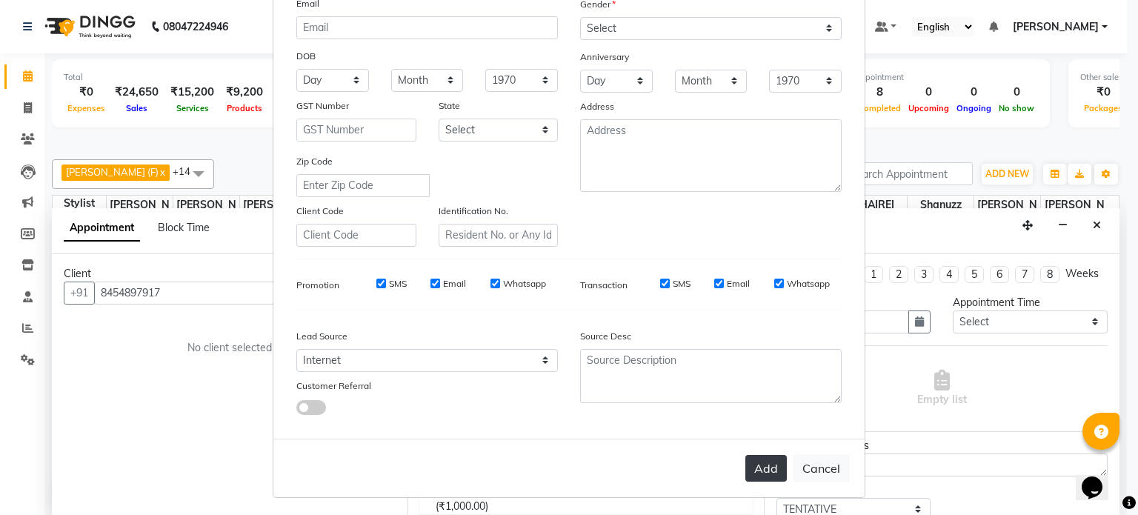
click at [770, 476] on button "Add" at bounding box center [767, 468] width 42 height 27
select select
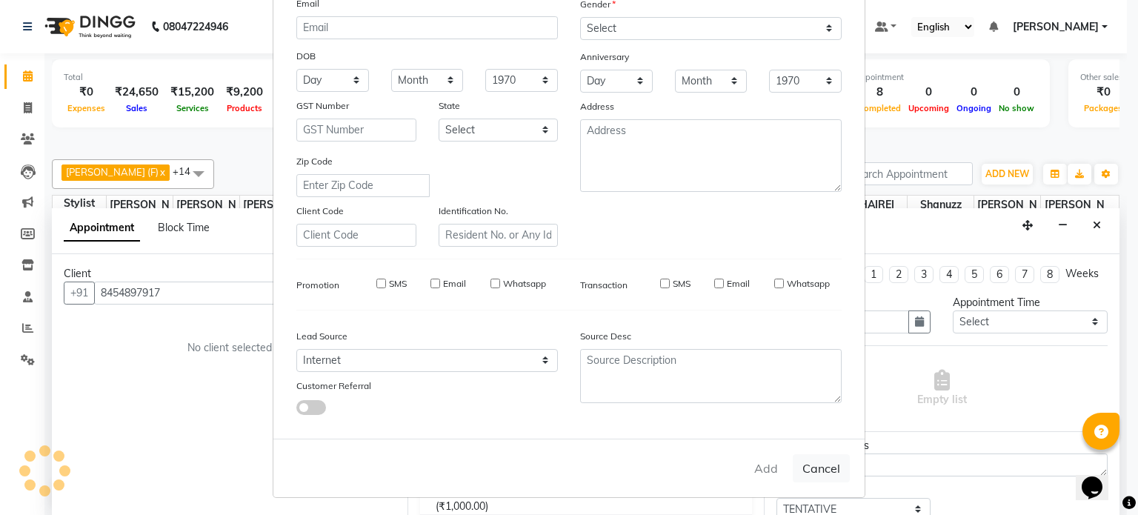
select select
checkbox input "false"
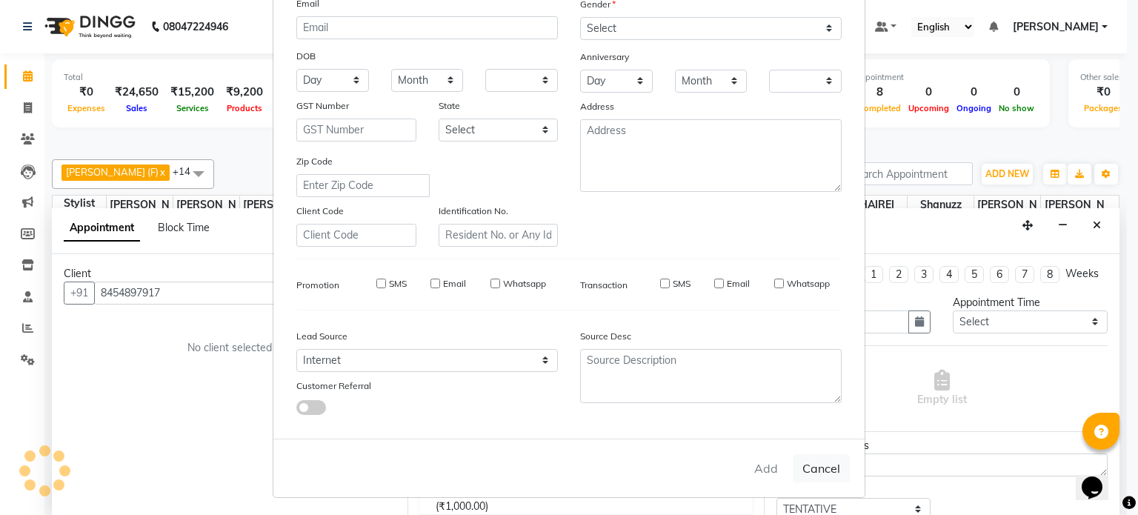
checkbox input "false"
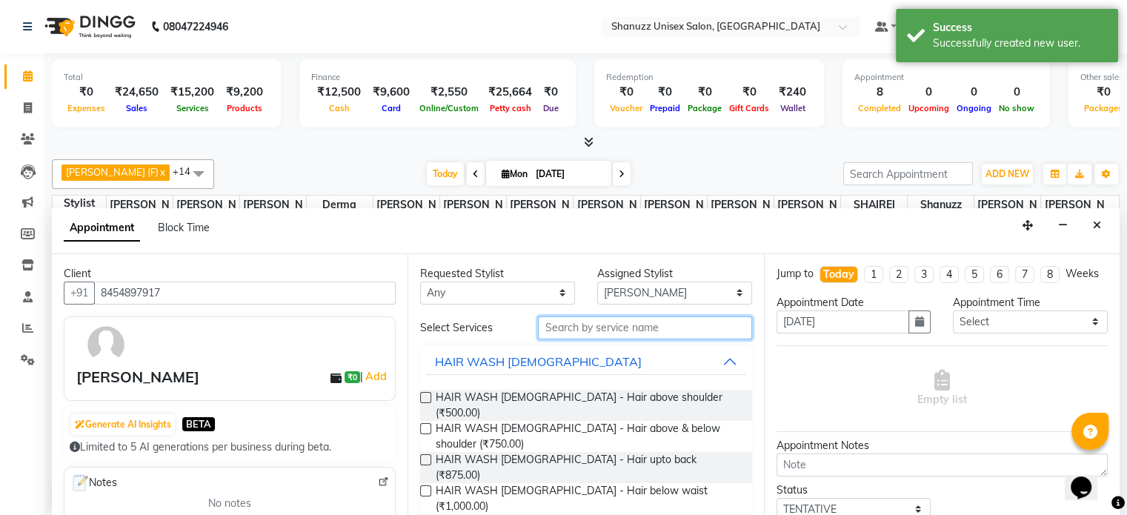
click at [610, 326] on input "text" at bounding box center [644, 327] width 213 height 23
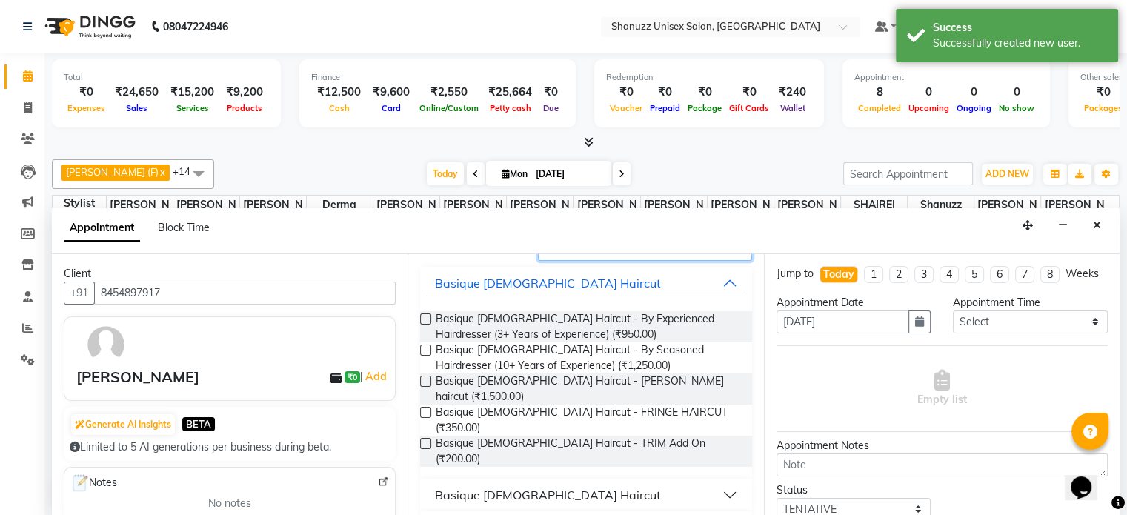
scroll to position [78, 0]
type input "CUT"
click at [537, 487] on div "Basique [DEMOGRAPHIC_DATA] Haircut" at bounding box center [548, 496] width 226 height 18
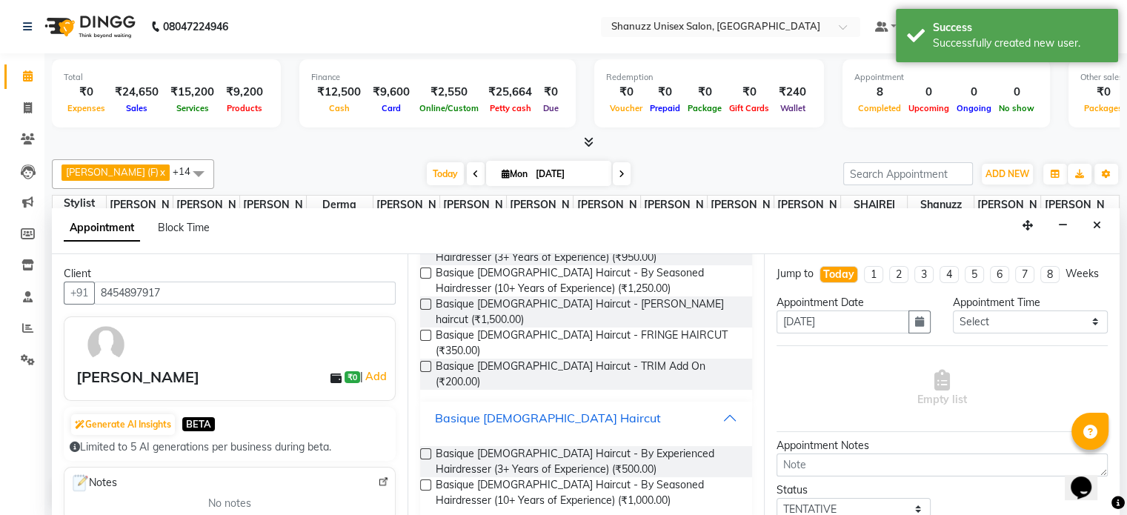
scroll to position [165, 0]
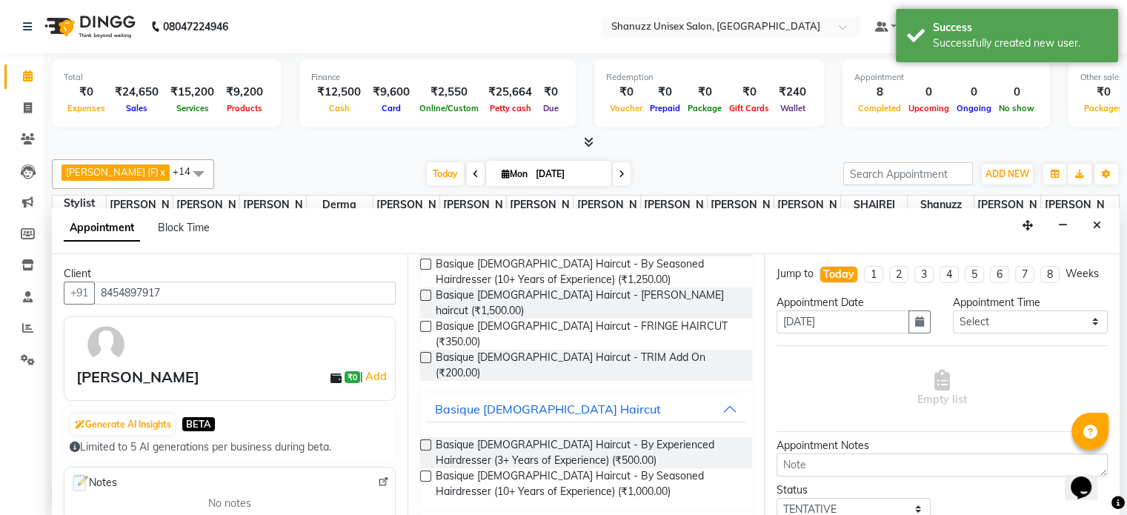
click at [425, 440] on div at bounding box center [425, 454] width 10 height 28
click at [426, 439] on label at bounding box center [425, 444] width 11 height 11
click at [426, 442] on input "checkbox" at bounding box center [425, 447] width 10 height 10
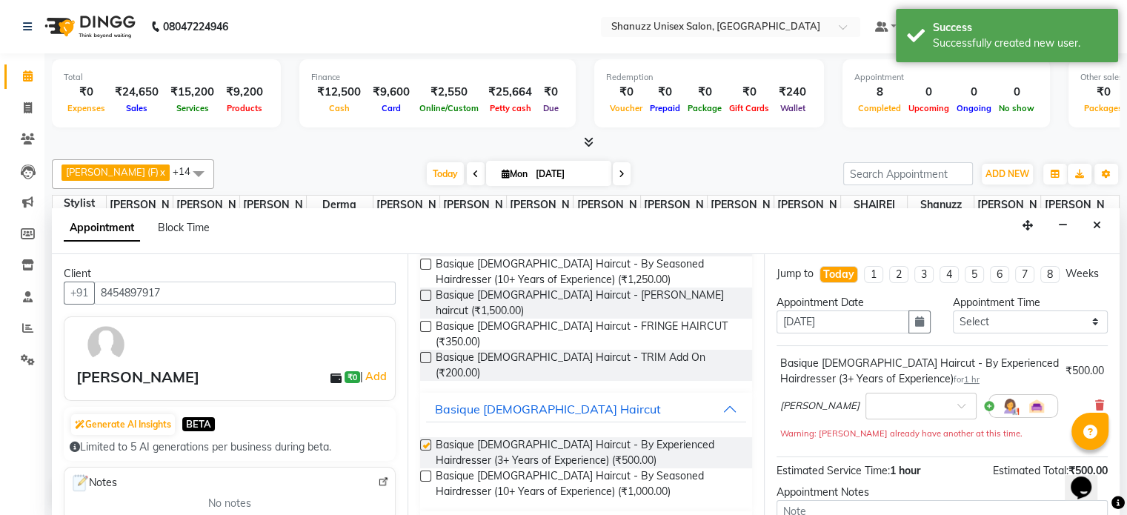
checkbox input "false"
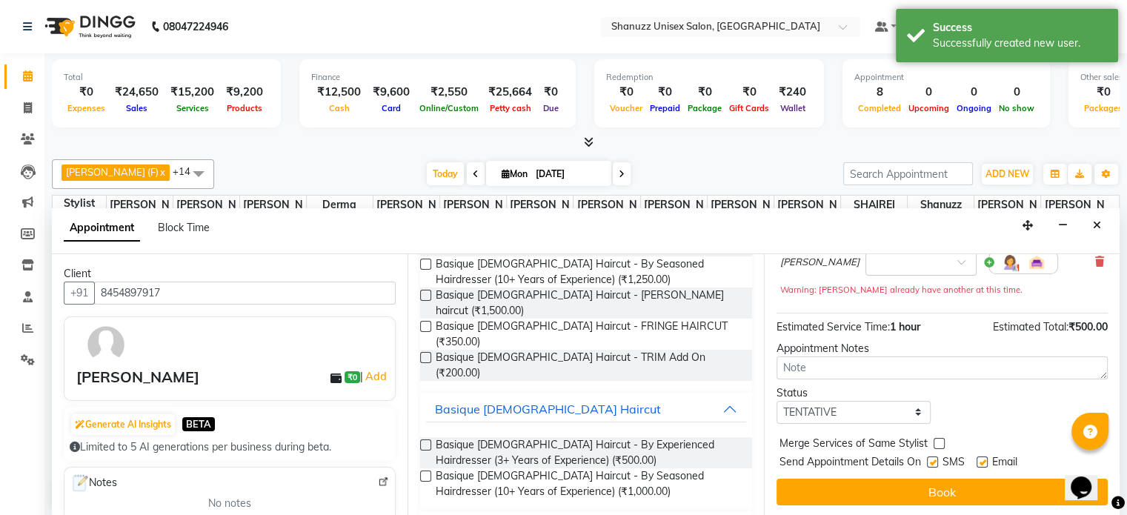
click at [932, 462] on label at bounding box center [932, 462] width 11 height 11
click at [932, 462] on input "checkbox" at bounding box center [932, 464] width 10 height 10
checkbox input "false"
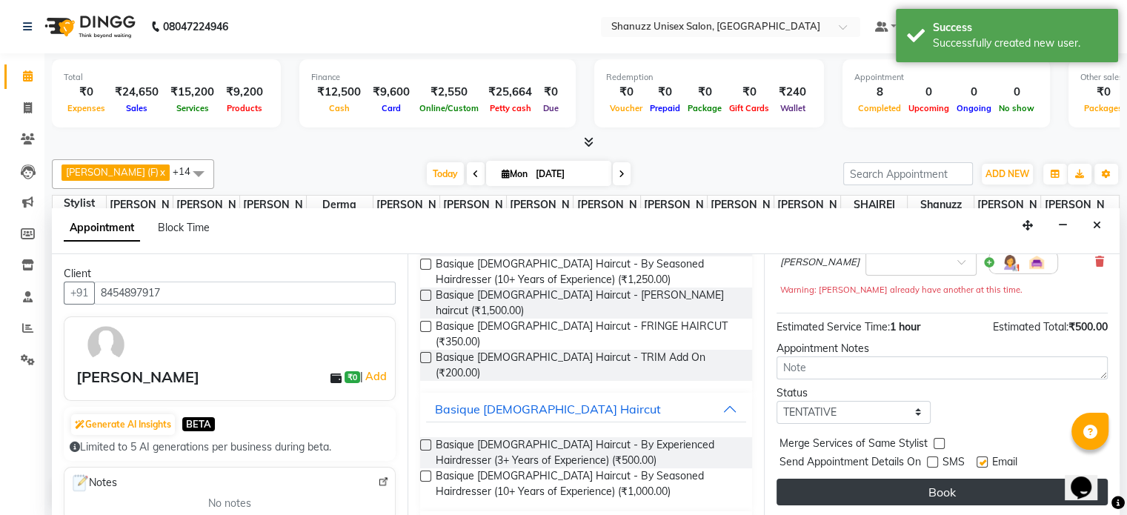
click at [930, 482] on button "Book" at bounding box center [942, 492] width 331 height 27
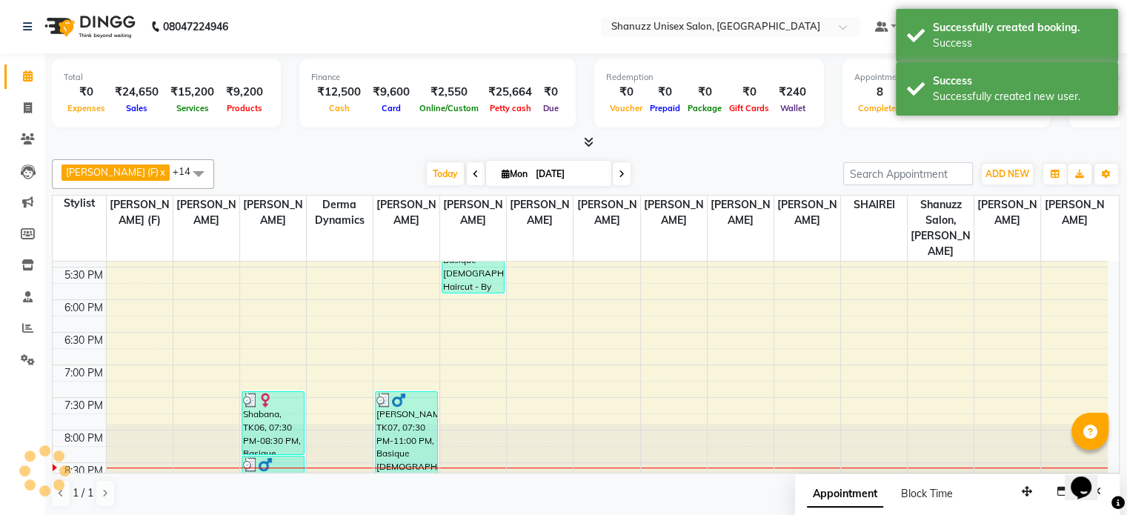
scroll to position [0, 0]
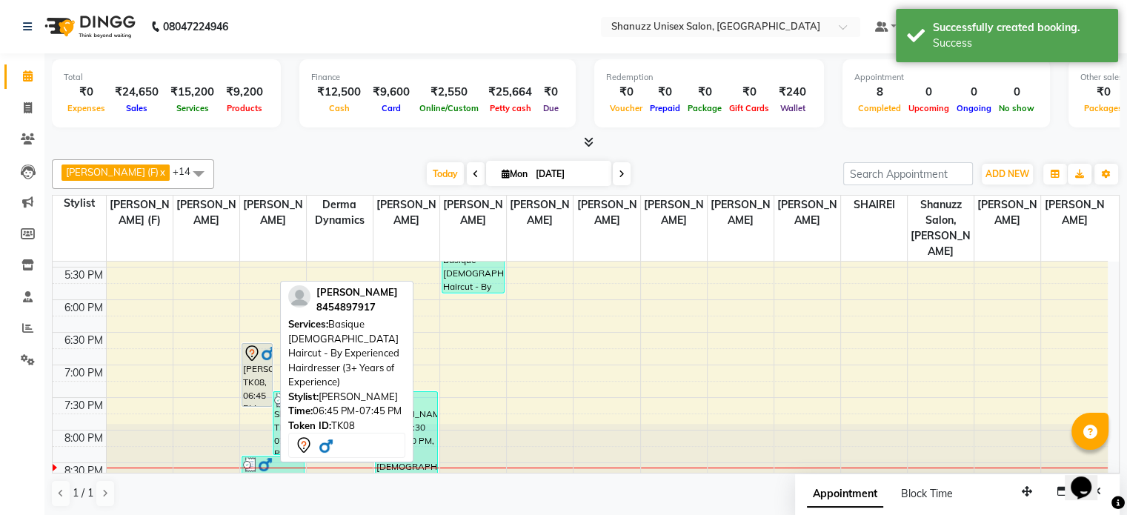
click at [270, 367] on div "[PERSON_NAME], TK08, 06:45 PM-07:45 PM, Basique [DEMOGRAPHIC_DATA] Haircut - By…" at bounding box center [257, 375] width 30 height 62
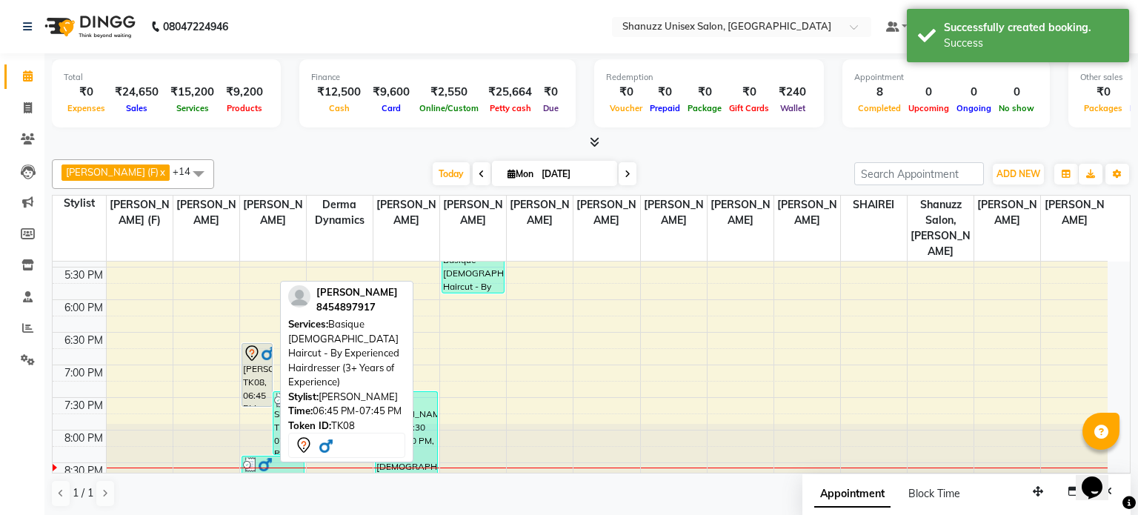
select select "7"
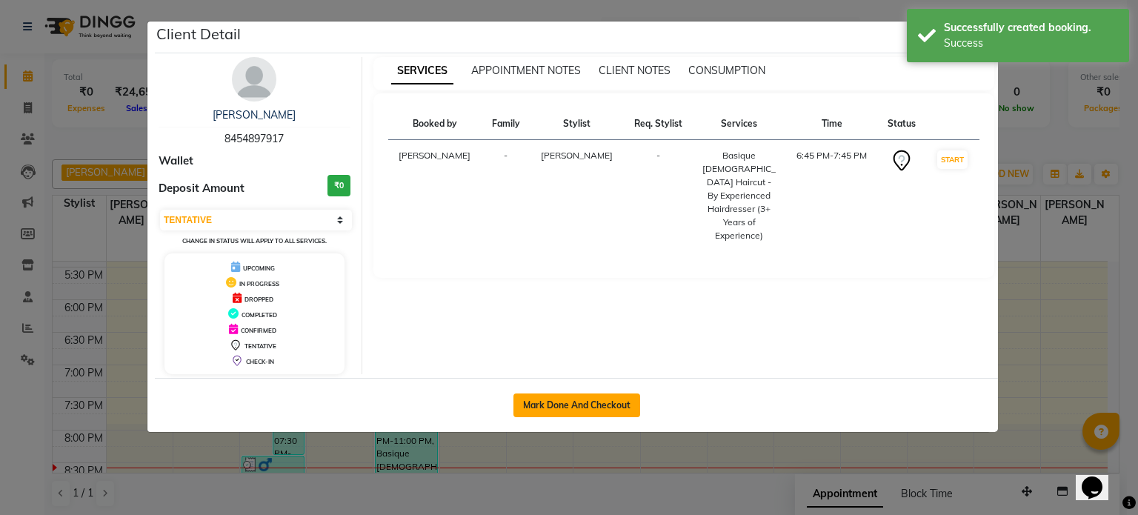
click at [533, 406] on button "Mark Done And Checkout" at bounding box center [577, 406] width 127 height 24
select select "service"
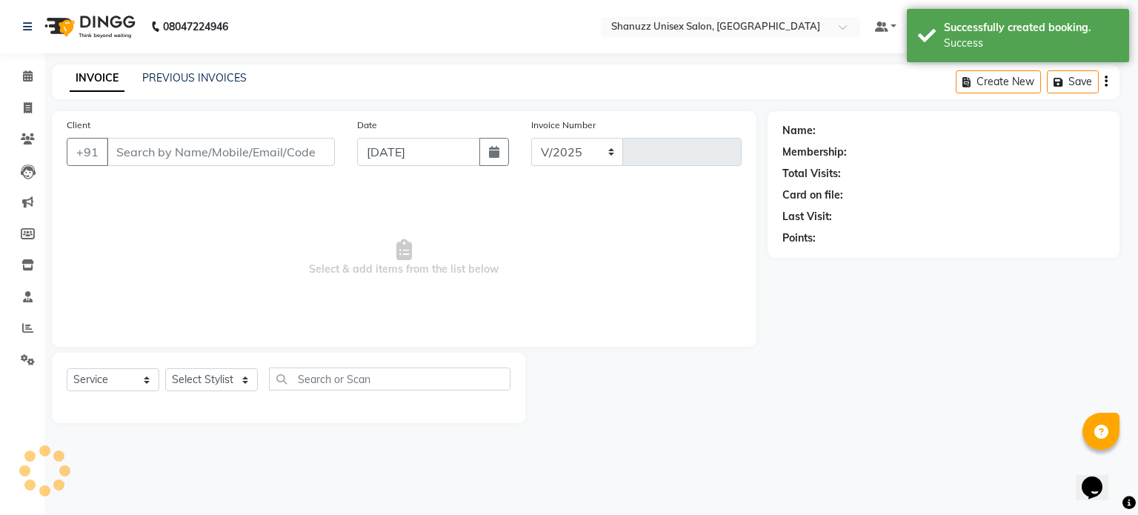
select select "7102"
type input "1462"
type input "8454897917"
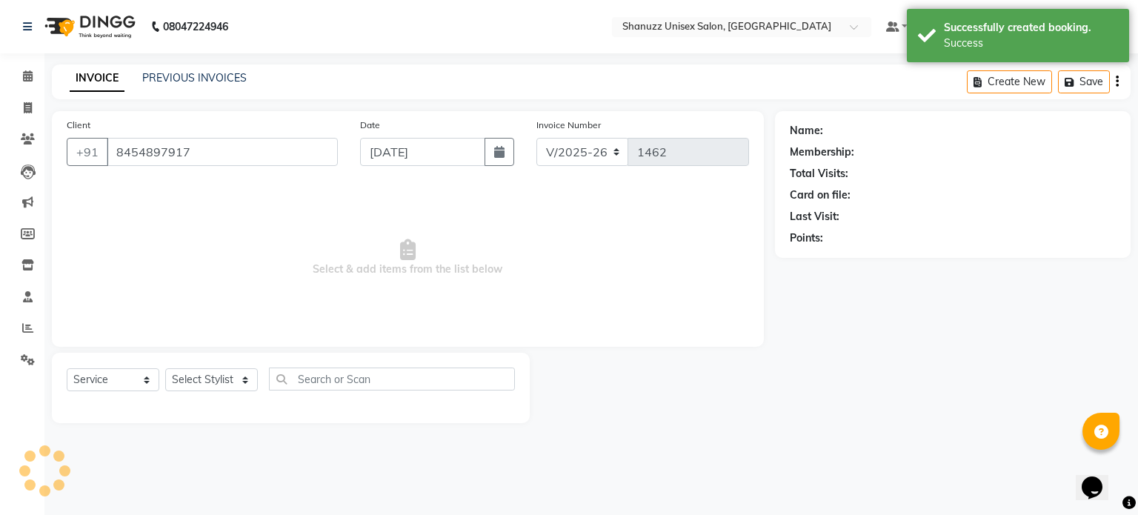
select select "59236"
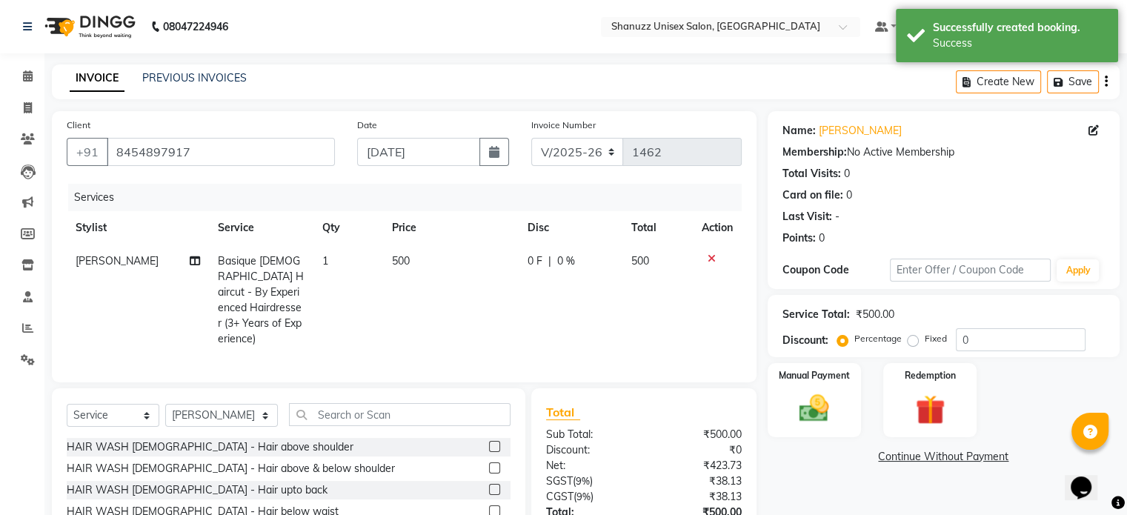
scroll to position [110, 0]
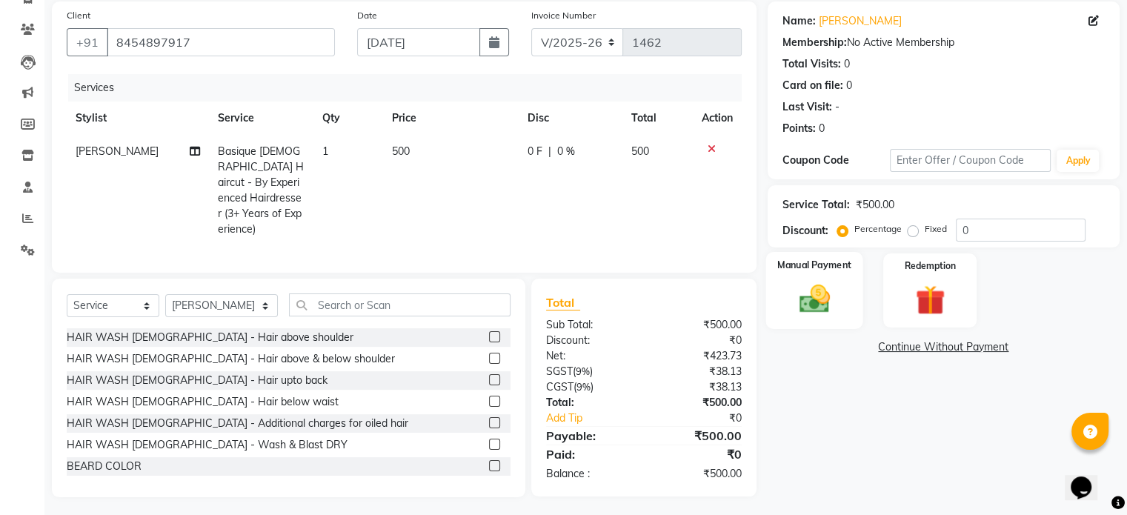
click at [826, 302] on img at bounding box center [814, 300] width 50 height 36
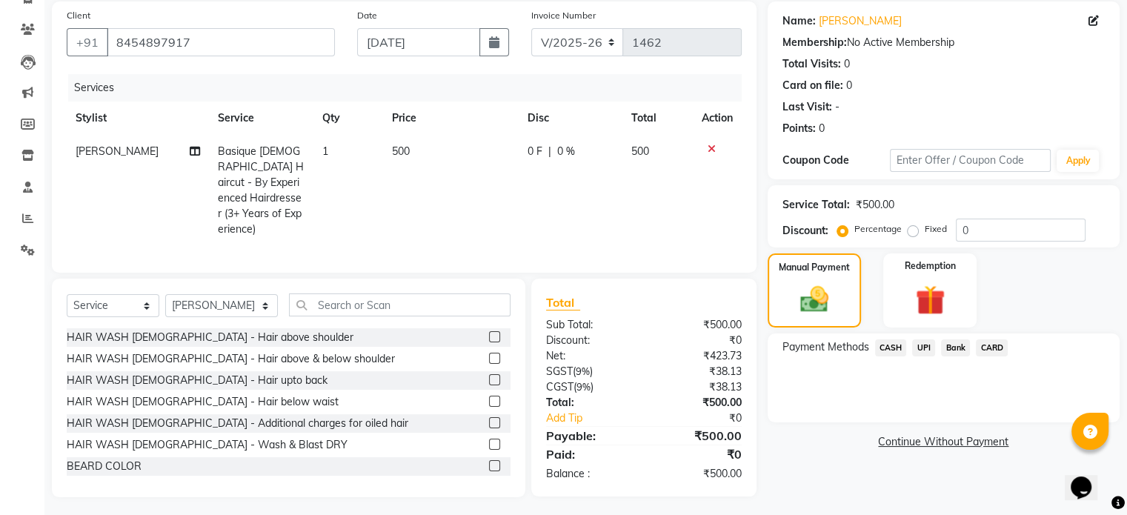
click at [877, 342] on span "CASH" at bounding box center [891, 347] width 32 height 17
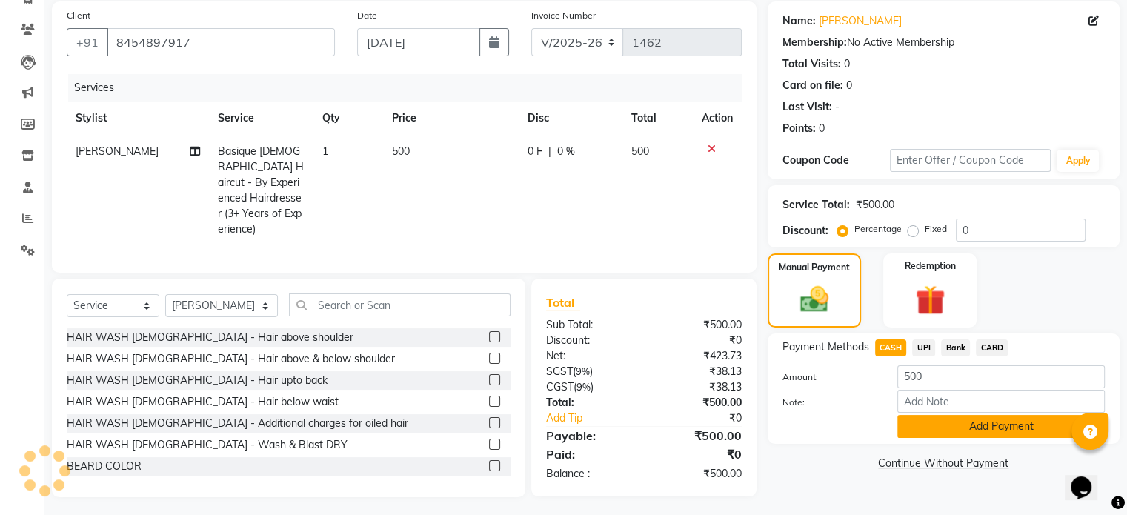
click at [917, 429] on button "Add Payment" at bounding box center [1001, 426] width 208 height 23
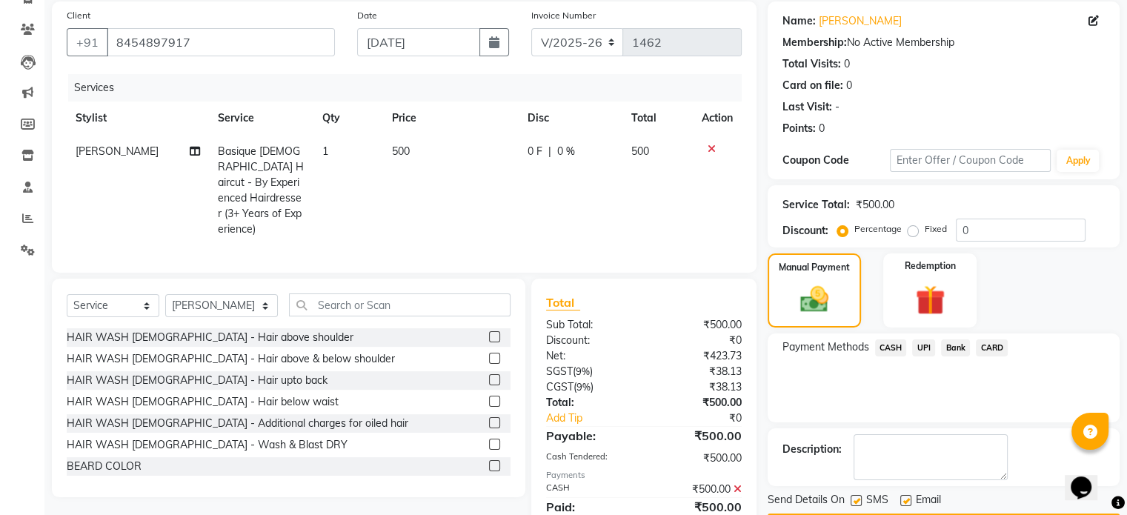
scroll to position [162, 0]
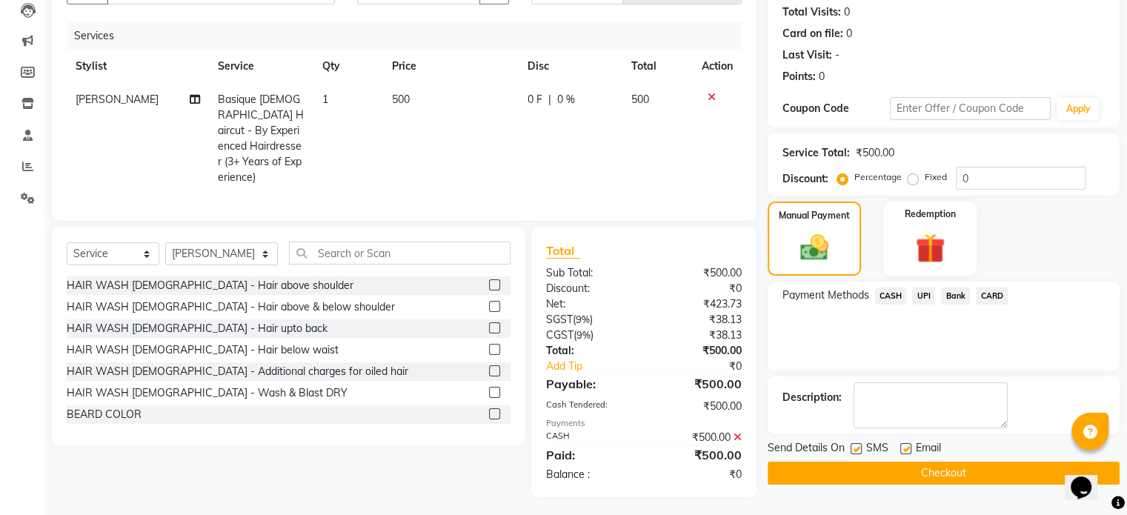
click at [857, 447] on label at bounding box center [856, 448] width 11 height 11
click at [857, 447] on input "checkbox" at bounding box center [856, 450] width 10 height 10
checkbox input "false"
click at [866, 473] on button "Checkout" at bounding box center [944, 473] width 352 height 23
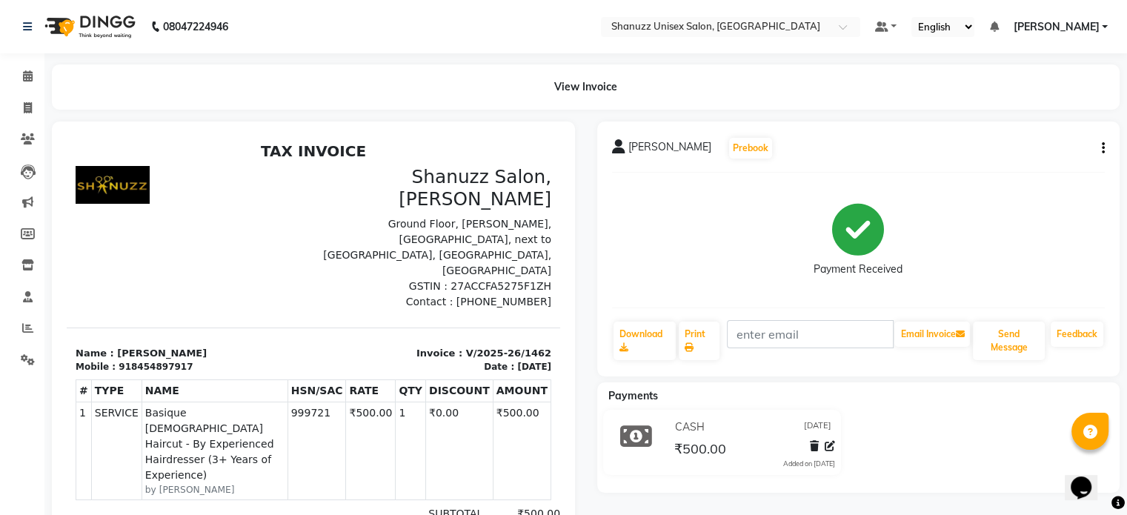
scroll to position [11, 0]
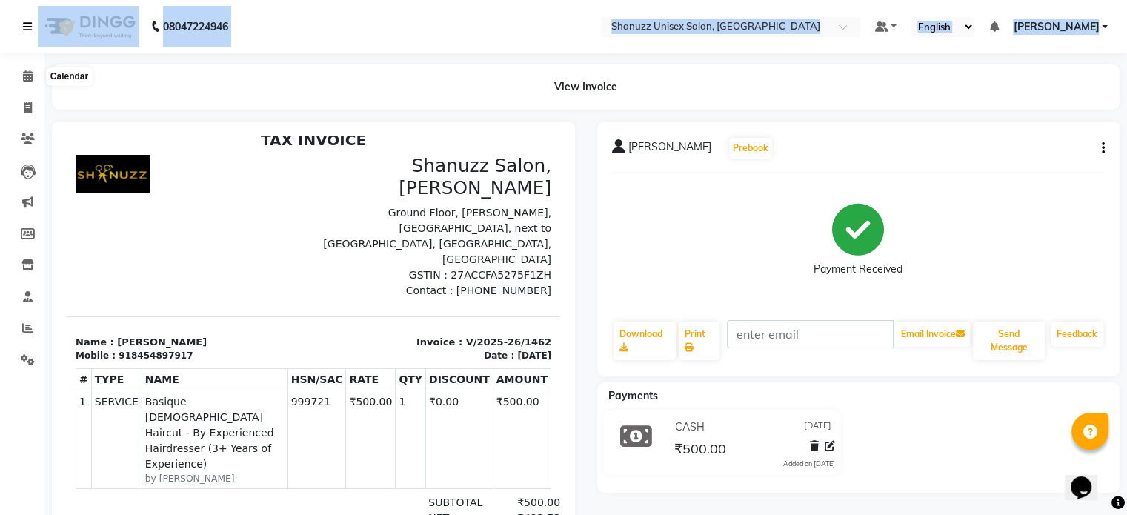
drag, startPoint x: 36, startPoint y: 93, endPoint x: 24, endPoint y: 39, distance: 54.8
click at [24, 39] on app-home "08047224946 Select Location × Shanuzz Unisex Salon, Oshiwara Default Panel My P…" at bounding box center [563, 316] width 1127 height 633
click at [39, 86] on link "Calendar" at bounding box center [22, 76] width 36 height 24
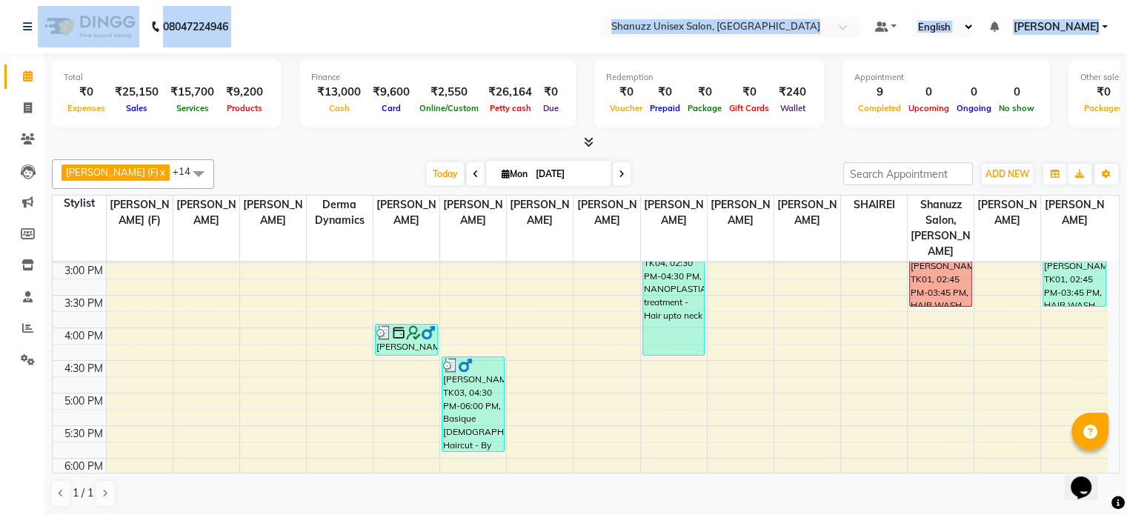
scroll to position [391, 0]
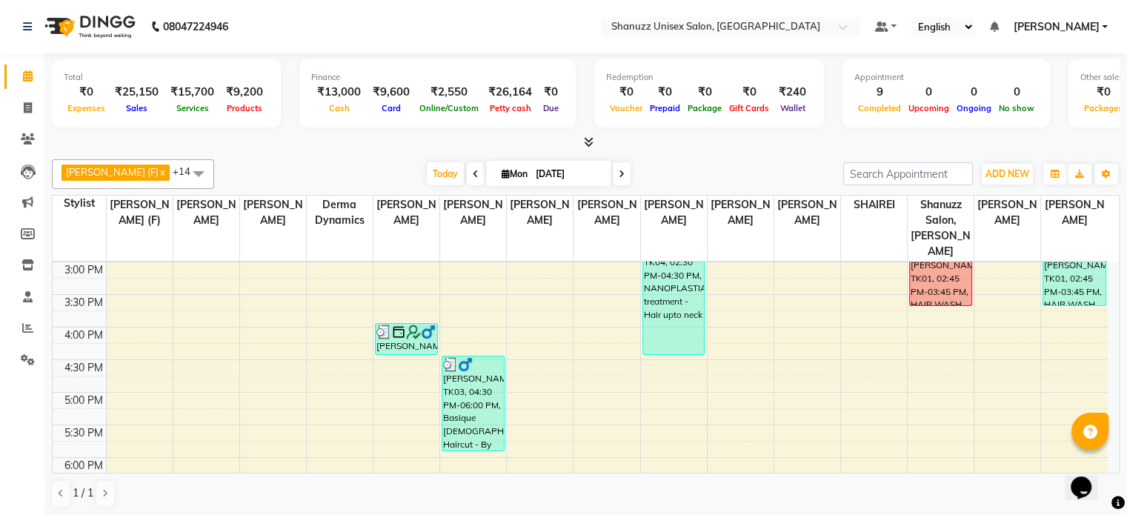
click at [358, 142] on div at bounding box center [586, 143] width 1068 height 16
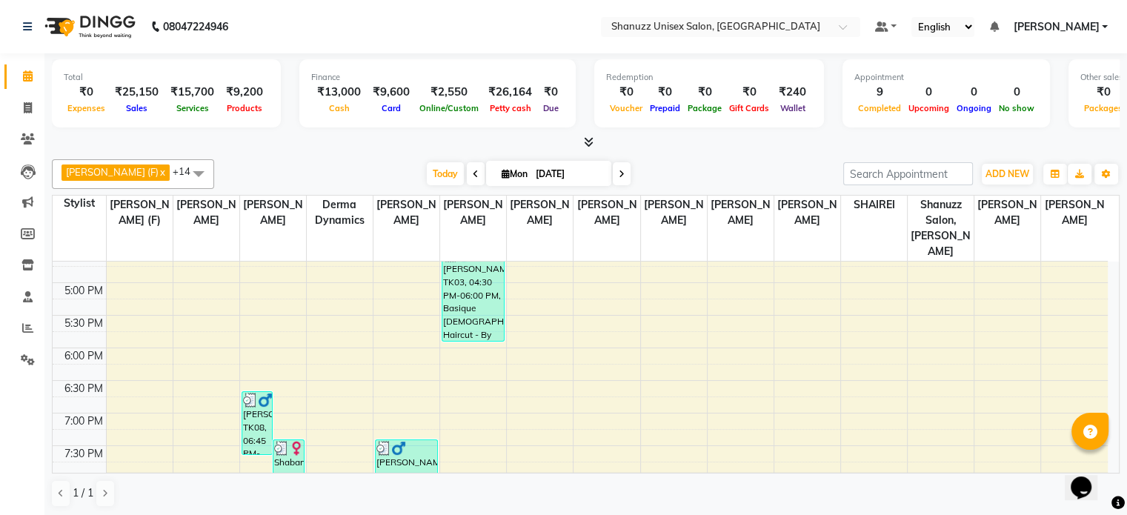
scroll to position [501, 0]
click at [31, 331] on icon at bounding box center [27, 327] width 11 height 11
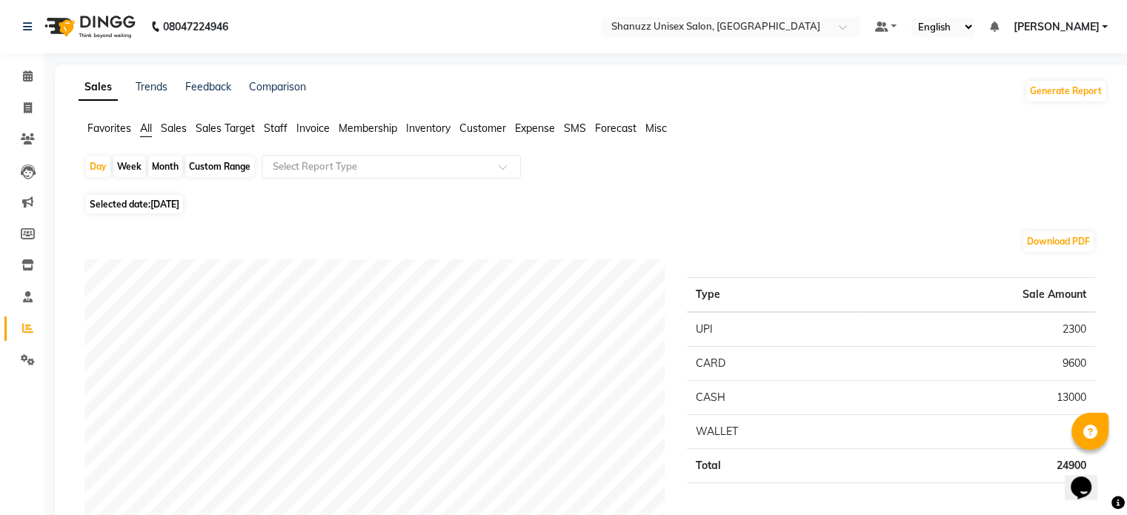
scroll to position [93, 0]
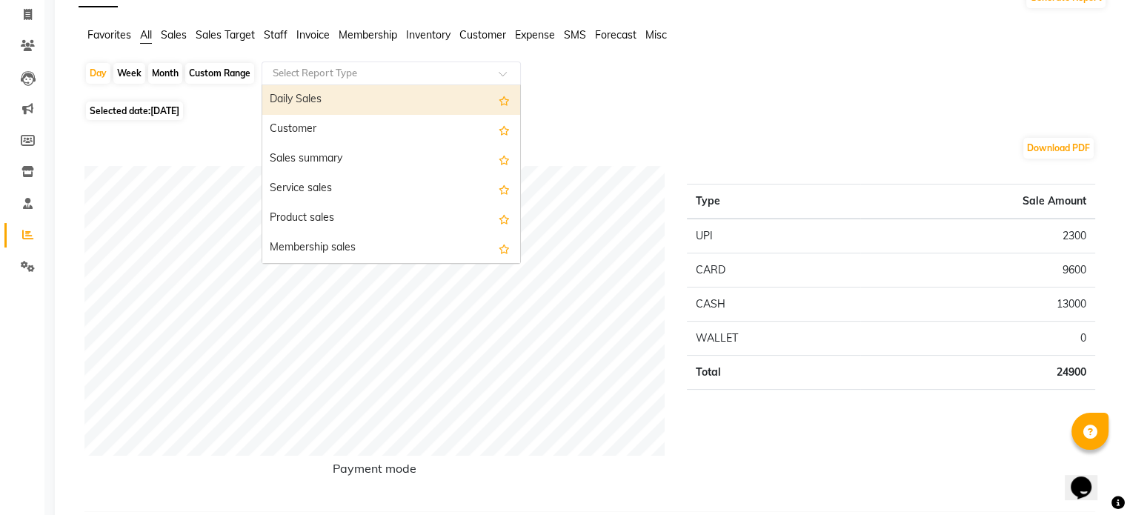
click at [376, 74] on input "text" at bounding box center [376, 73] width 213 height 15
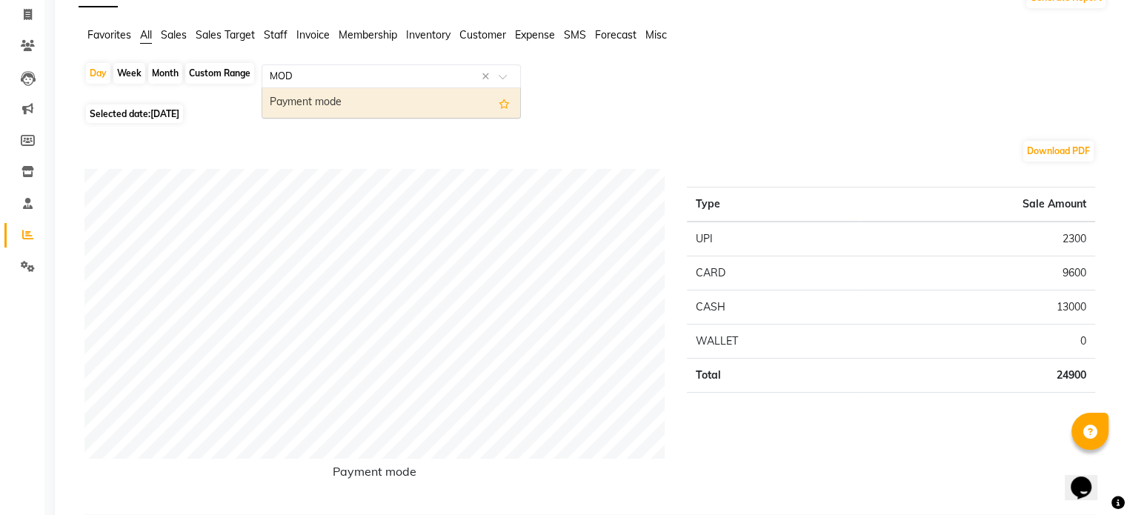
type input "MODE"
click at [321, 99] on div "Payment mode" at bounding box center [391, 103] width 258 height 30
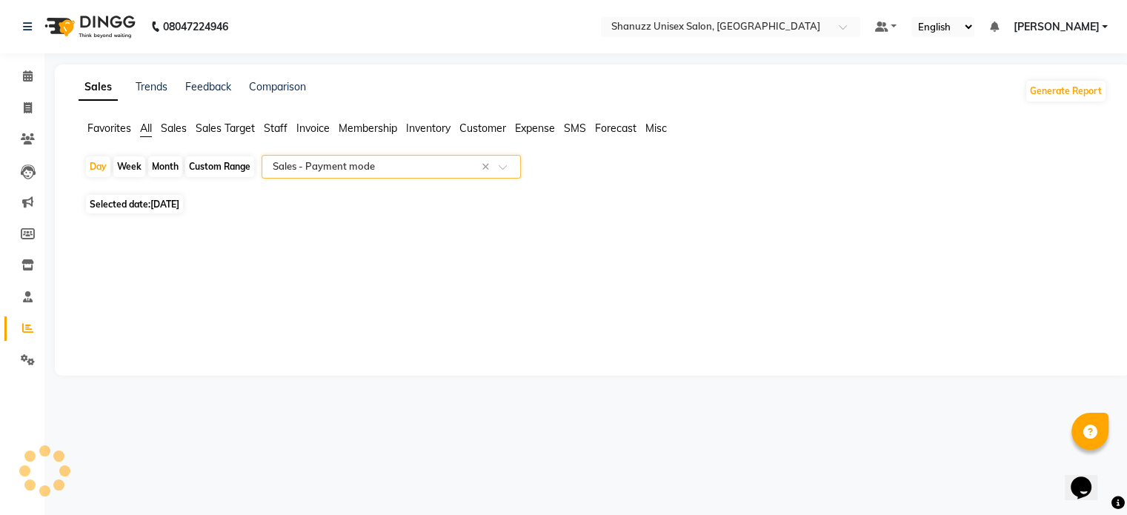
scroll to position [0, 0]
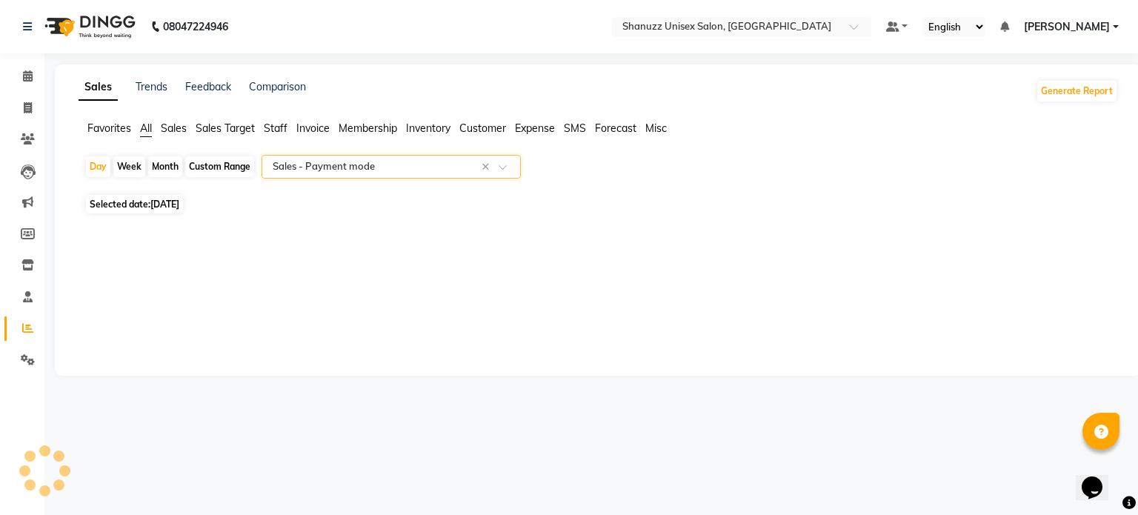
select select "full_report"
select select "pdf"
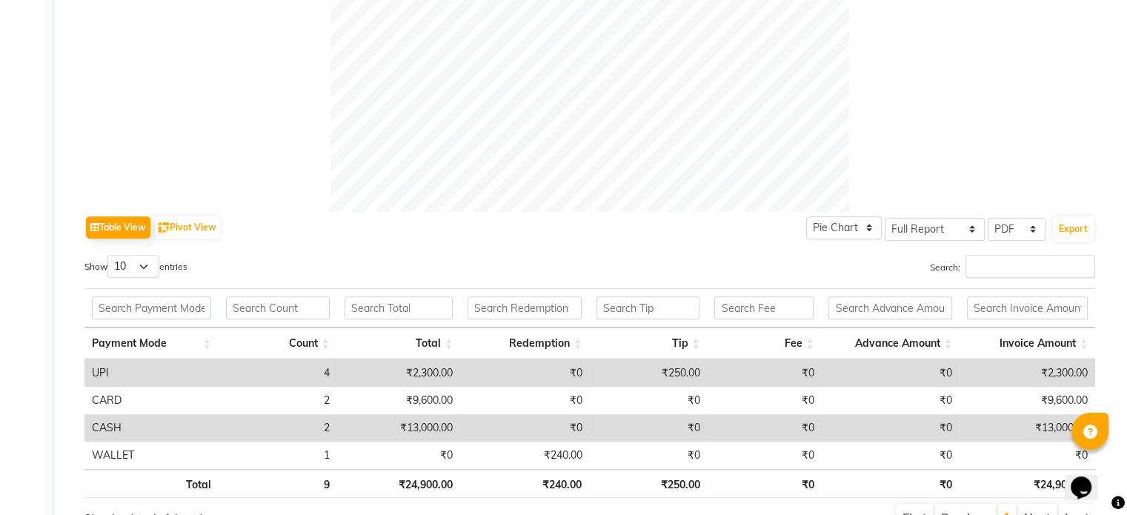
scroll to position [630, 0]
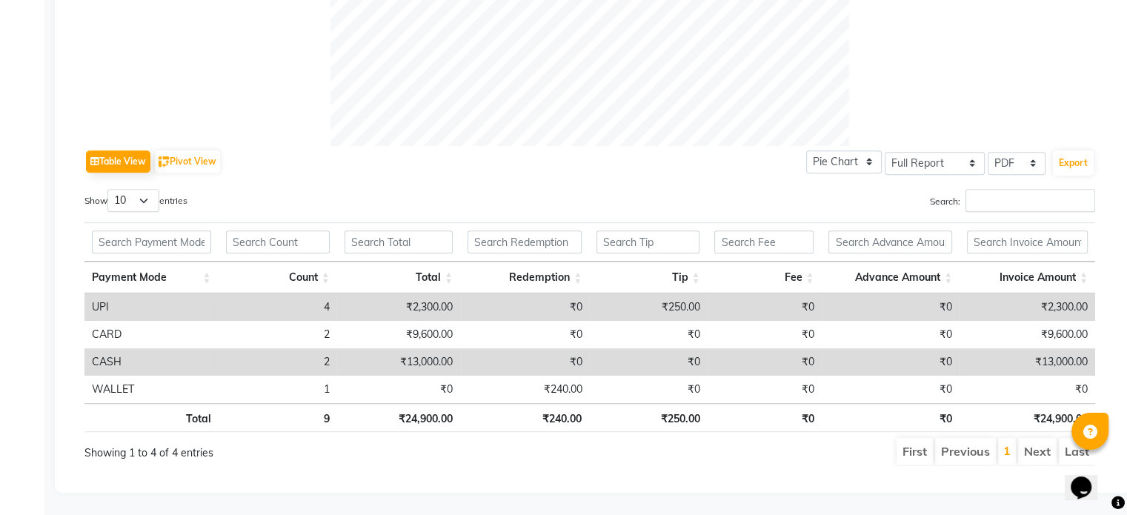
click at [445, 348] on td "₹13,000.00" at bounding box center [398, 361] width 123 height 27
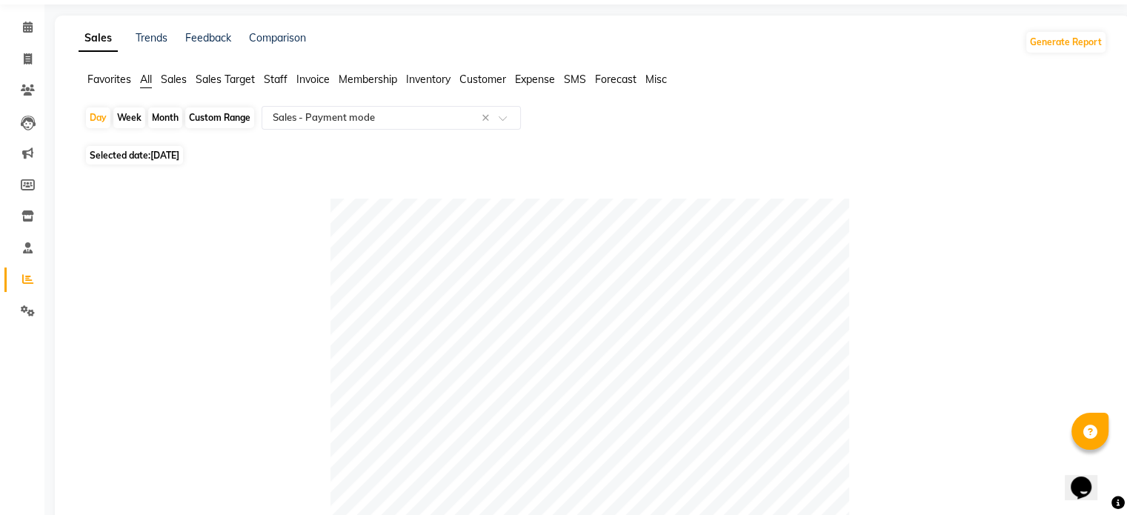
click at [223, 124] on div "Custom Range" at bounding box center [219, 117] width 69 height 21
select select "9"
select select "2025"
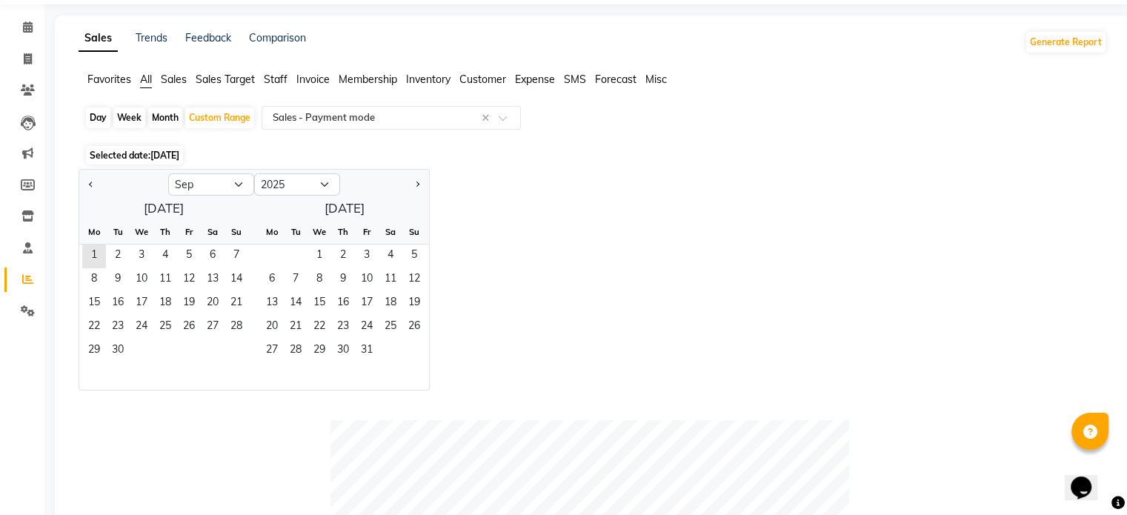
click at [102, 113] on div "Day" at bounding box center [98, 117] width 24 height 21
select select "9"
select select "2025"
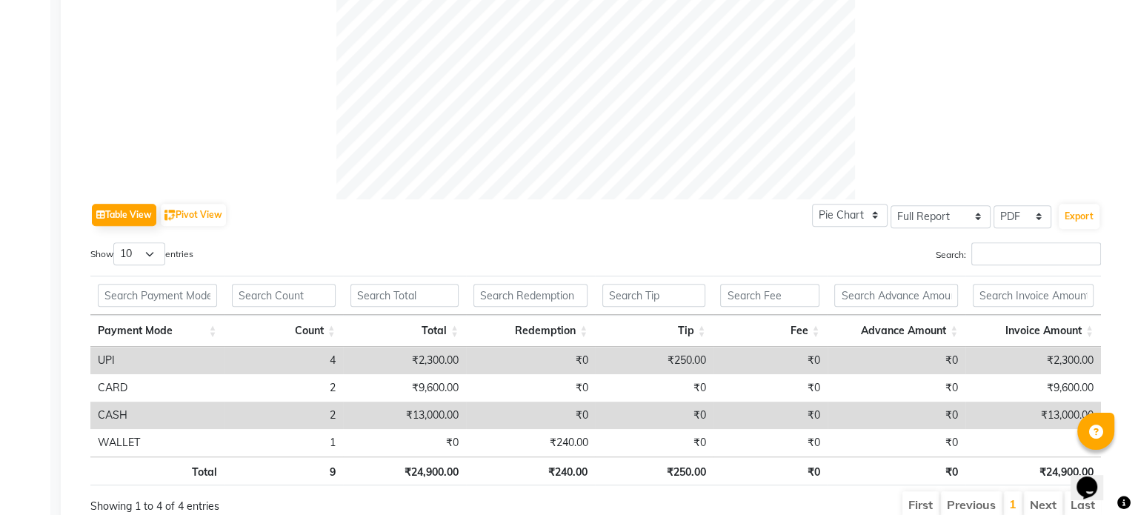
scroll to position [0, 0]
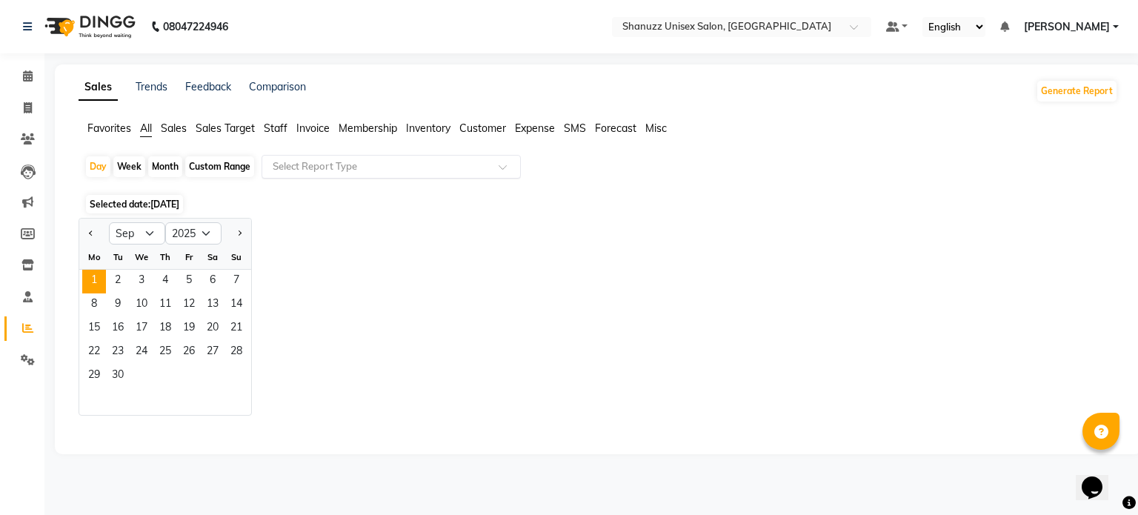
click at [160, 162] on div "Month" at bounding box center [165, 166] width 34 height 21
select select "9"
select select "2025"
click at [94, 159] on div "Day" at bounding box center [98, 166] width 24 height 21
select select "9"
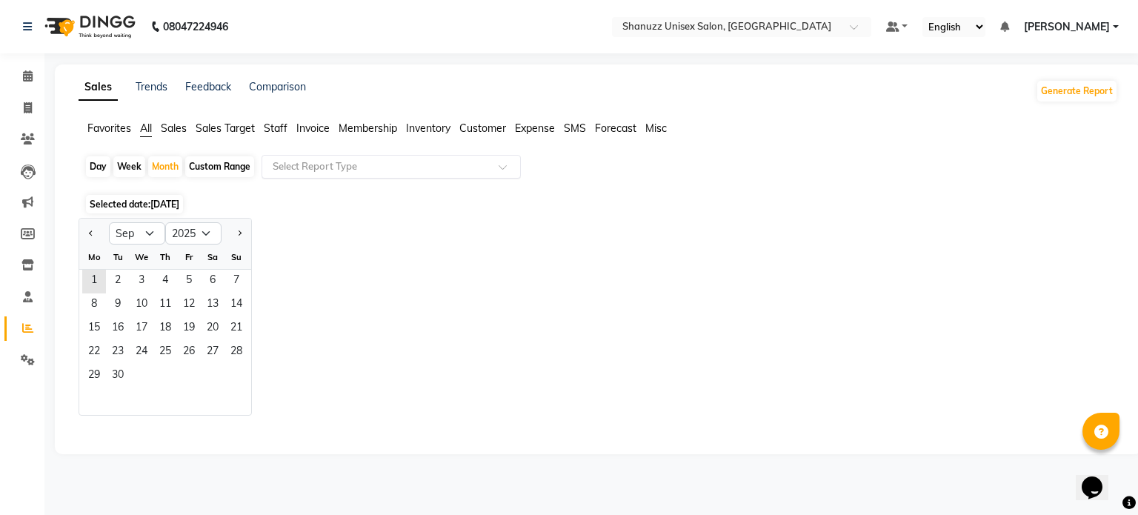
select select "2025"
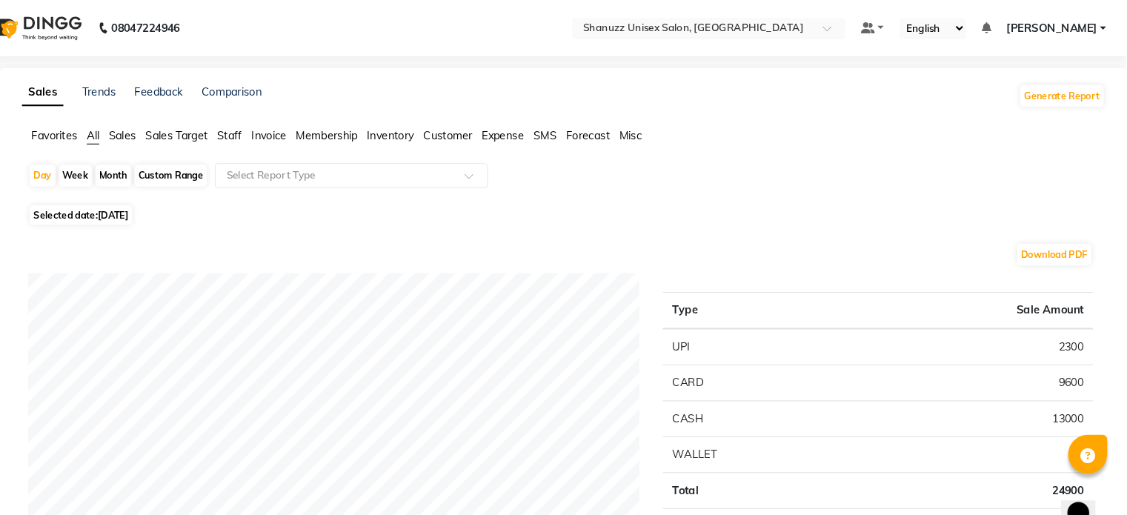
click at [1051, 29] on span "[PERSON_NAME]" at bounding box center [1056, 27] width 86 height 16
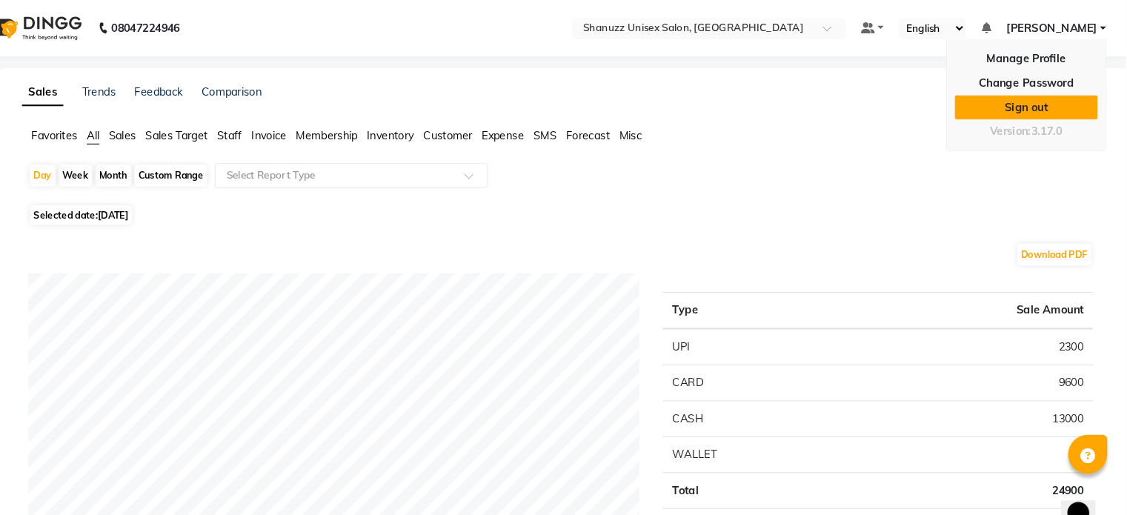
click at [1029, 105] on link "Sign out" at bounding box center [1032, 101] width 136 height 23
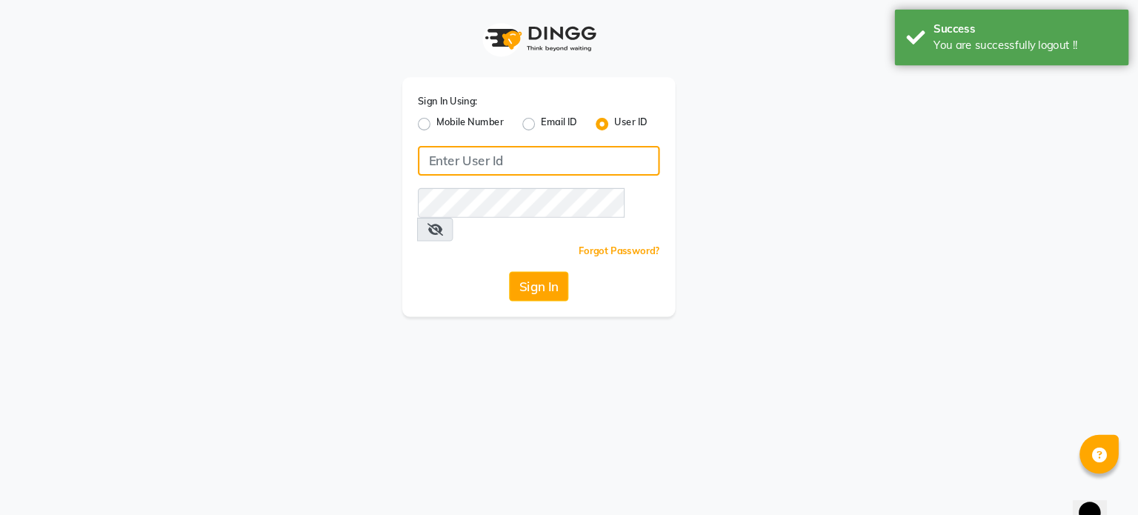
type input "shanuzz"
